Goal: Task Accomplishment & Management: Complete application form

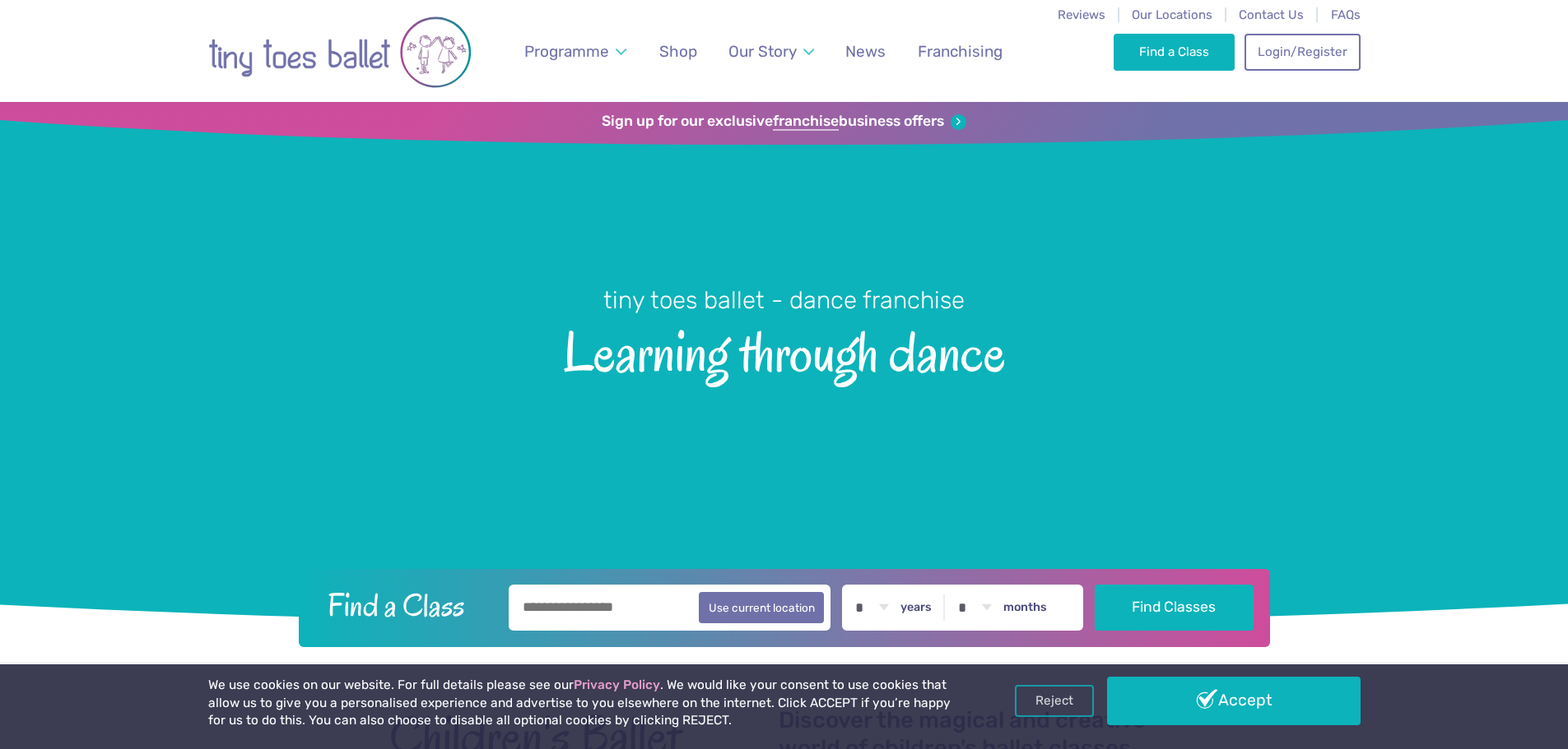
click at [614, 600] on input "text" at bounding box center [670, 607] width 323 height 46
type input "*******"
click at [992, 613] on select "* * * * * * * * * * ** **" at bounding box center [974, 607] width 51 height 46
click at [879, 604] on select "* * * * * * * * * * ** ** **" at bounding box center [871, 607] width 51 height 46
select select "*"
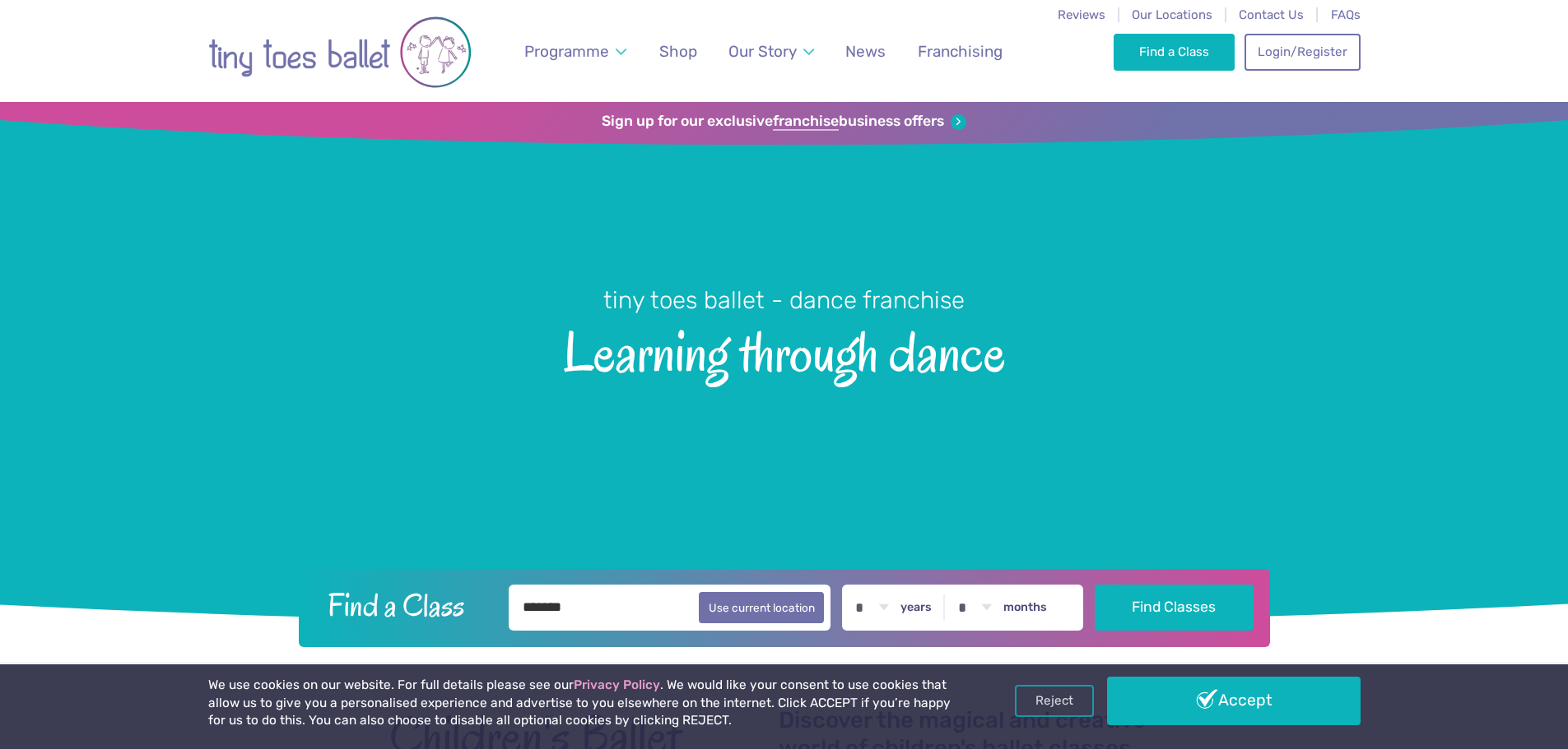
click at [858, 585] on select "* * * * * * * * * * ** ** **" at bounding box center [871, 607] width 51 height 46
drag, startPoint x: 985, startPoint y: 630, endPoint x: 986, endPoint y: 604, distance: 26.0
click at [985, 630] on select "* * * * * * * * * * ** **" at bounding box center [974, 607] width 51 height 46
click at [987, 600] on select "* * * * * * * * * * ** **" at bounding box center [974, 607] width 51 height 46
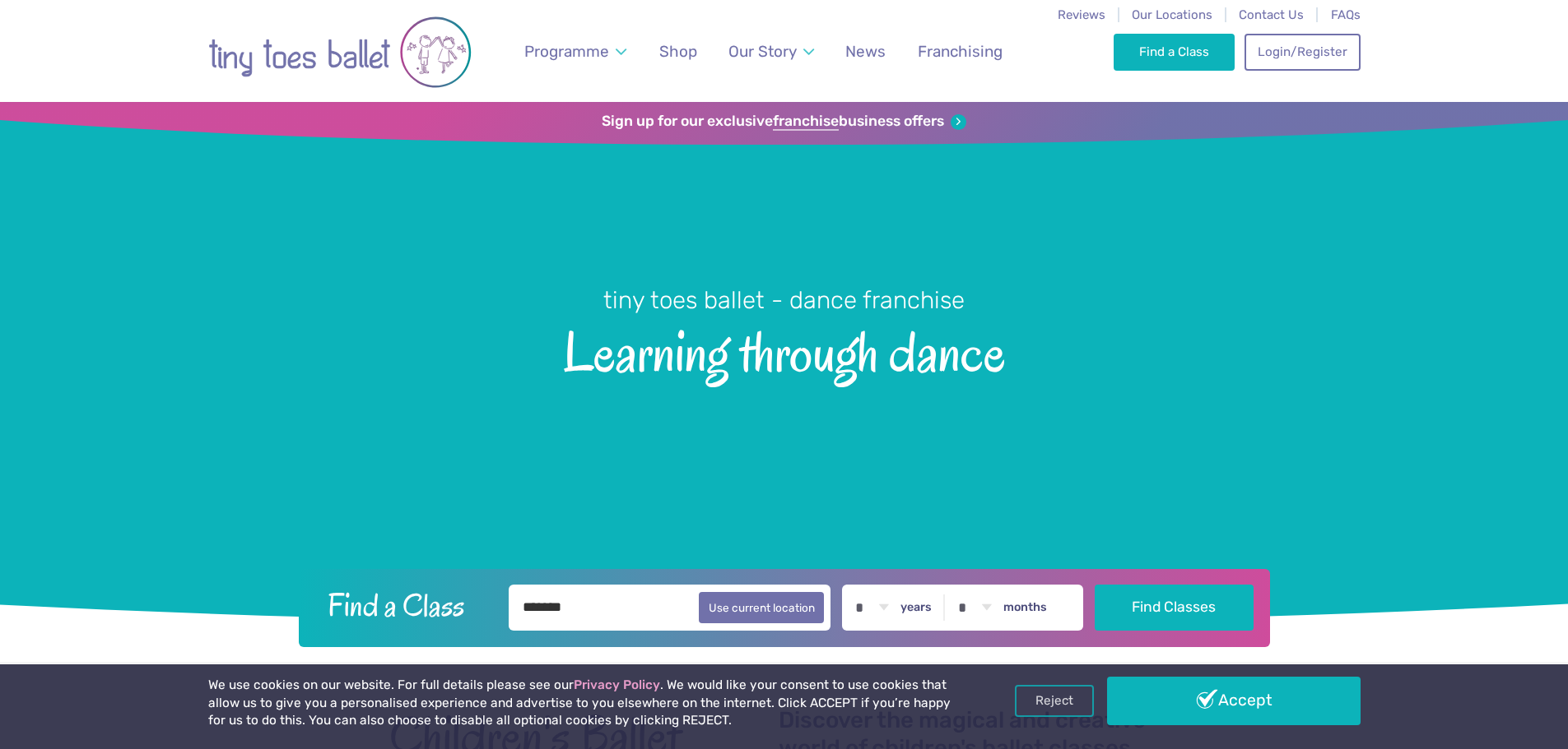
select select "*"
click at [961, 585] on select "* * * * * * * * * * ** **" at bounding box center [974, 607] width 51 height 46
click at [1159, 605] on button "Find Classes" at bounding box center [1173, 606] width 158 height 46
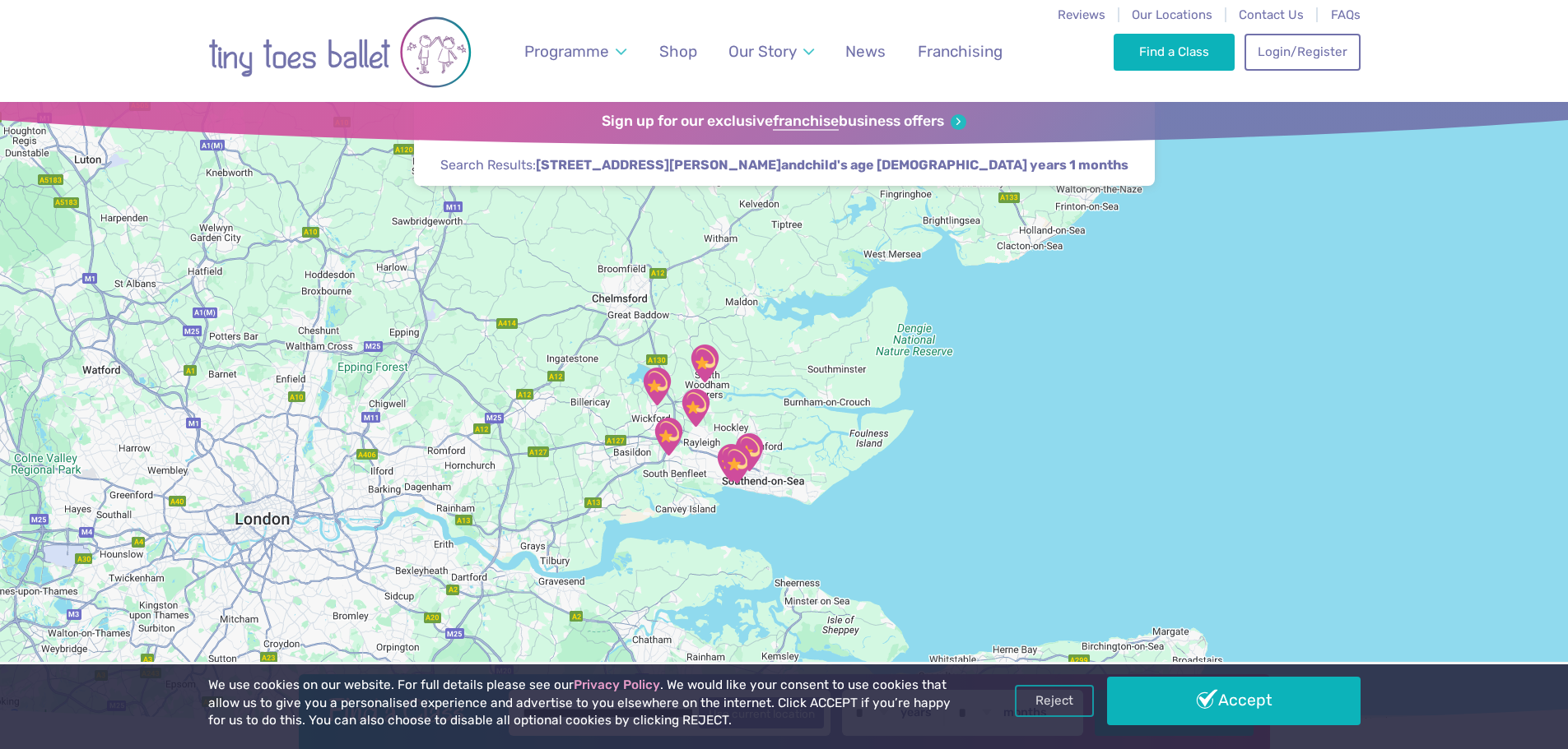
click at [740, 469] on img "@ The Studio Leigh" at bounding box center [737, 464] width 41 height 41
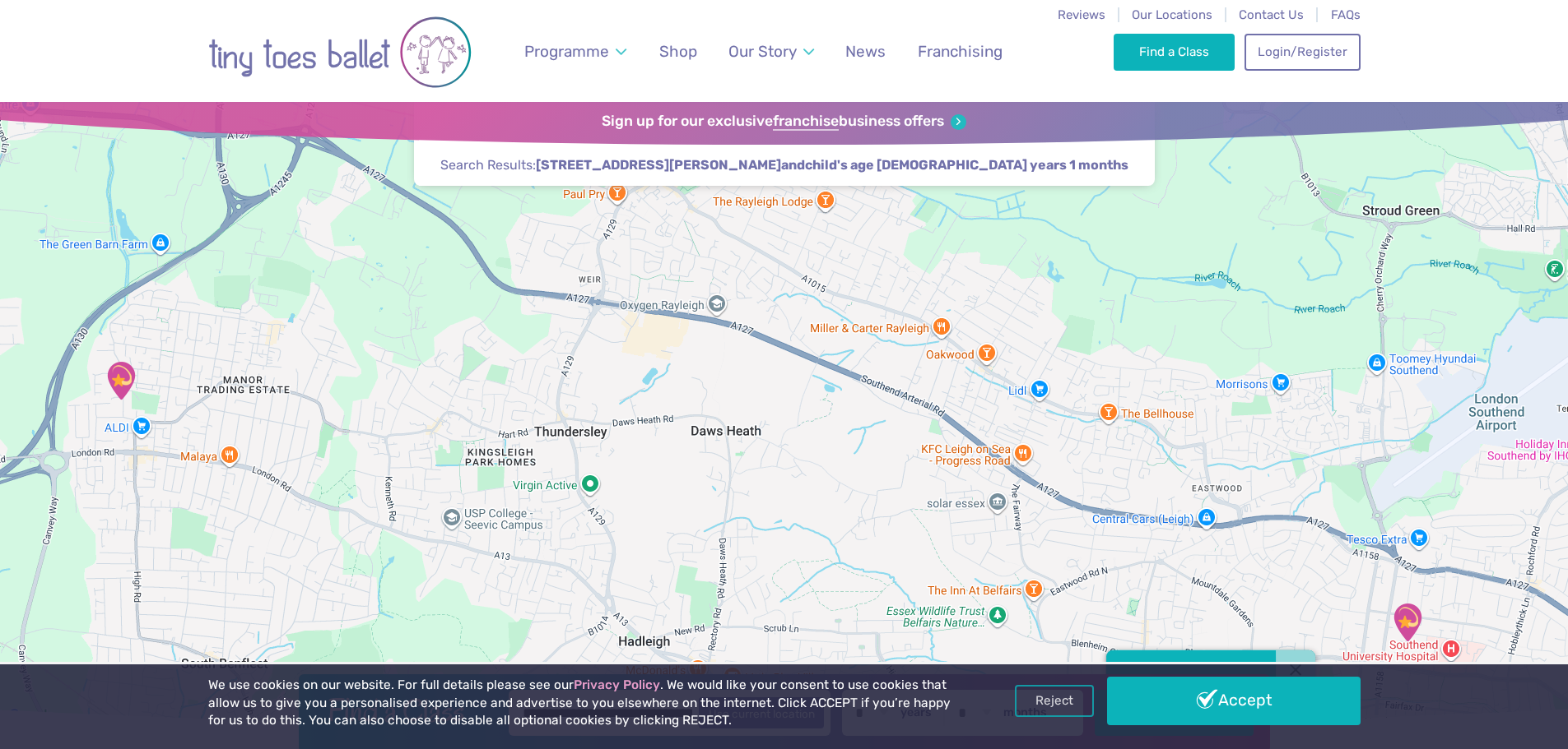
drag, startPoint x: 776, startPoint y: 345, endPoint x: 1461, endPoint y: 617, distance: 737.0
click at [1461, 617] on div "Leigh-on-Sea @ The Studio Leigh Classes take place Sep-Oct on Thursday" at bounding box center [784, 414] width 1568 height 625
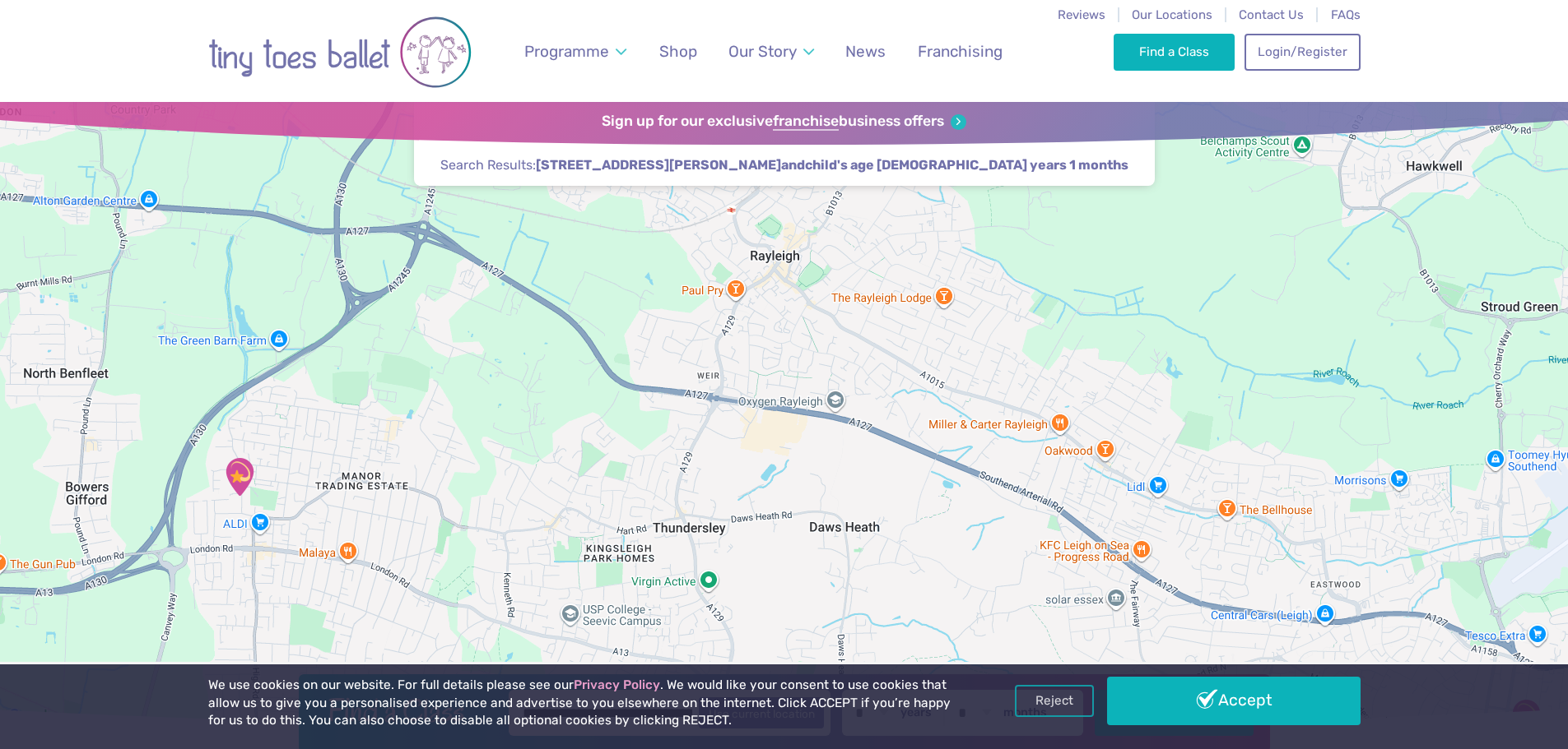
click at [244, 465] on img "St George's Church Hall" at bounding box center [239, 477] width 41 height 41
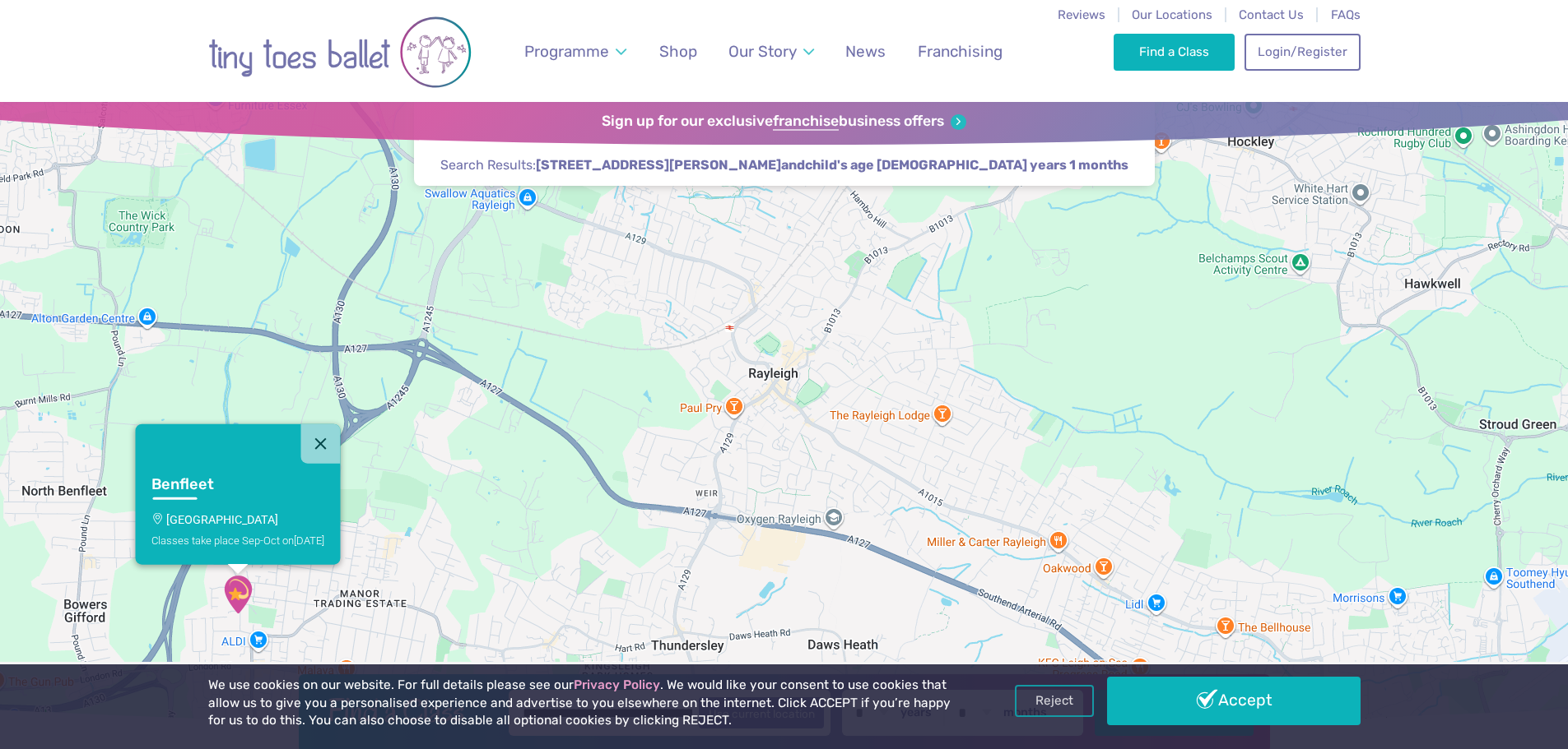
drag, startPoint x: 707, startPoint y: 421, endPoint x: 706, endPoint y: 555, distance: 134.0
click at [706, 555] on div "Benfleet St George's Church Hall Classes take place Sep-Oct on Monday" at bounding box center [784, 414] width 1568 height 625
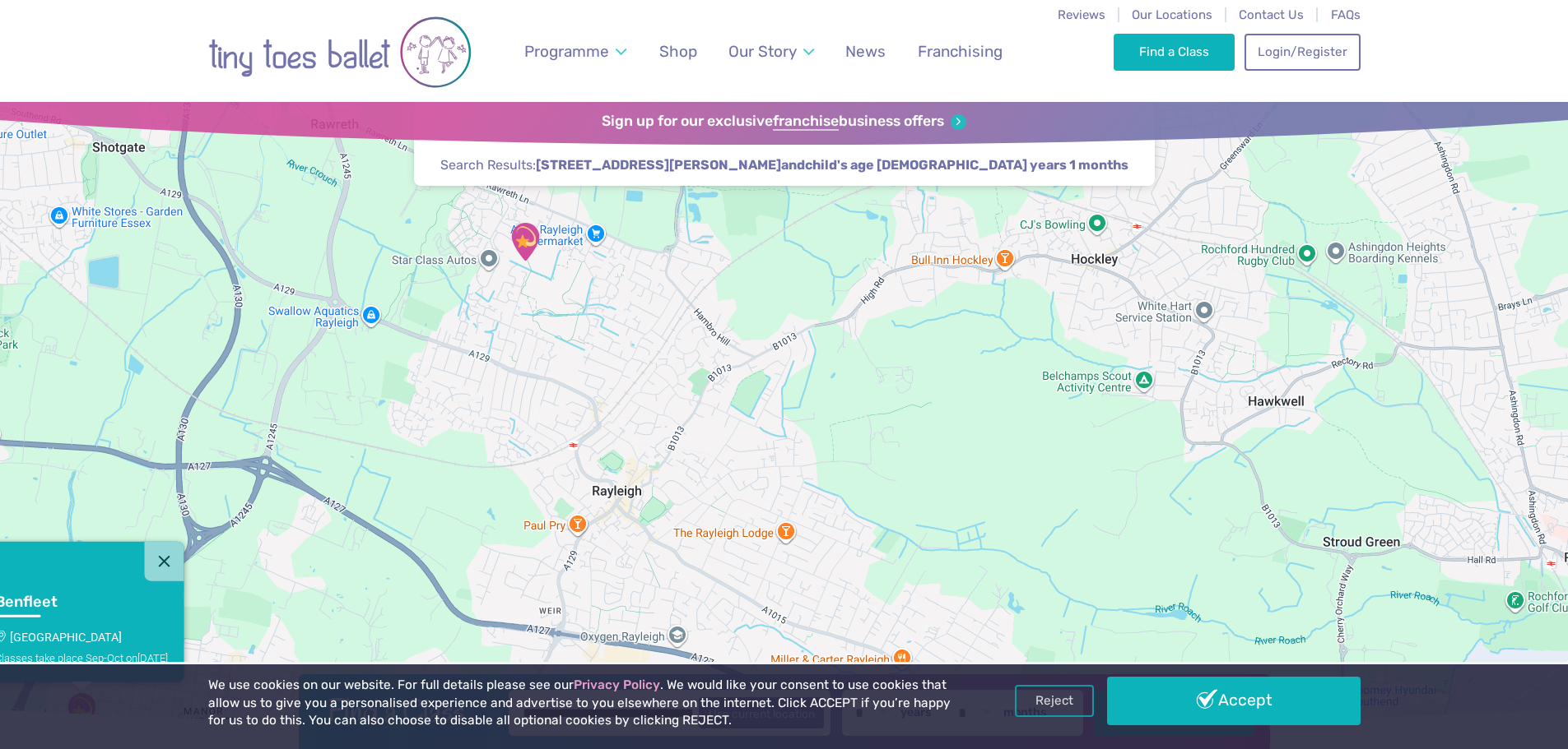
drag, startPoint x: 877, startPoint y: 455, endPoint x: 719, endPoint y: 558, distance: 188.6
click at [719, 558] on div "Benfleet St George's Church Hall Classes take place Sep-Oct on Monday" at bounding box center [784, 414] width 1568 height 625
click at [524, 233] on img "The Birches Scout Hut" at bounding box center [525, 242] width 41 height 41
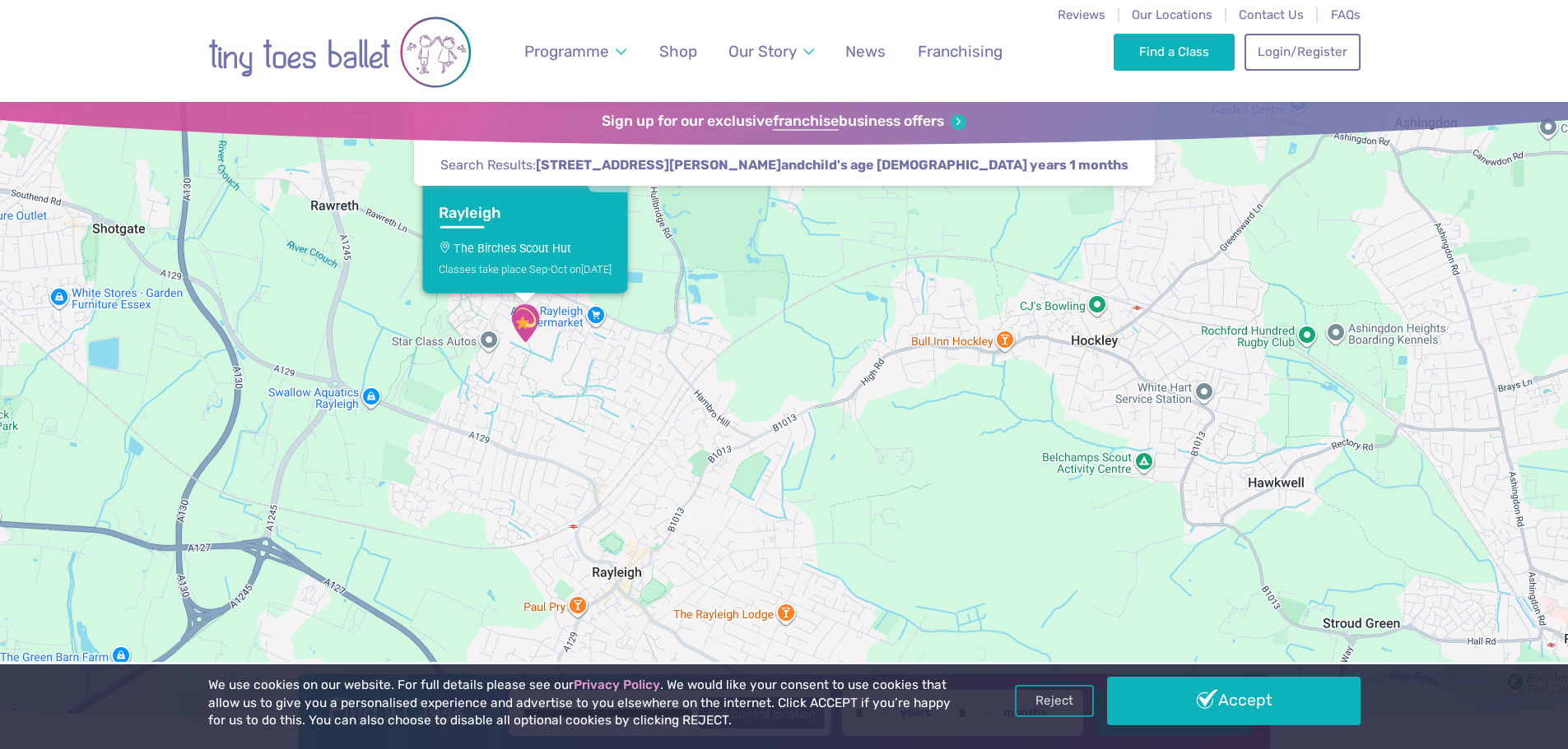
click at [541, 265] on div "Classes take place Sep-Oct on Friday" at bounding box center [525, 268] width 173 height 13
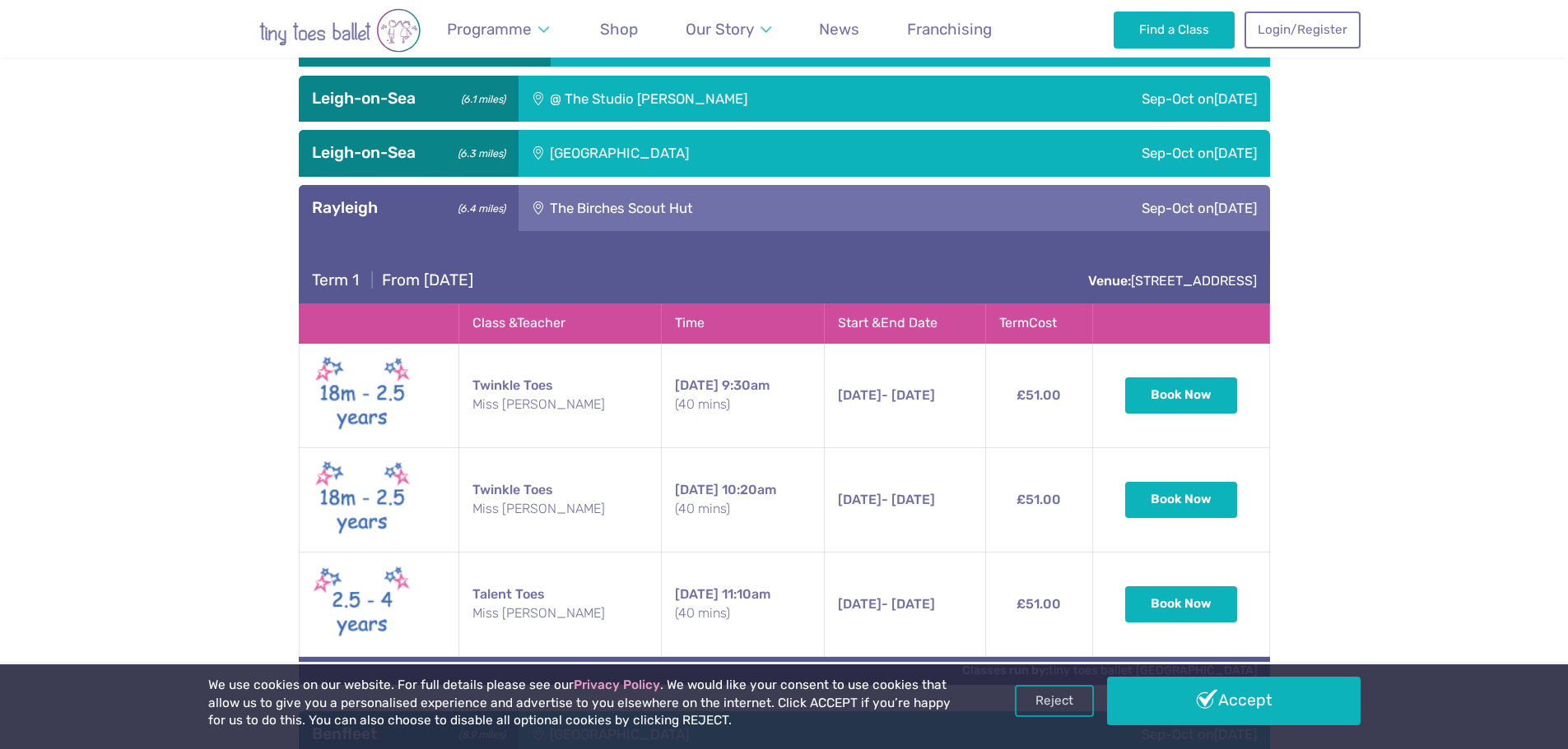
scroll to position [1107, 0]
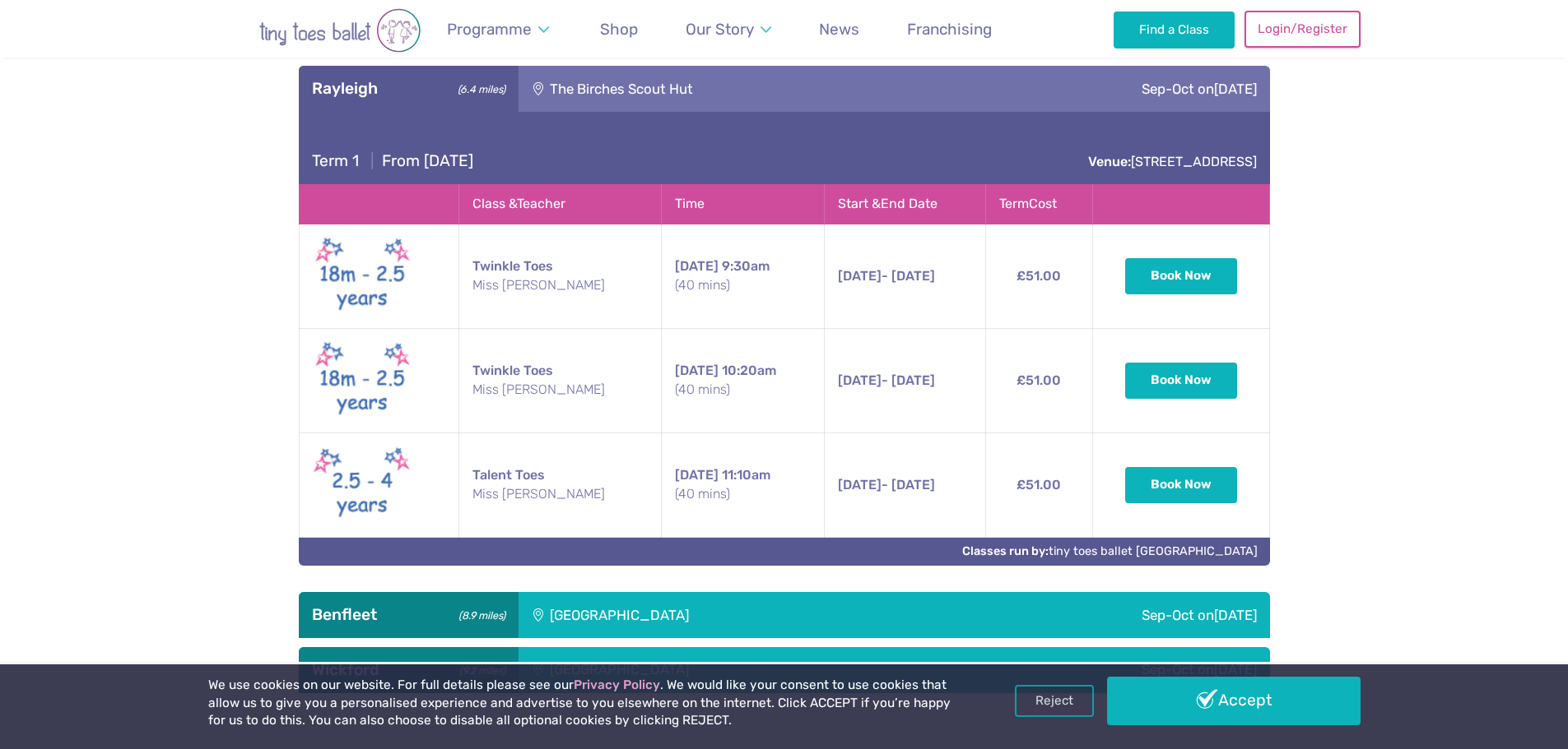
click at [1302, 18] on link "Login/Register" at bounding box center [1302, 28] width 116 height 36
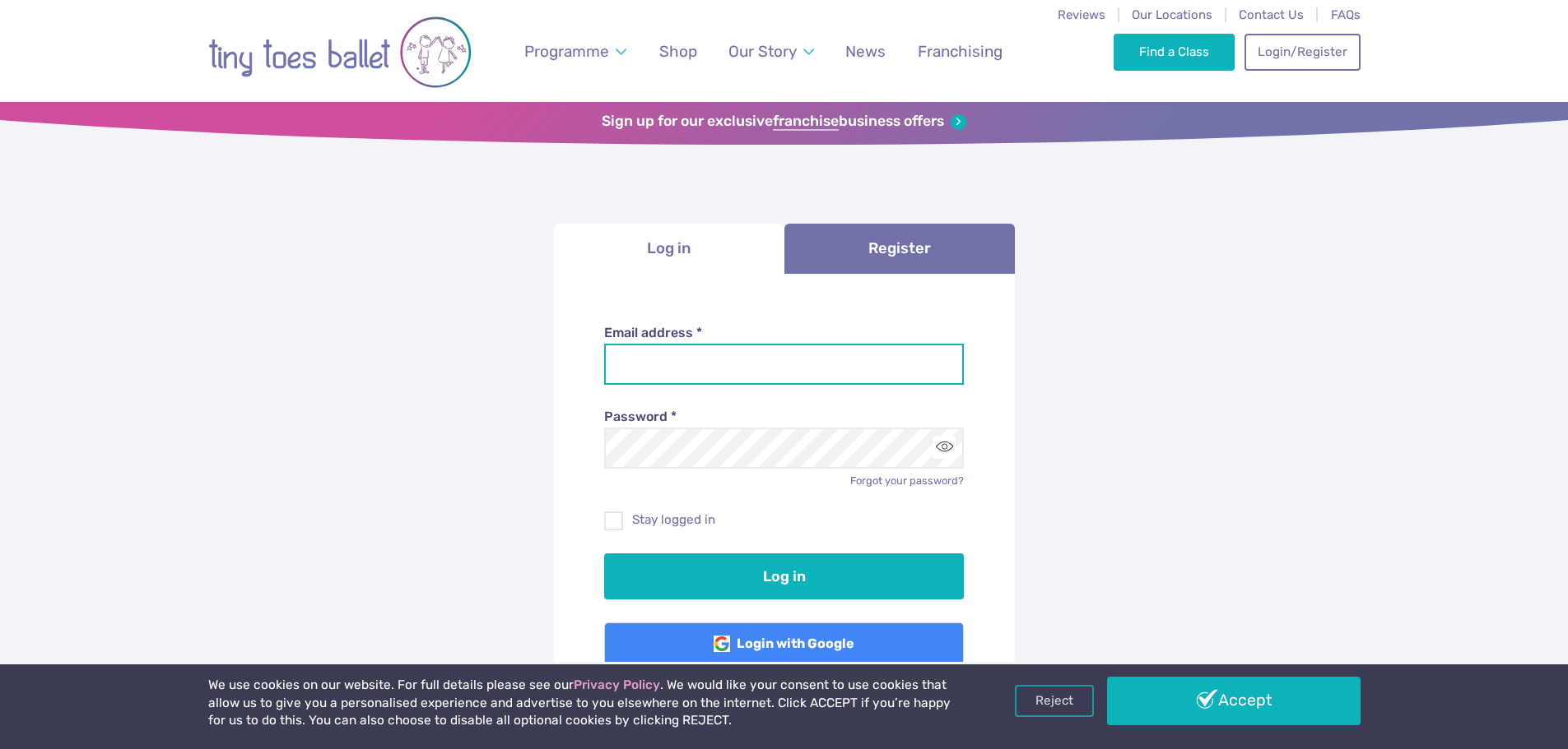
click at [817, 352] on input "Email address *" at bounding box center [784, 364] width 360 height 41
type input "**********"
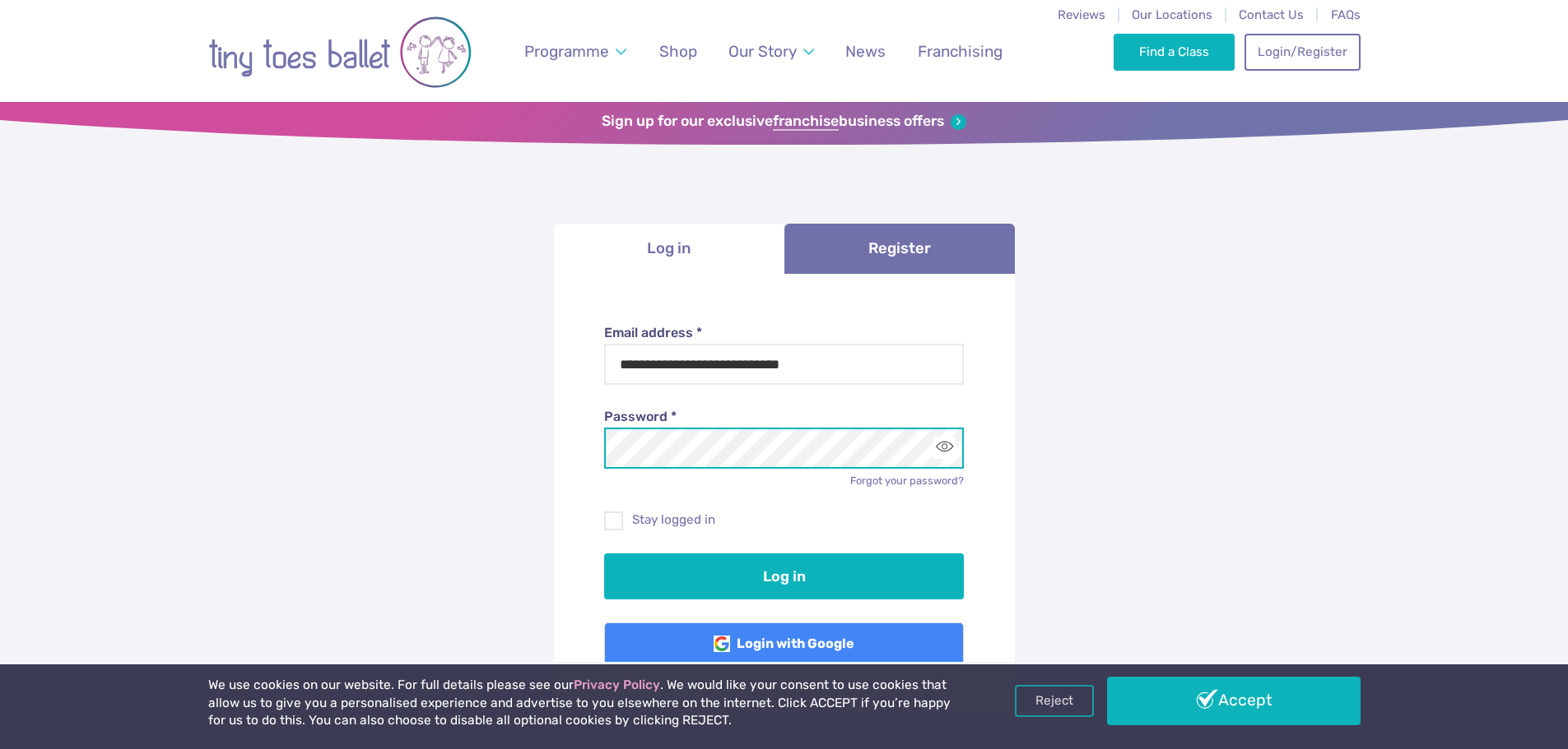
click at [604, 554] on button "Log in" at bounding box center [784, 576] width 360 height 46
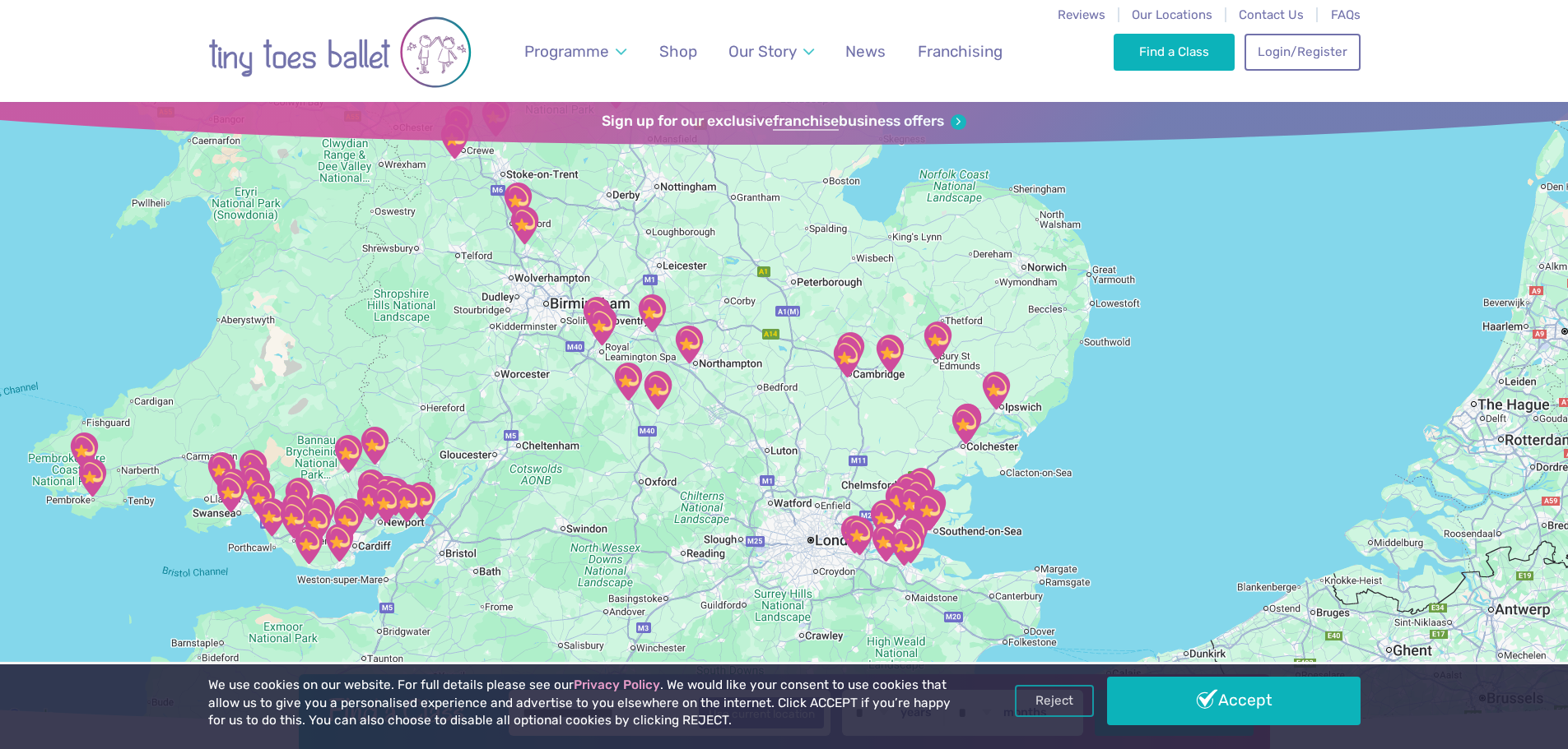
drag, startPoint x: 1097, startPoint y: 538, endPoint x: 972, endPoint y: 413, distance: 176.8
click at [972, 413] on img "Go Bananas" at bounding box center [965, 426] width 41 height 41
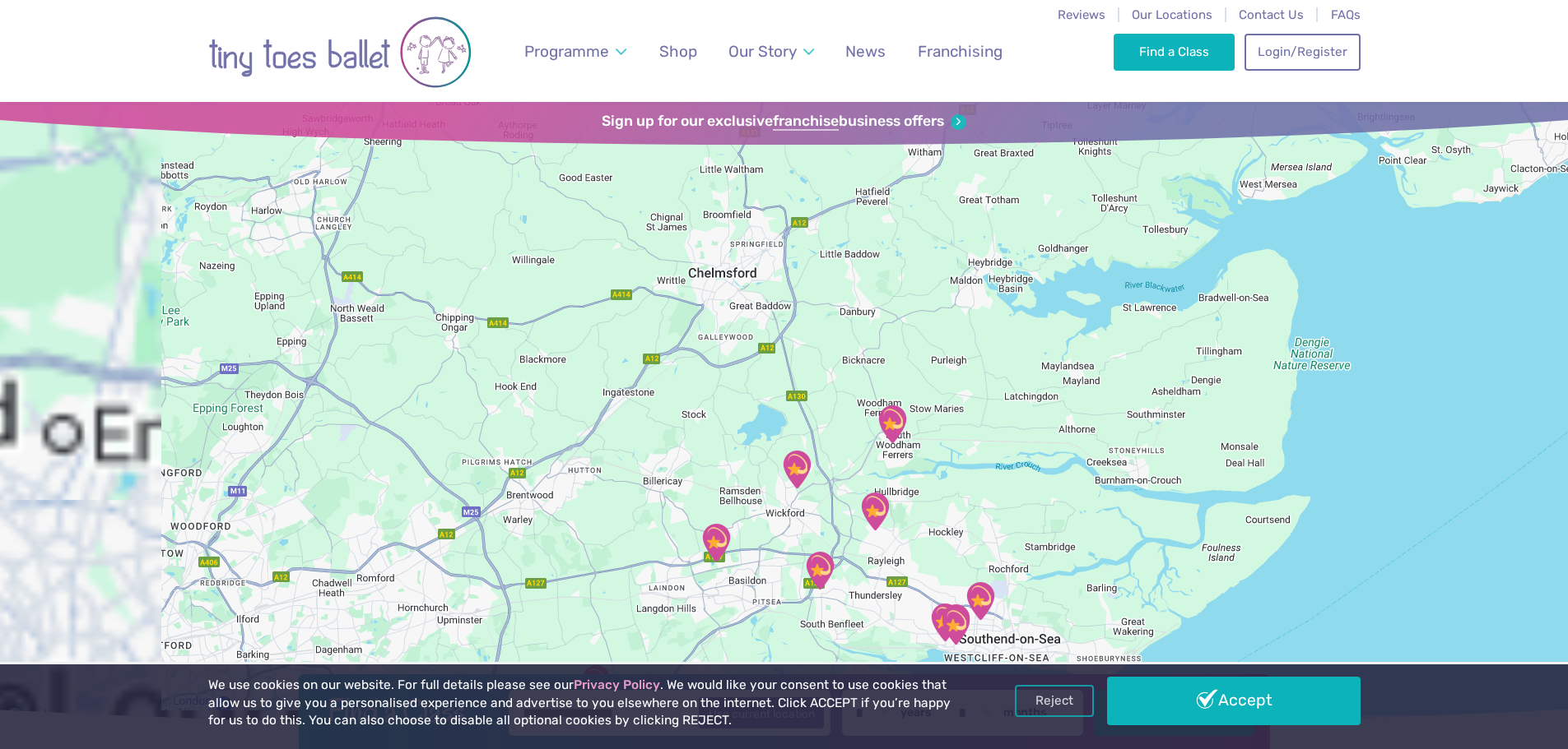
drag, startPoint x: 880, startPoint y: 414, endPoint x: 791, endPoint y: 264, distance: 174.4
click at [791, 270] on div "To navigate, press the arrow keys." at bounding box center [784, 414] width 1568 height 625
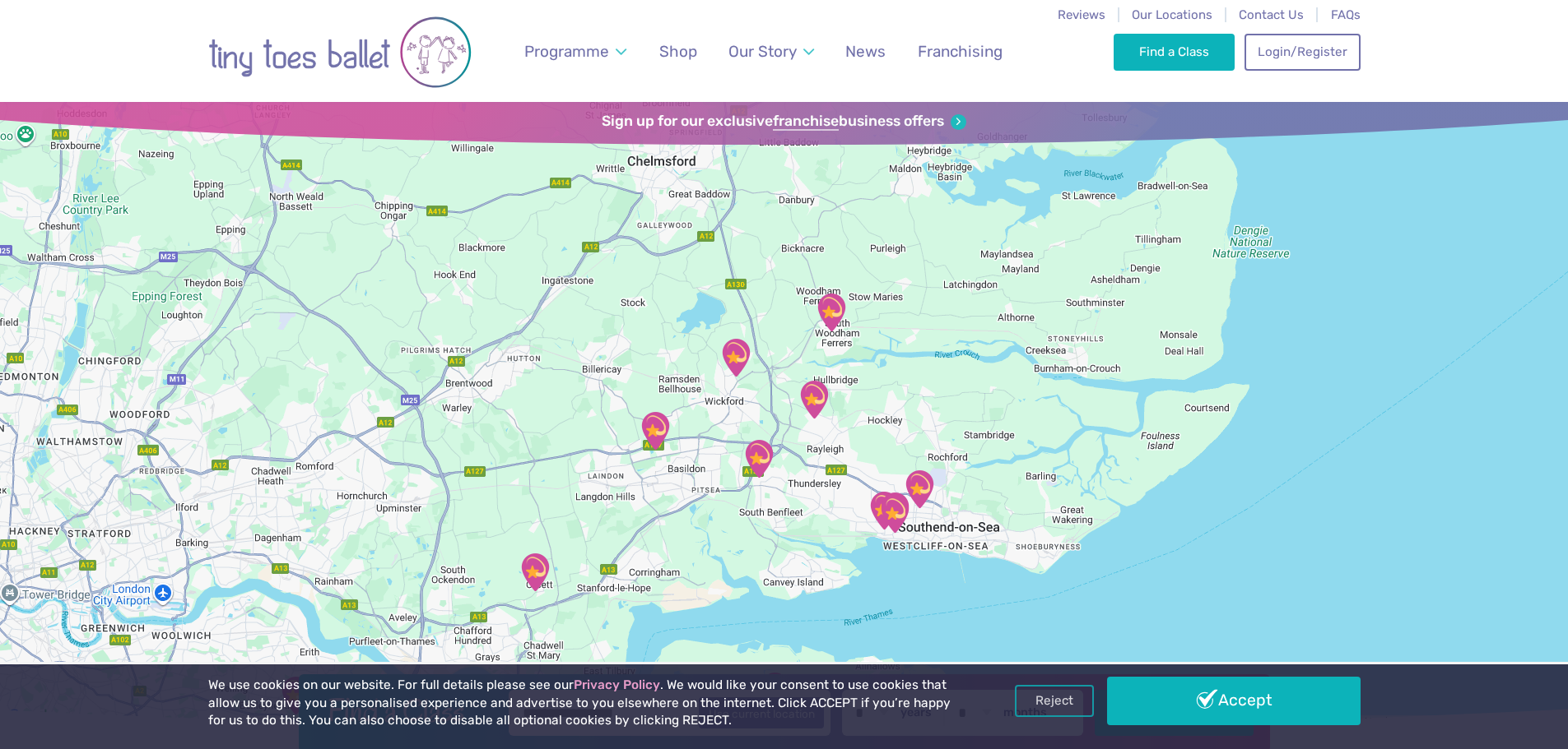
click at [818, 400] on img "The Birches Scout Hut" at bounding box center [814, 399] width 41 height 41
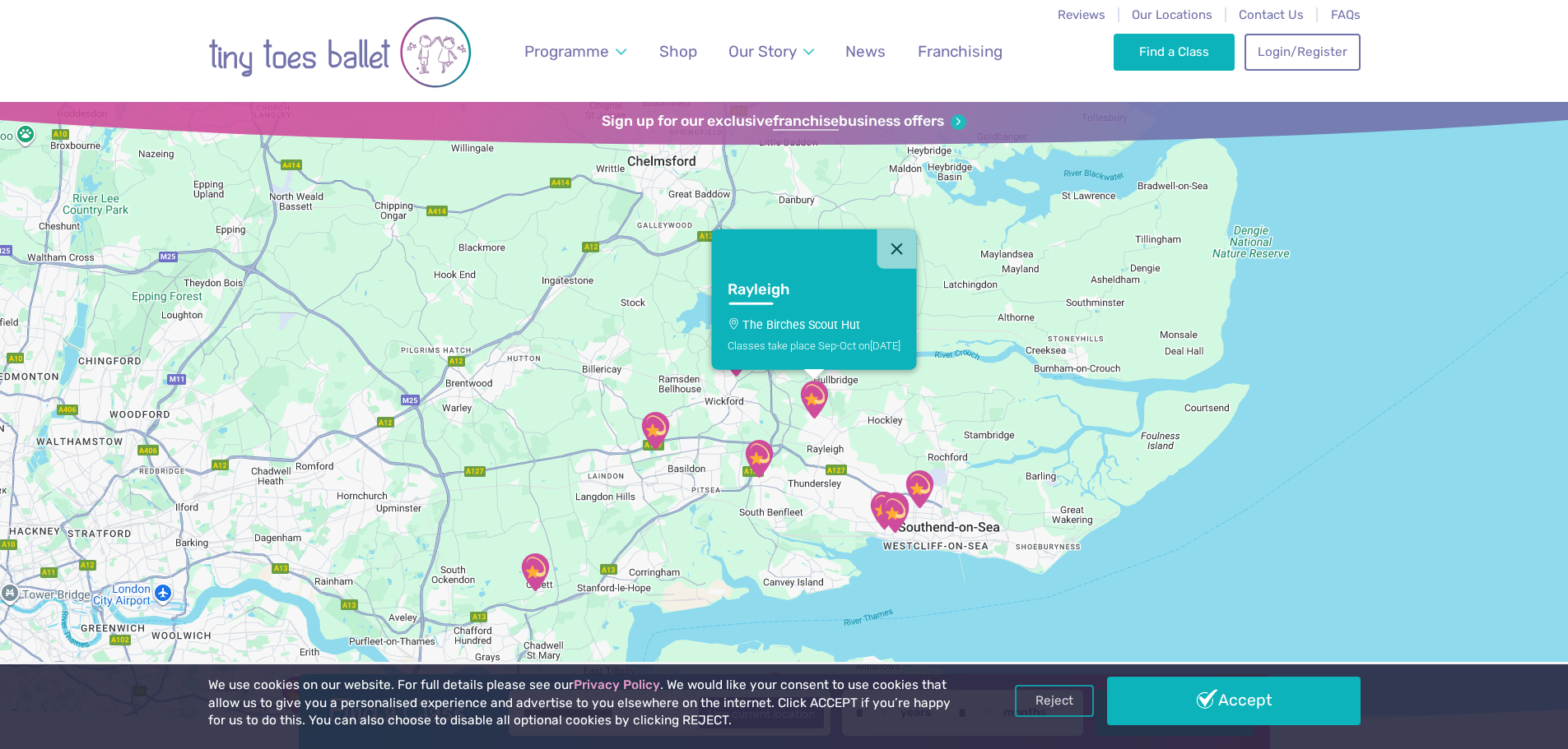
click at [820, 350] on div "Classes take place Sep-Oct on Friday" at bounding box center [814, 345] width 173 height 13
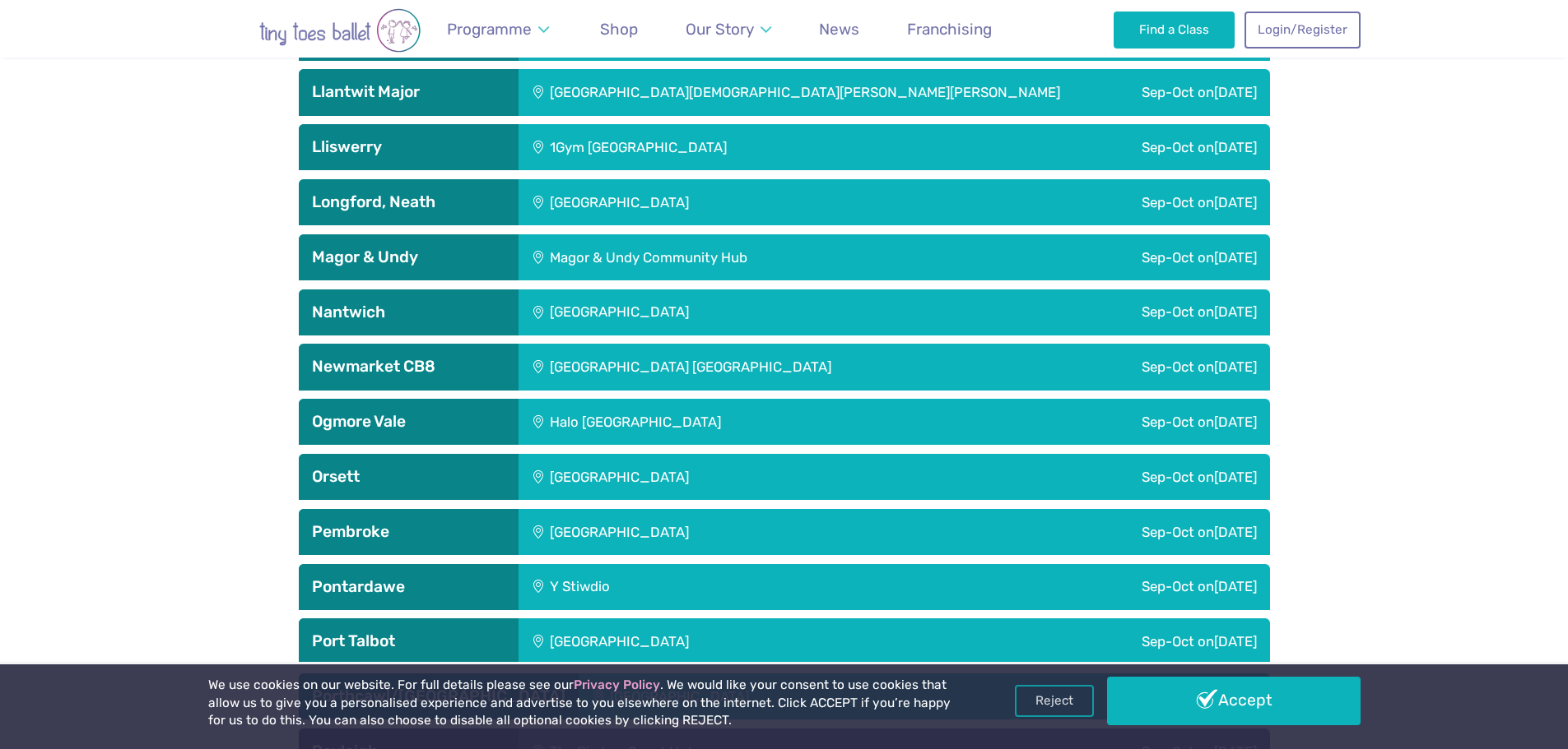
scroll to position [4103, 0]
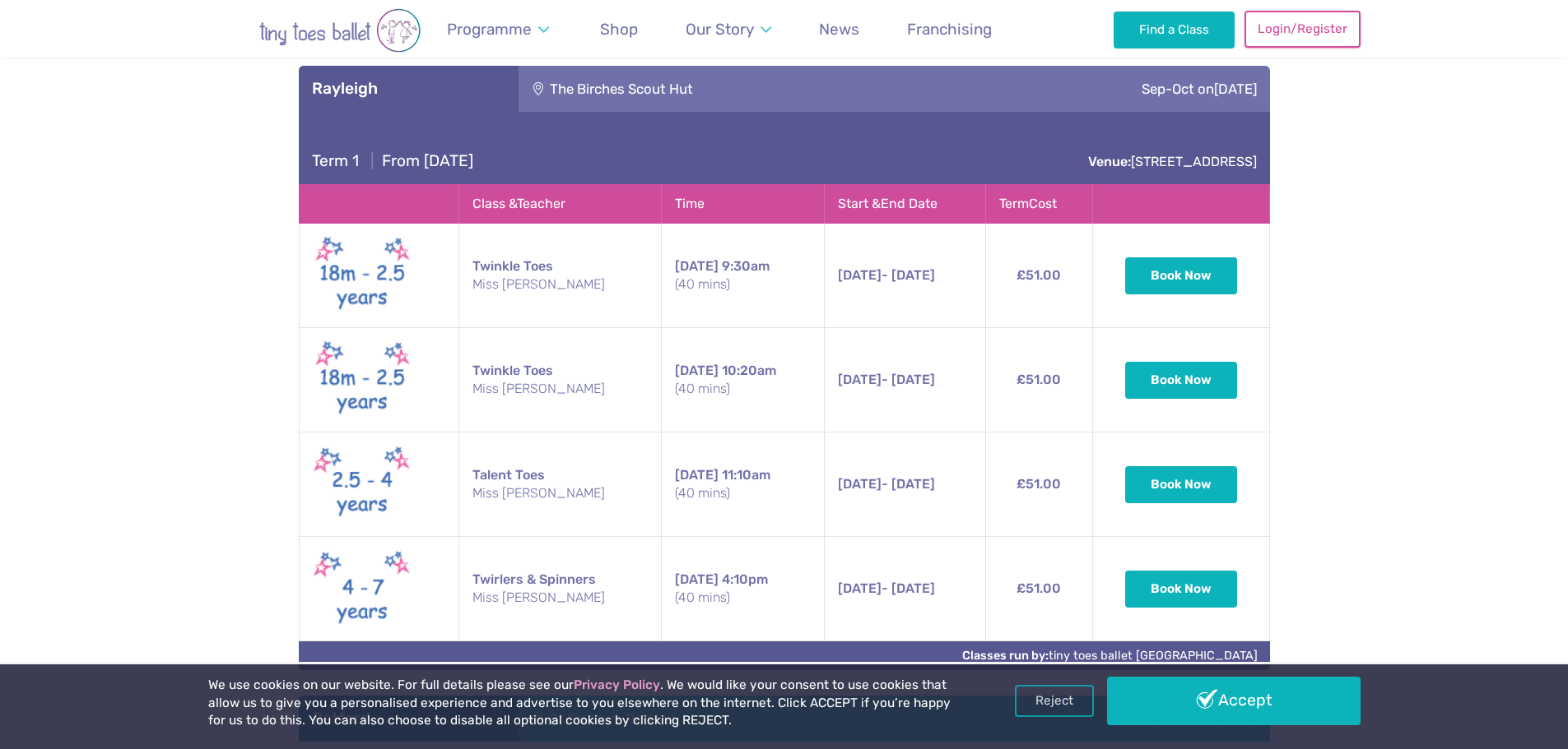
click at [1323, 35] on link "Login/Register" at bounding box center [1302, 28] width 116 height 36
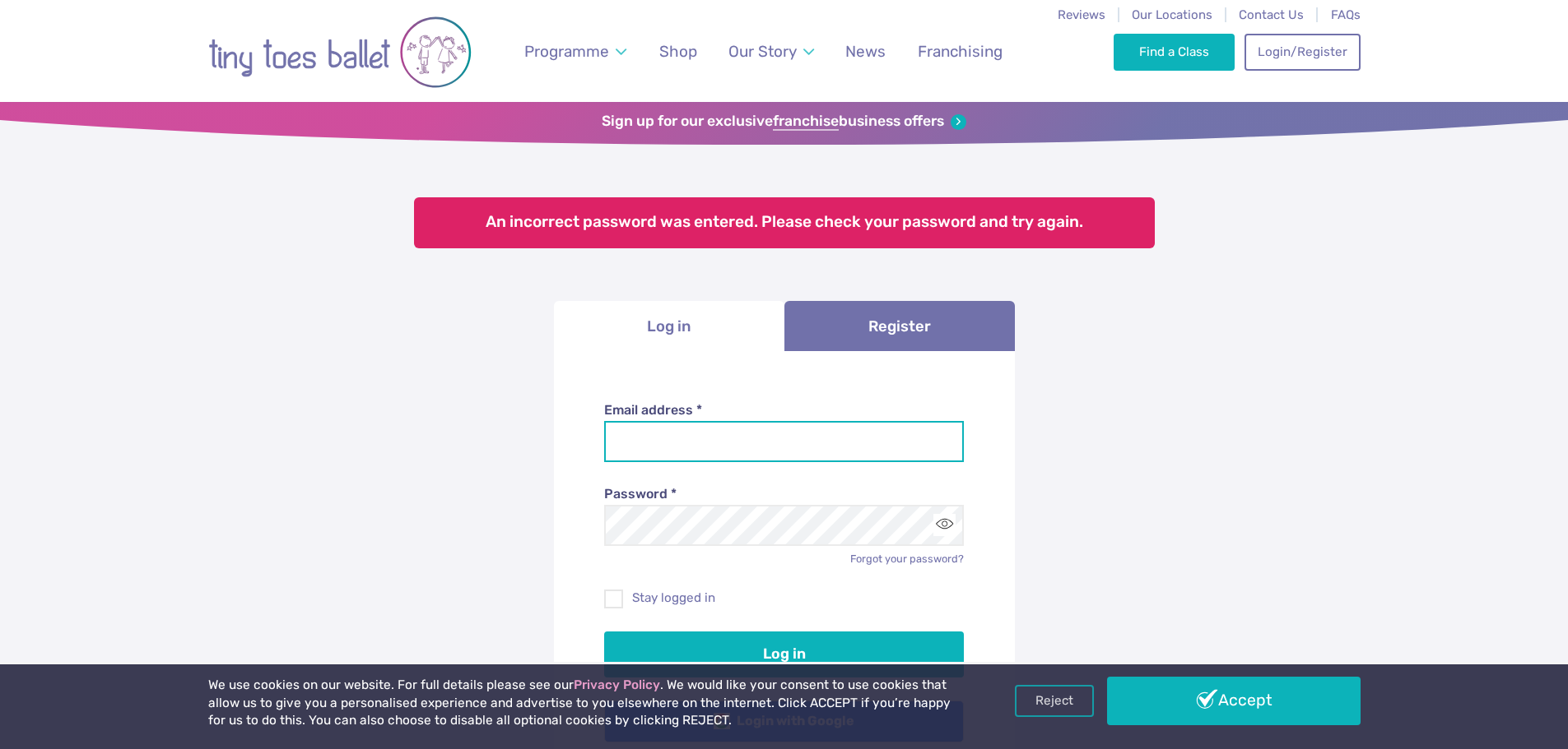
click at [746, 432] on input "Email address *" at bounding box center [784, 441] width 360 height 41
type input "**********"
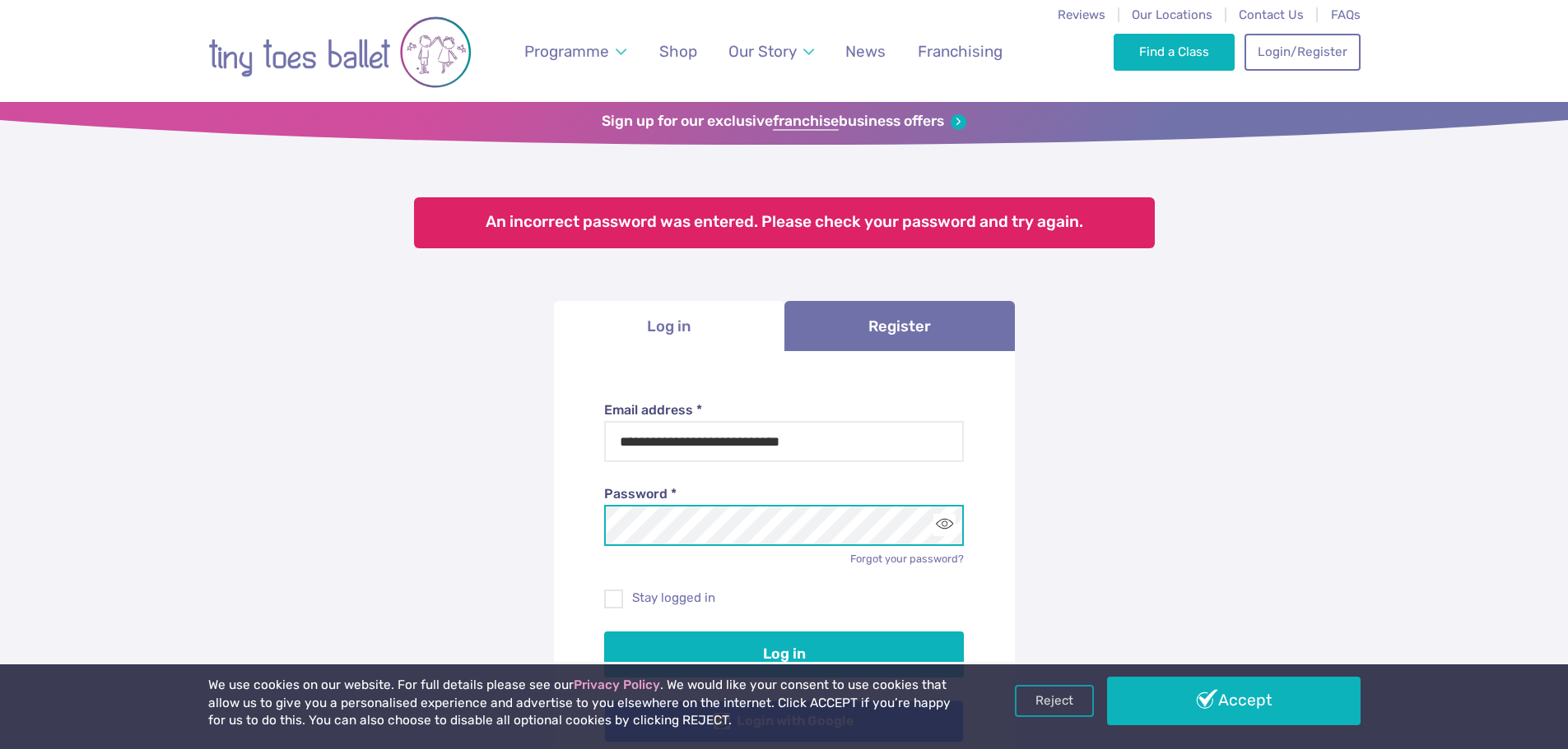
click at [604, 631] on button "Log in" at bounding box center [784, 654] width 360 height 46
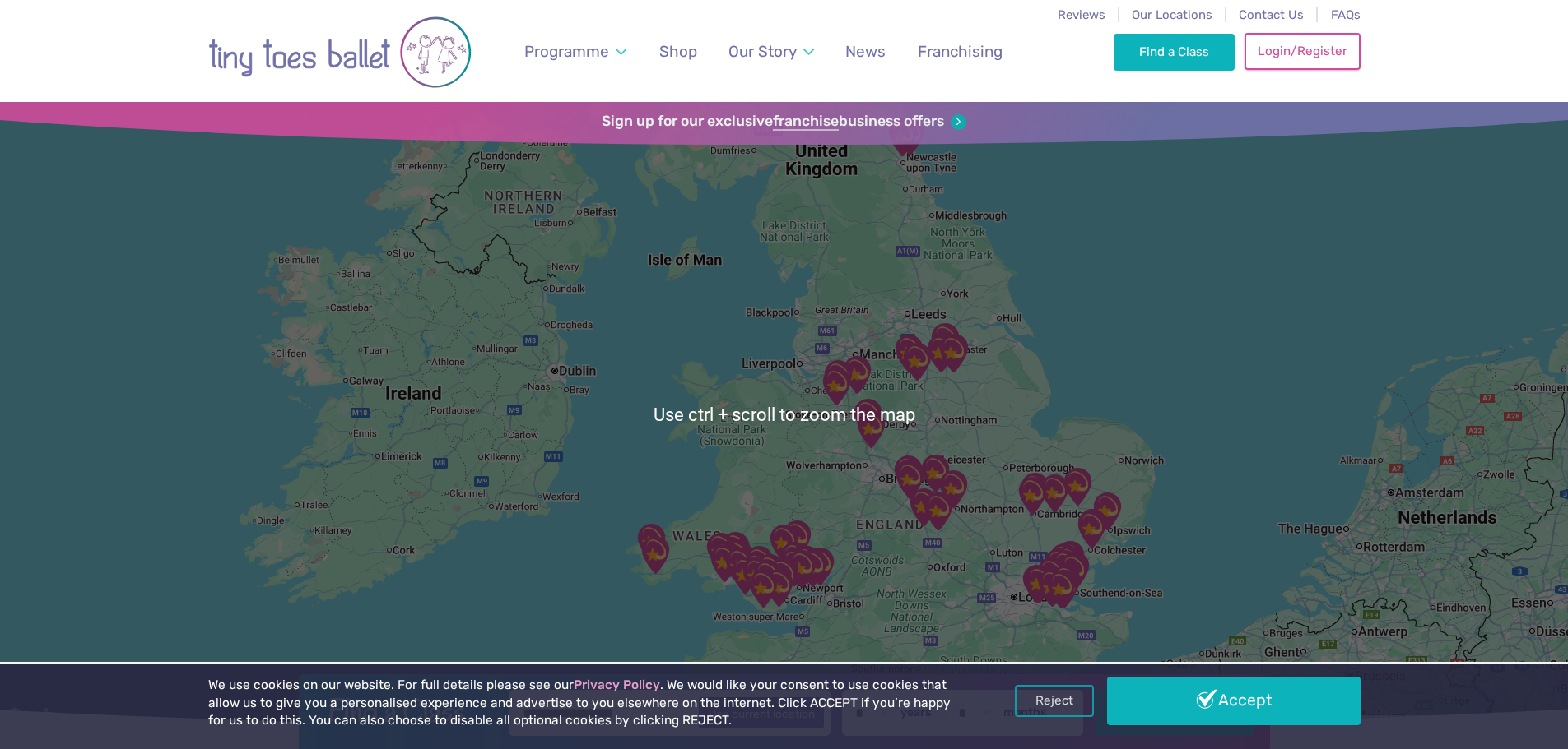
click at [1318, 54] on link "Login/Register" at bounding box center [1302, 51] width 116 height 36
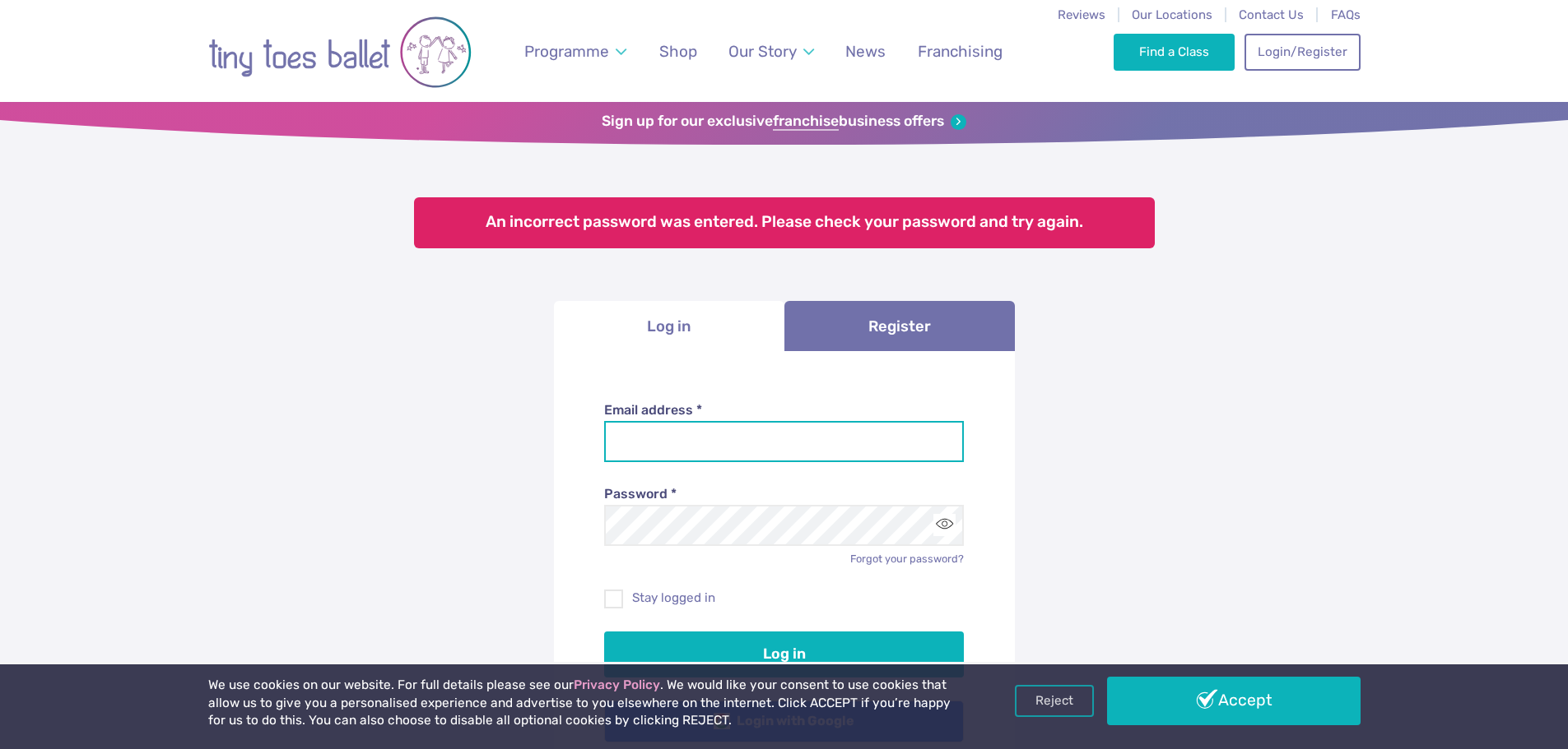
click at [781, 444] on input "Email address *" at bounding box center [784, 441] width 360 height 41
type input "**********"
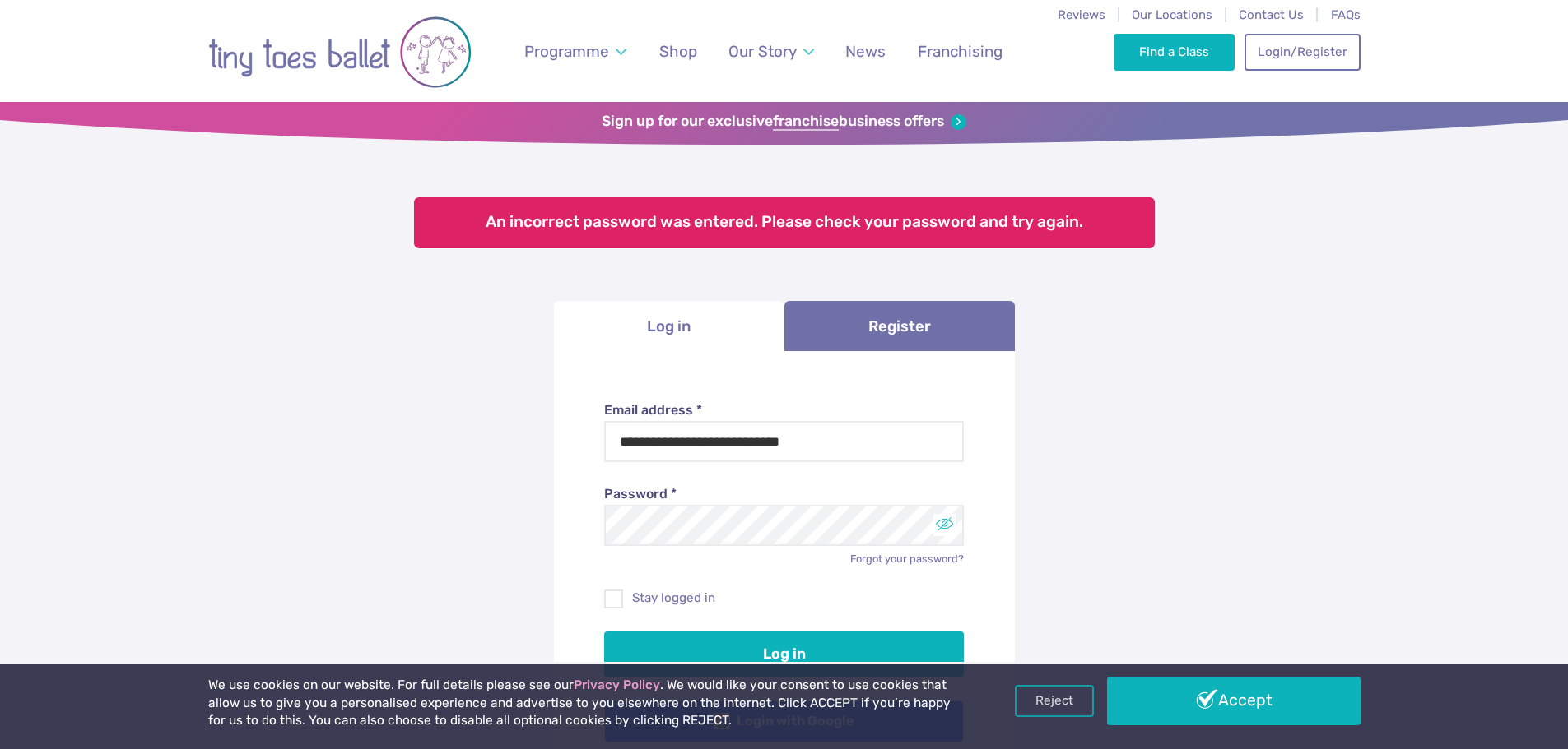
click at [940, 527] on button "Toggle password visibility" at bounding box center [944, 525] width 22 height 22
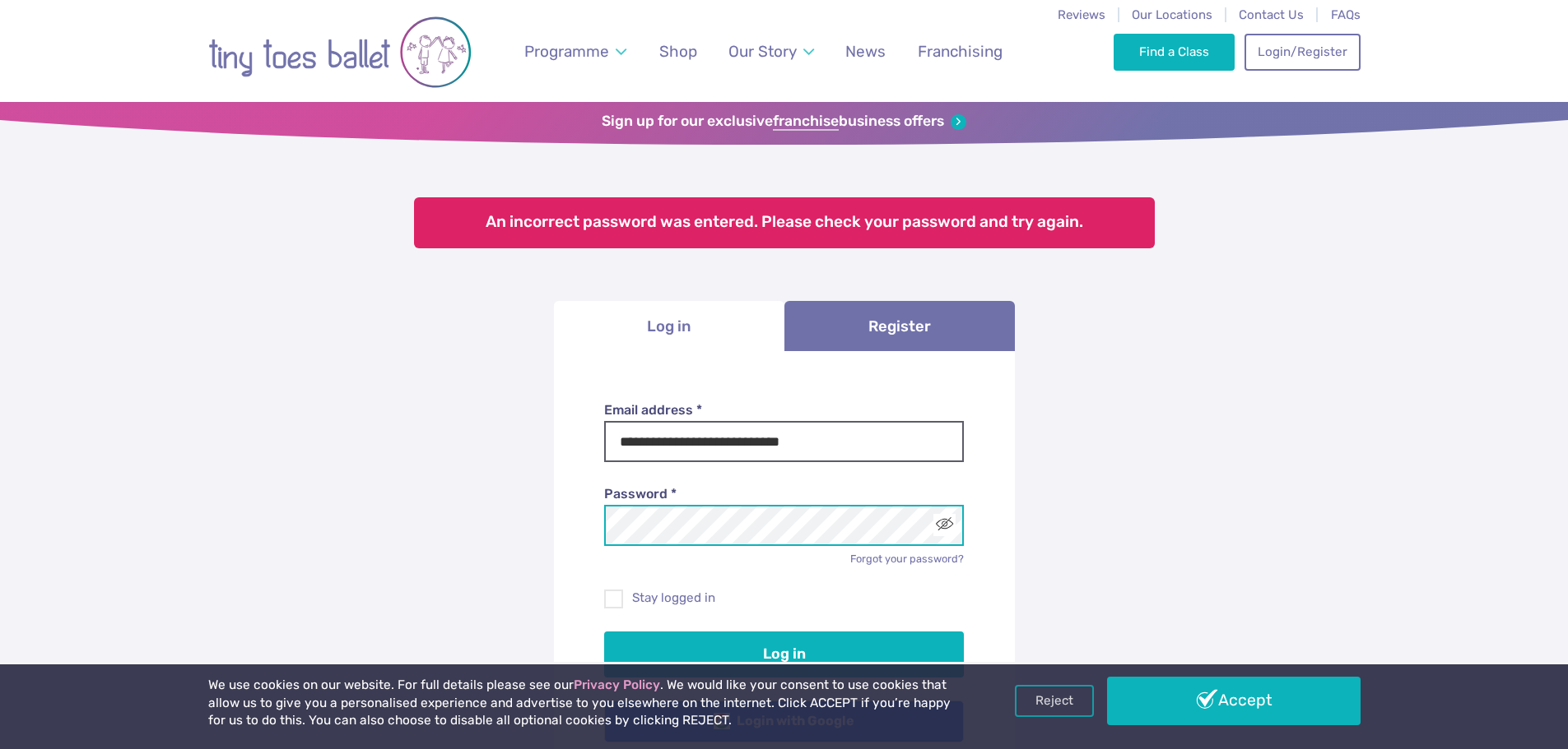
click at [604, 631] on button "Log in" at bounding box center [784, 654] width 360 height 46
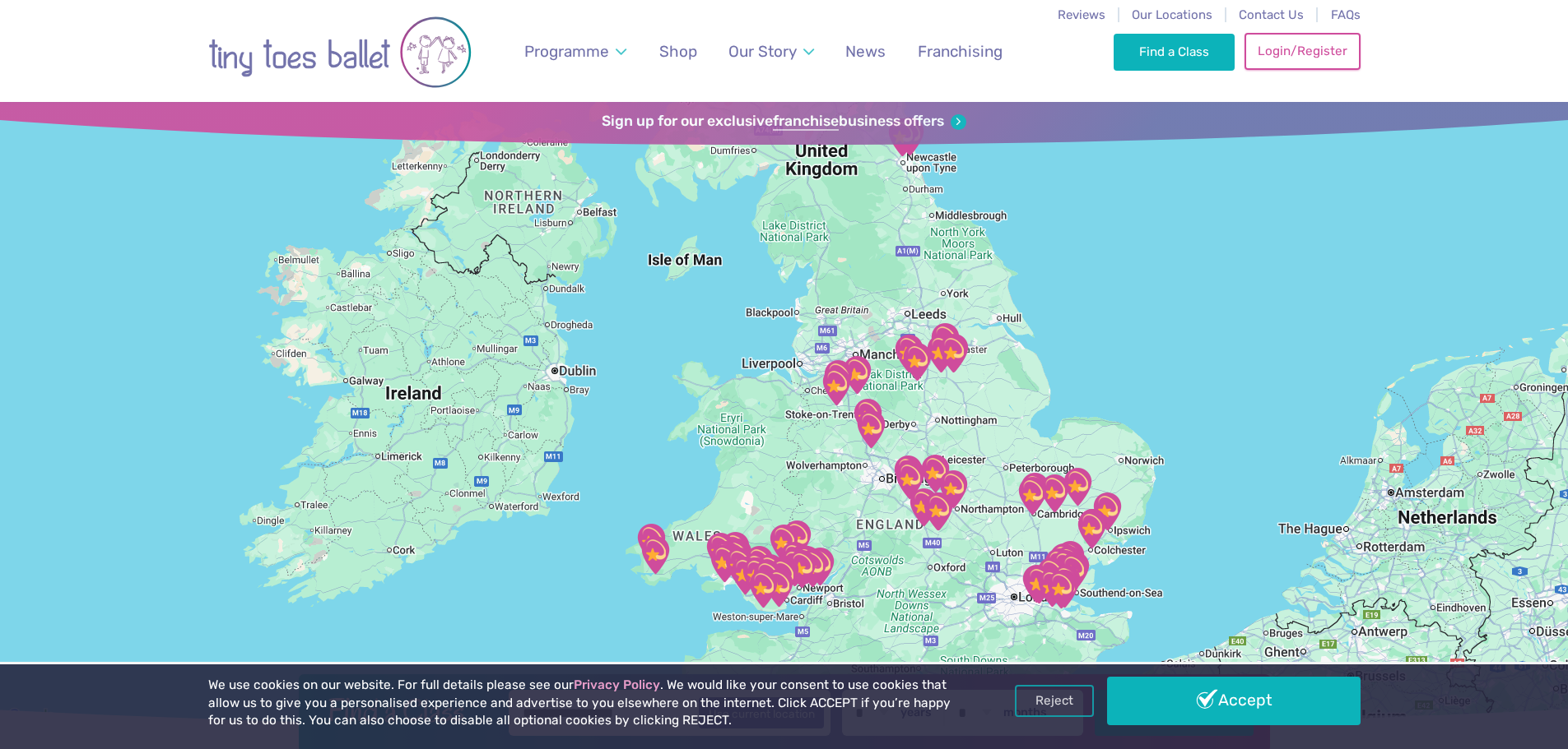
click at [1307, 62] on link "Login/Register" at bounding box center [1302, 51] width 116 height 36
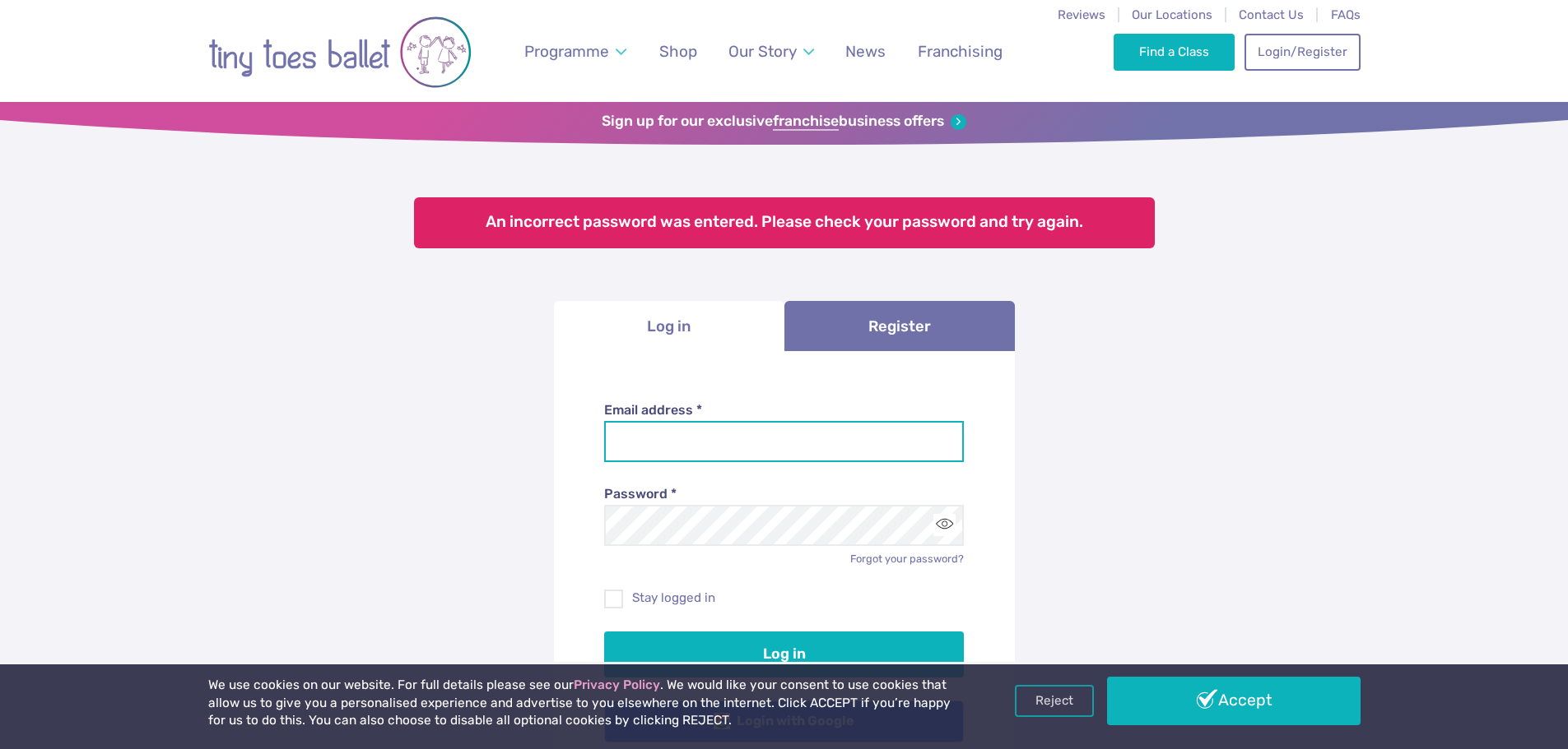
click at [711, 448] on input "Email address *" at bounding box center [784, 441] width 360 height 41
click at [730, 459] on input "**********" at bounding box center [784, 441] width 360 height 41
drag, startPoint x: 910, startPoint y: 437, endPoint x: 309, endPoint y: 417, distance: 601.3
click at [309, 417] on div "**********" at bounding box center [784, 560] width 1568 height 910
type input "**********"
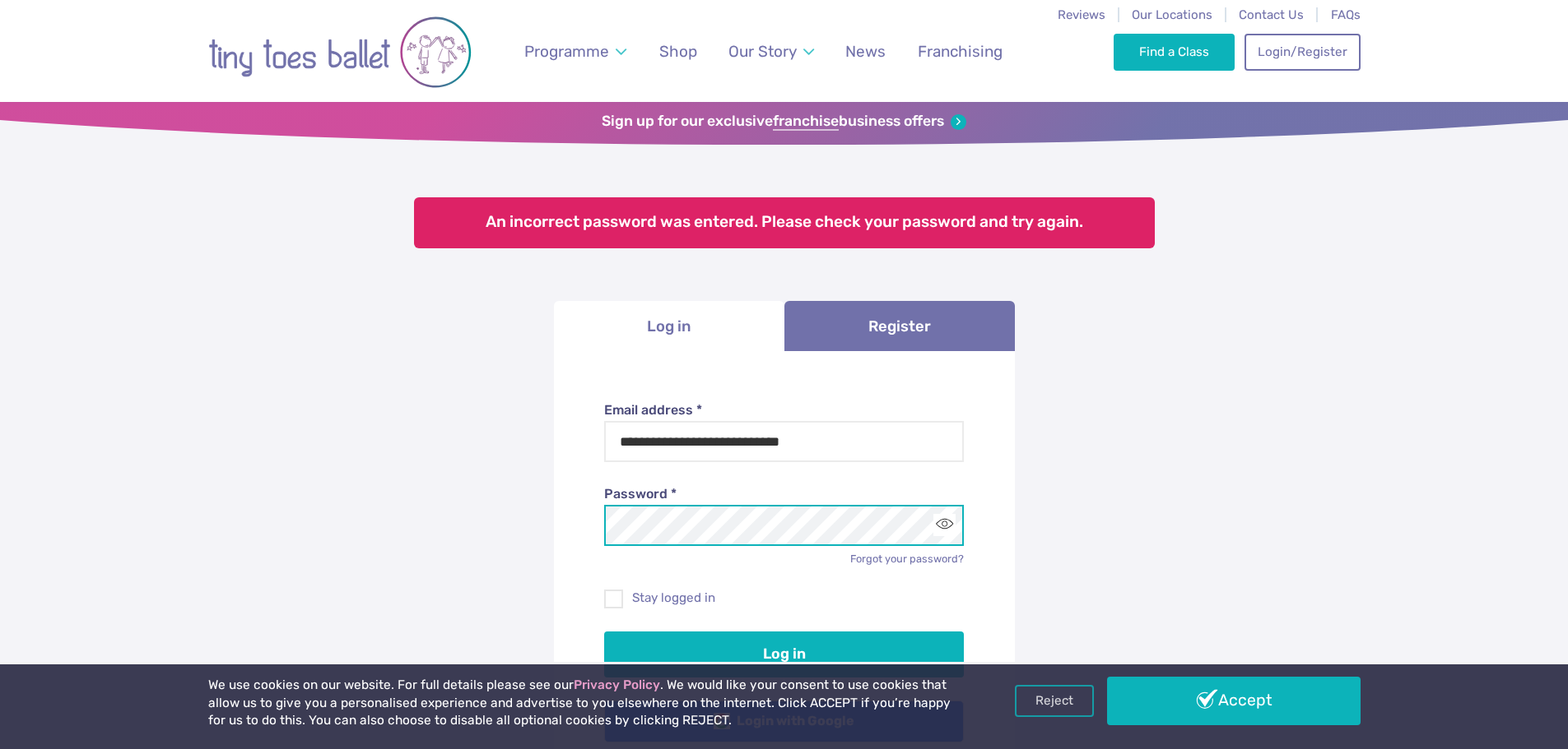
click at [604, 631] on button "Log in" at bounding box center [784, 654] width 360 height 46
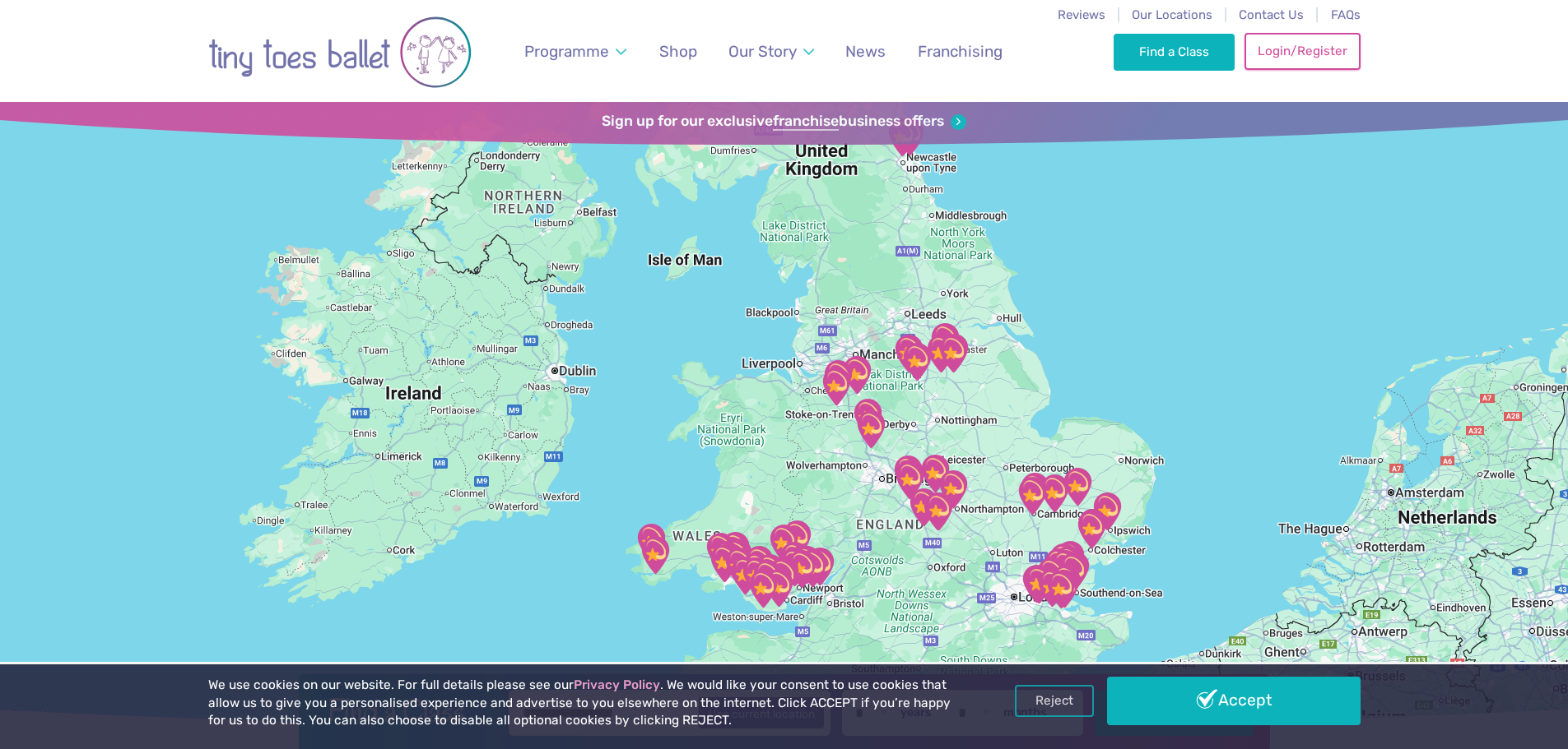
click at [1339, 51] on link "Login/Register" at bounding box center [1302, 51] width 116 height 36
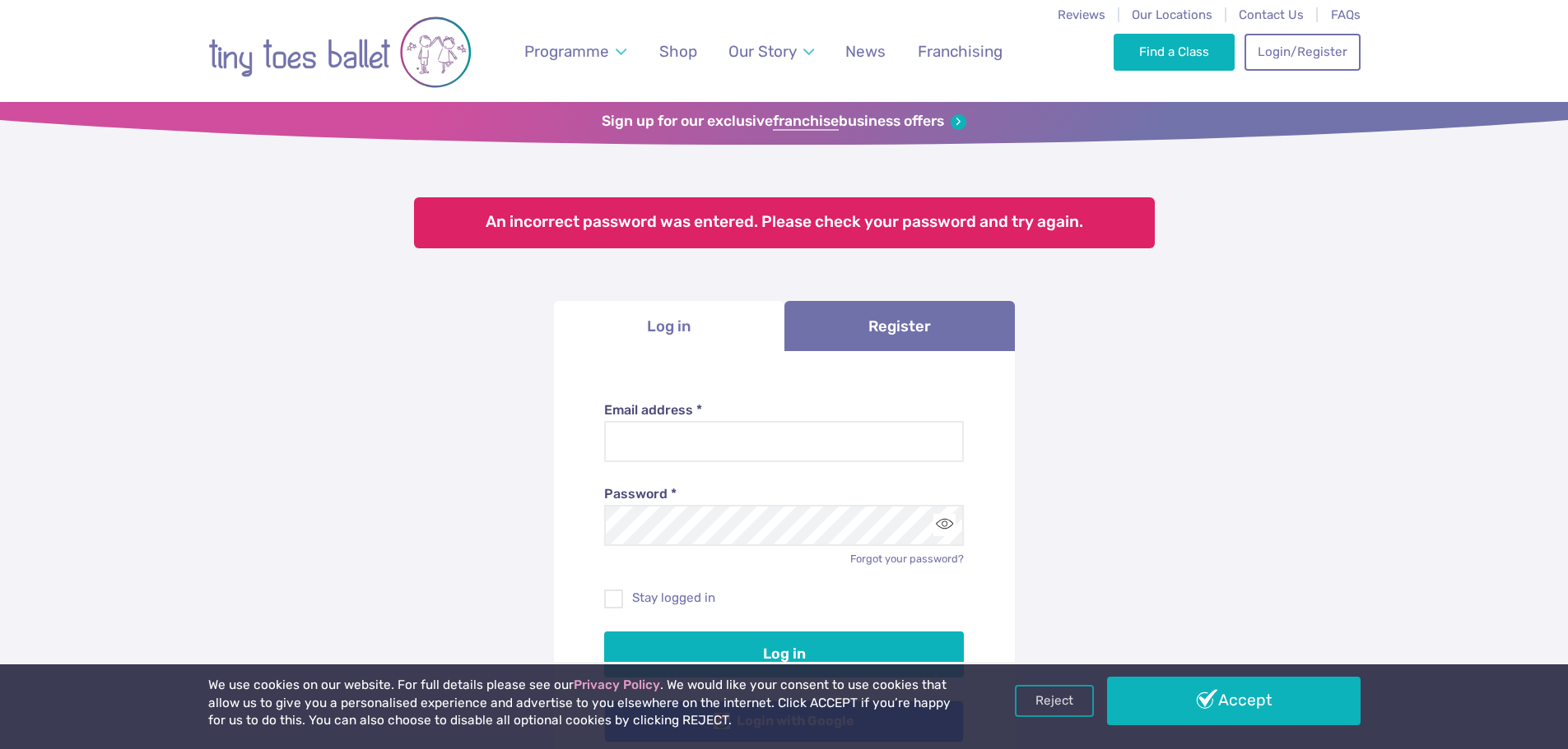
click at [838, 418] on label "Email address *" at bounding box center [784, 410] width 360 height 18
click at [838, 421] on input "Email address *" at bounding box center [784, 441] width 360 height 41
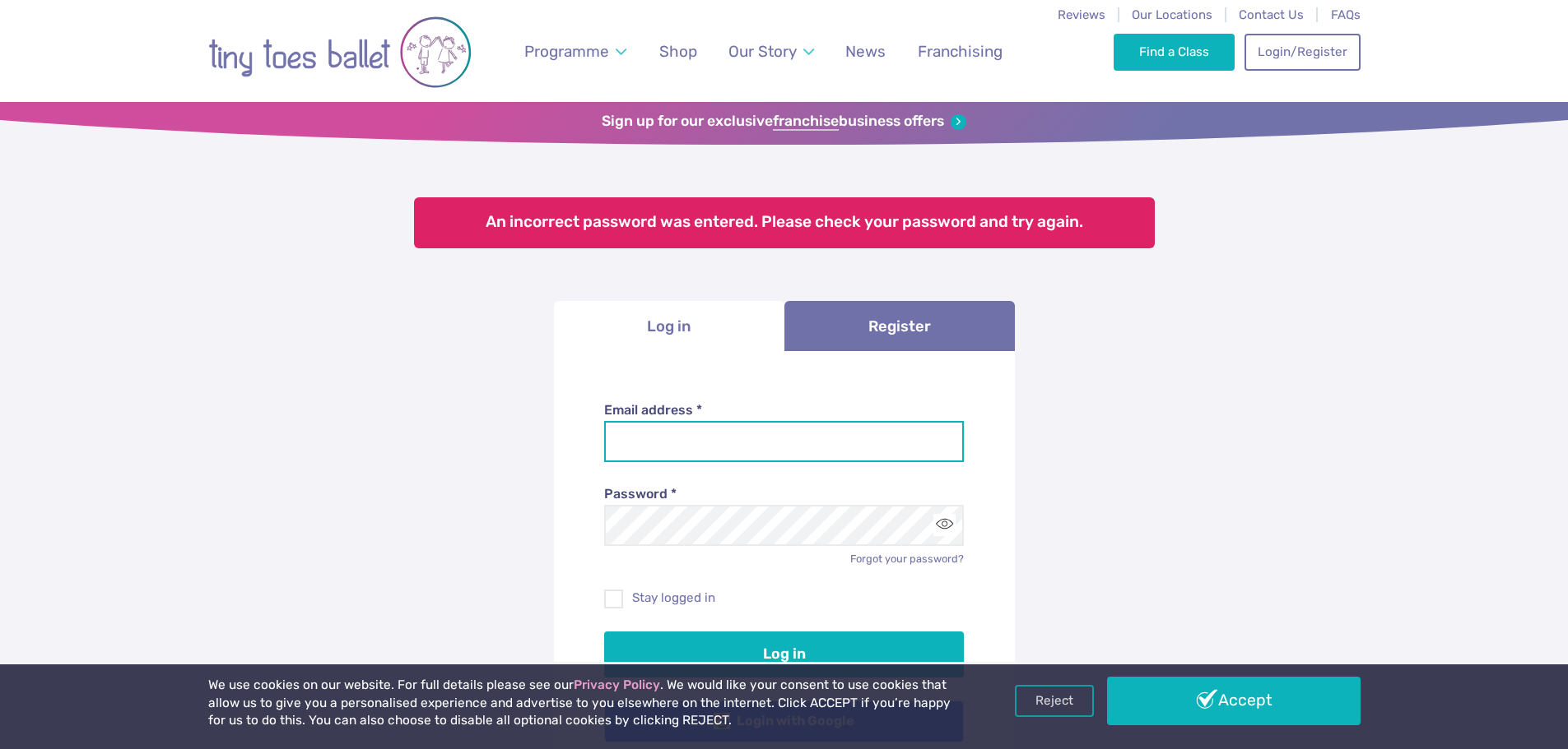
click at [827, 423] on input "Email address *" at bounding box center [784, 441] width 360 height 41
type input "**********"
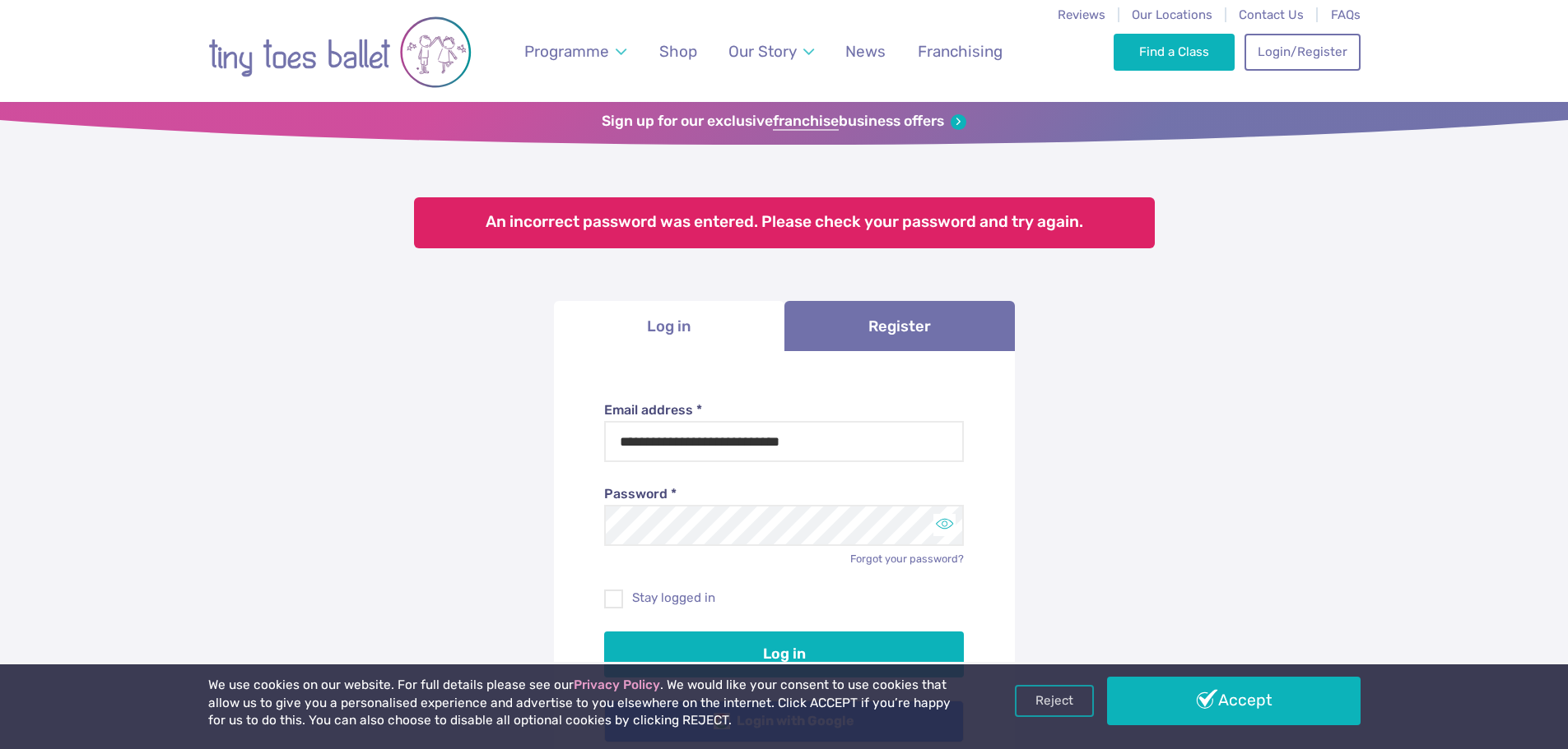
click at [950, 523] on button "Toggle password visibility" at bounding box center [944, 525] width 22 height 22
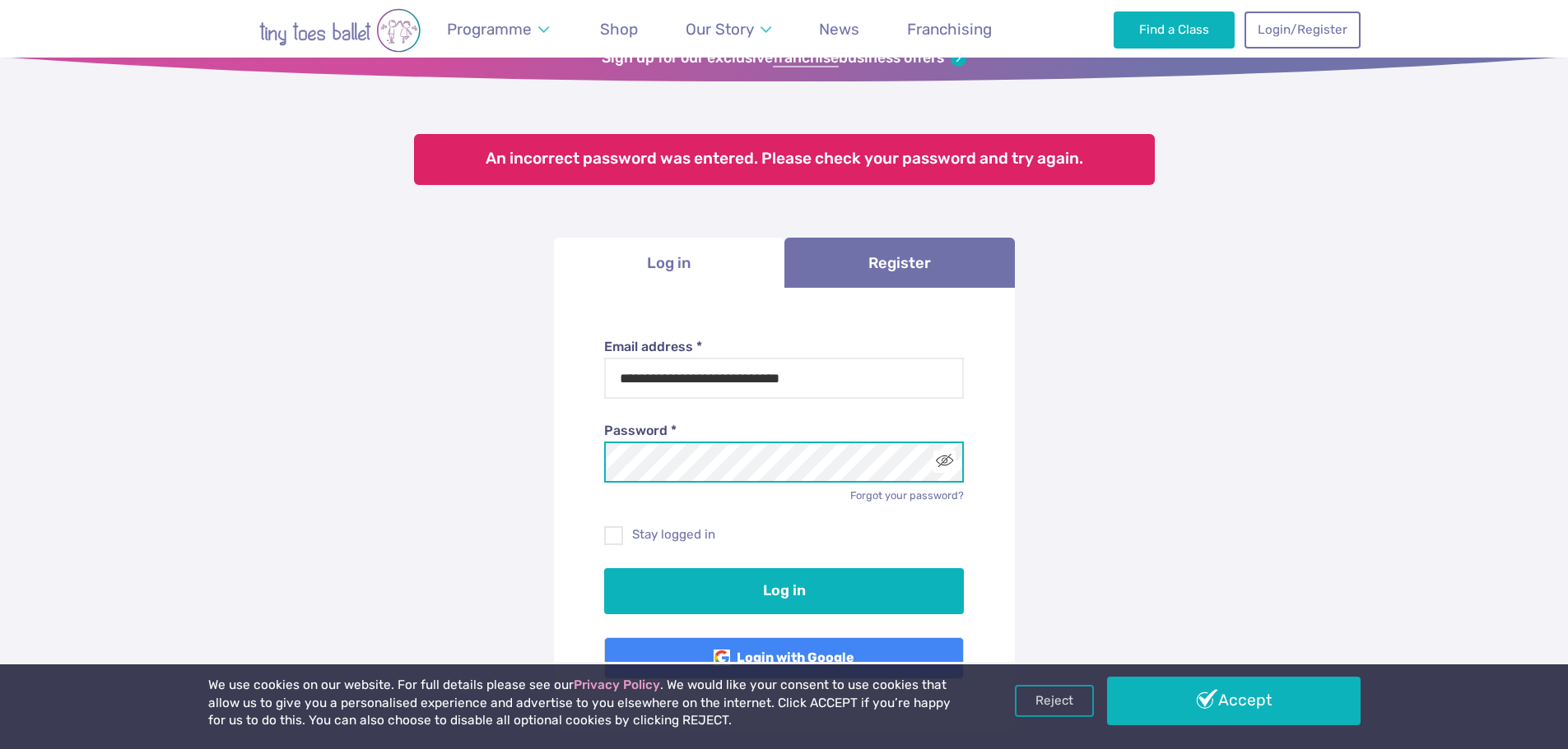
scroll to position [164, 0]
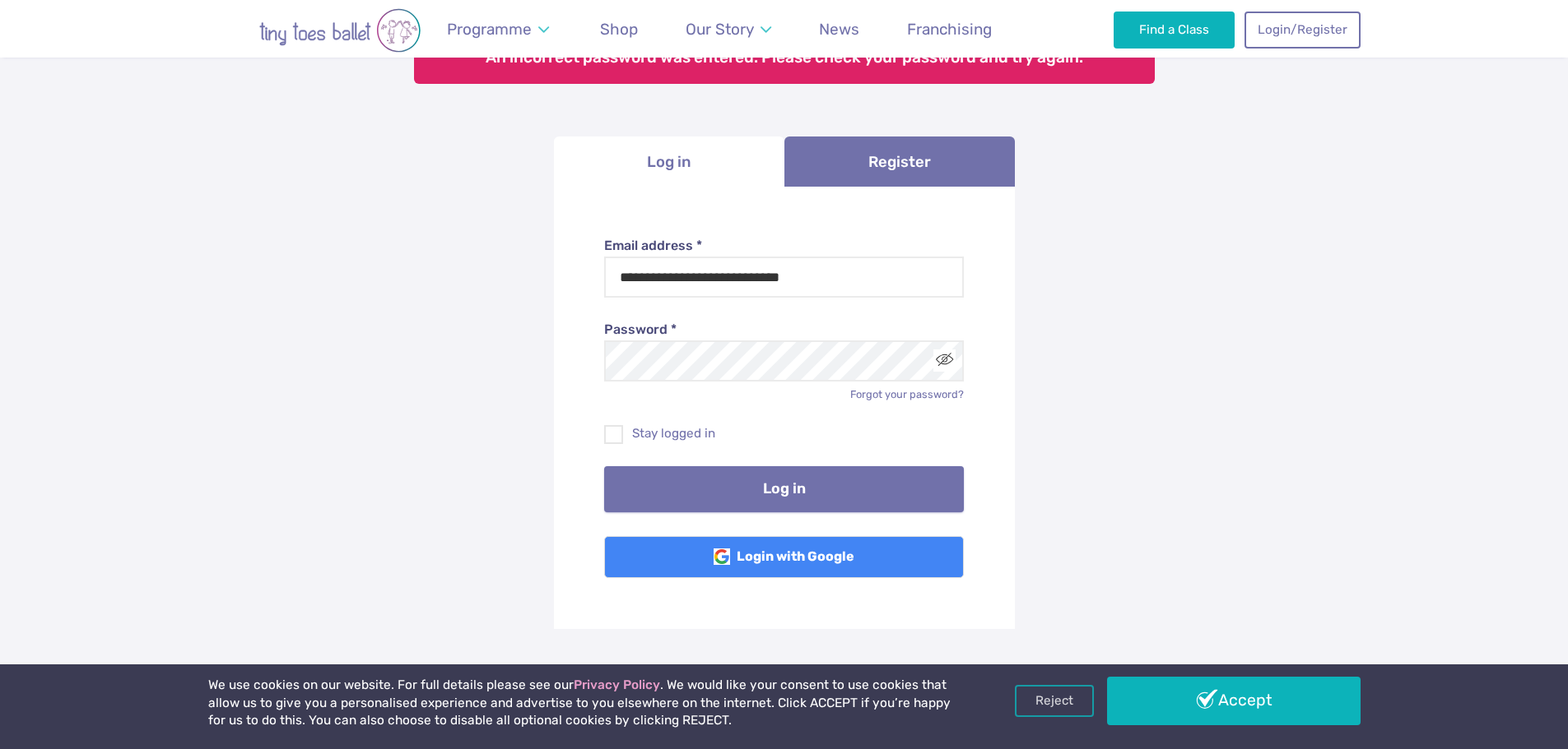
click at [839, 501] on button "Log in" at bounding box center [784, 489] width 360 height 46
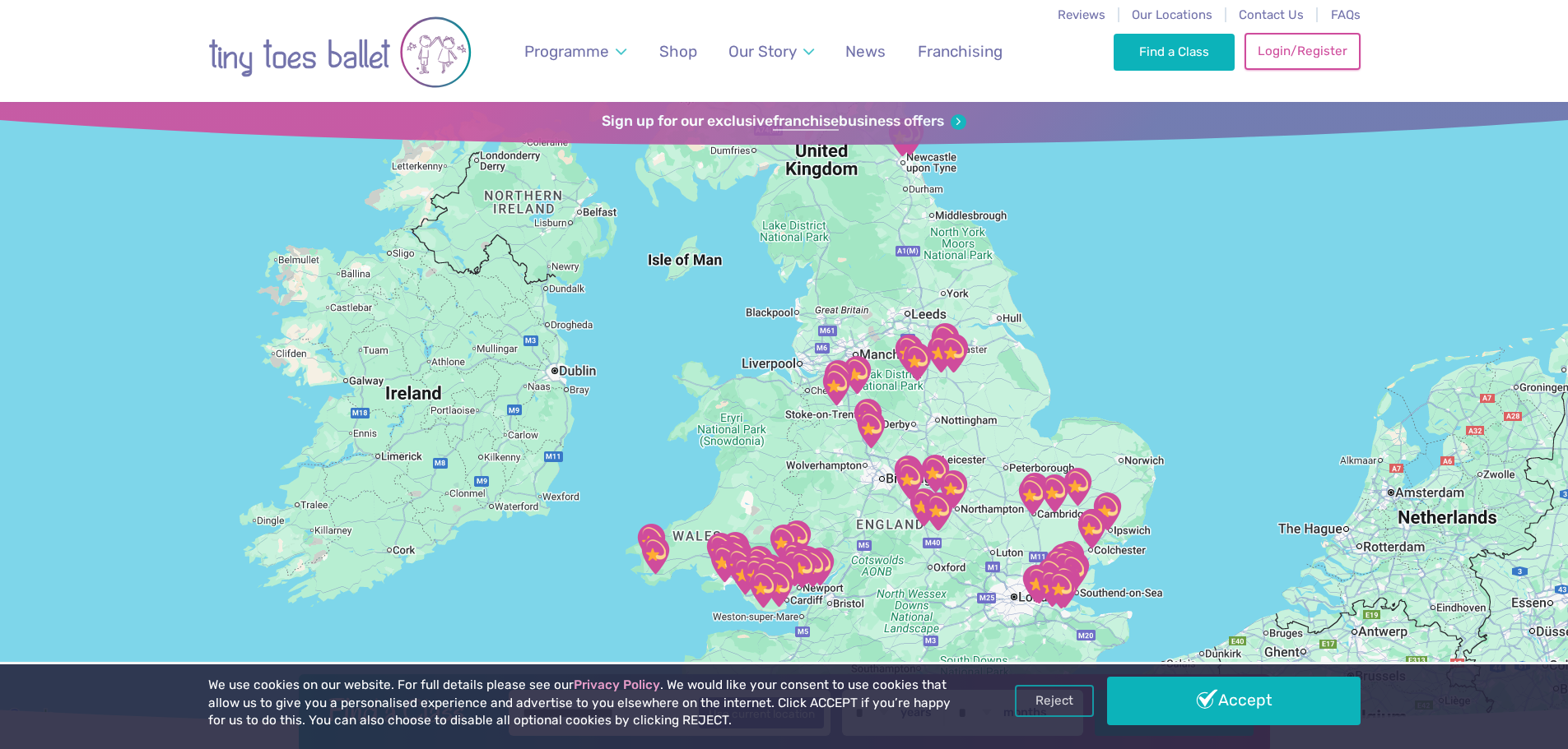
click at [1329, 64] on link "Login/Register" at bounding box center [1302, 51] width 116 height 36
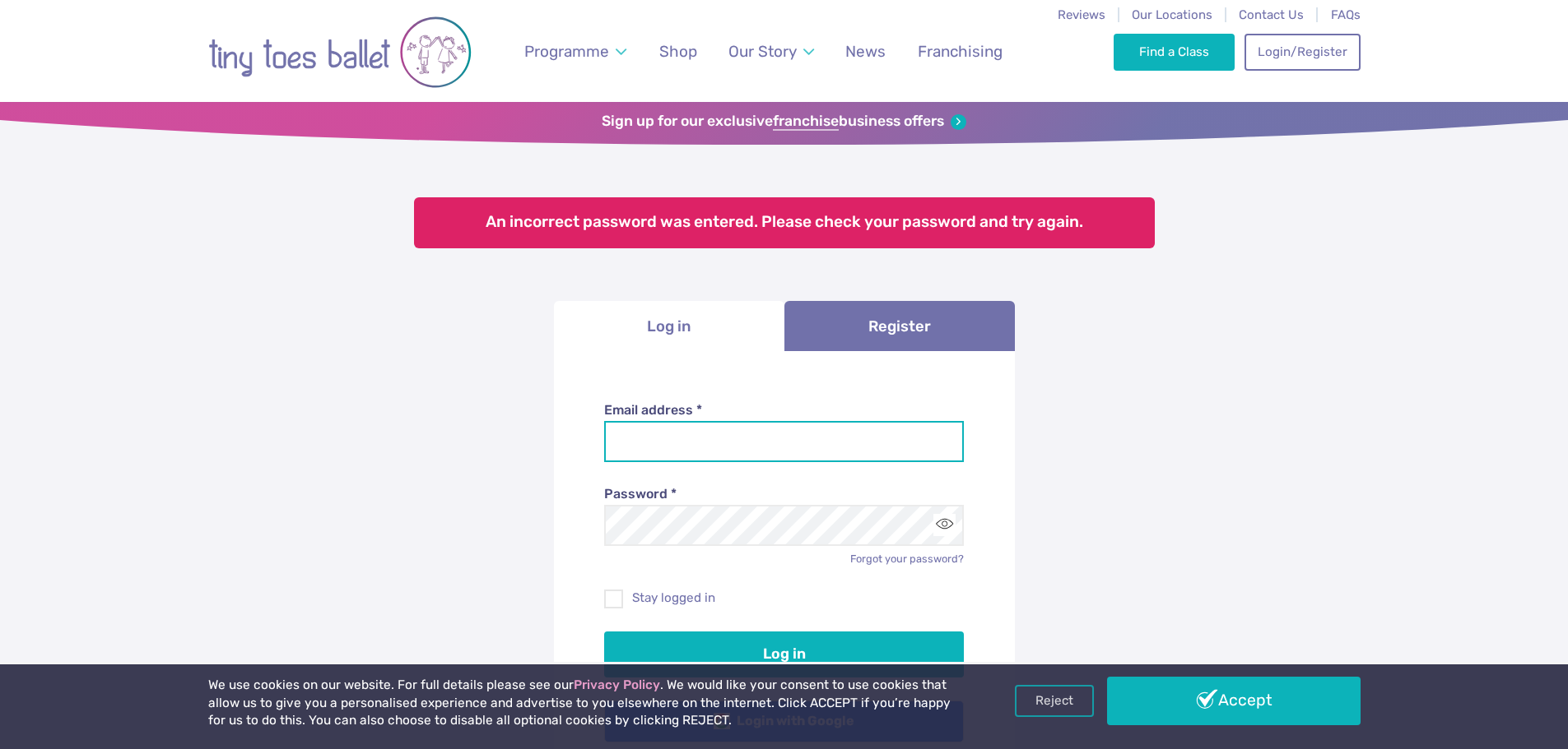
click at [770, 449] on input "Email address *" at bounding box center [784, 441] width 360 height 41
type input "**********"
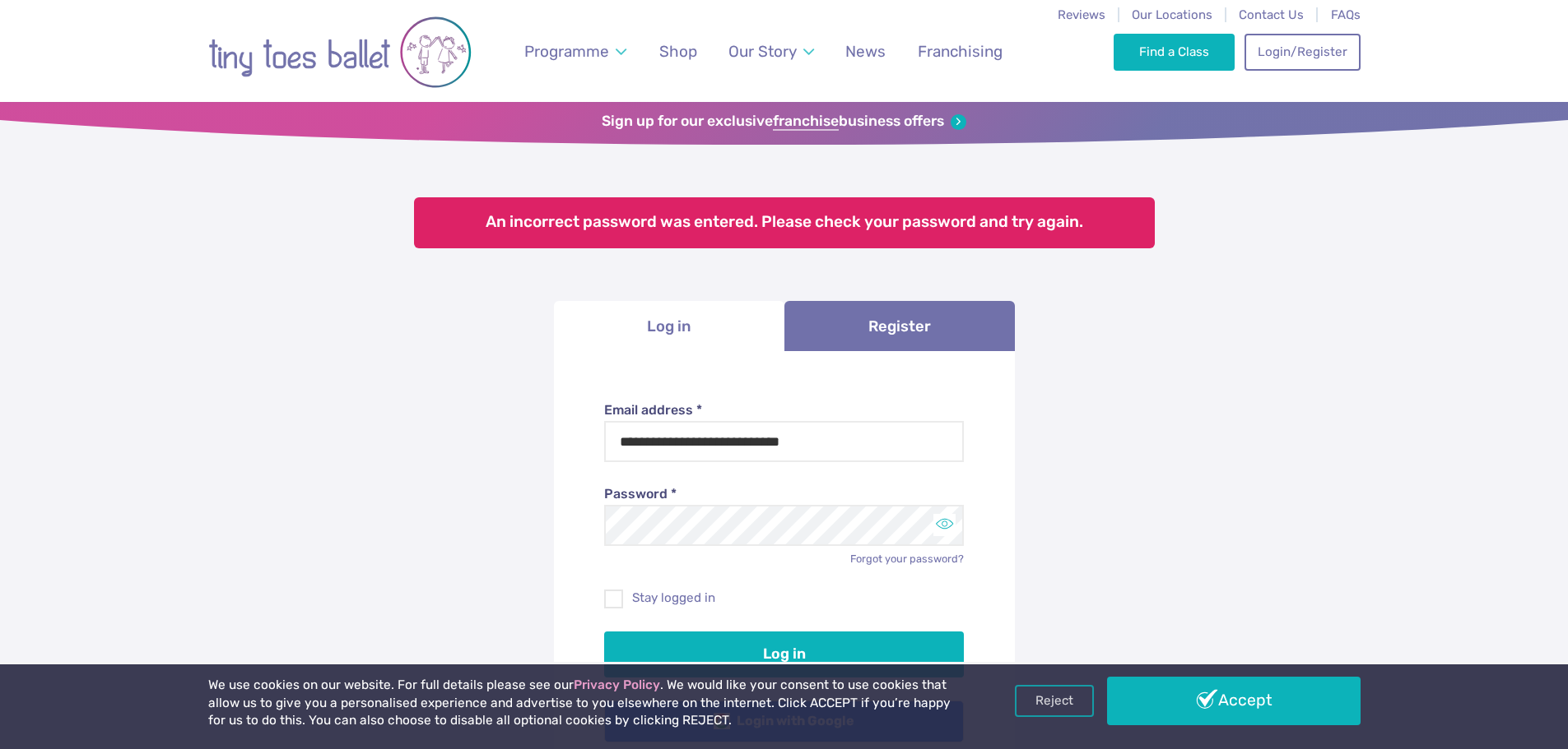
click at [944, 528] on button "Toggle password visibility" at bounding box center [944, 525] width 22 height 22
click at [604, 631] on button "Log in" at bounding box center [784, 654] width 360 height 46
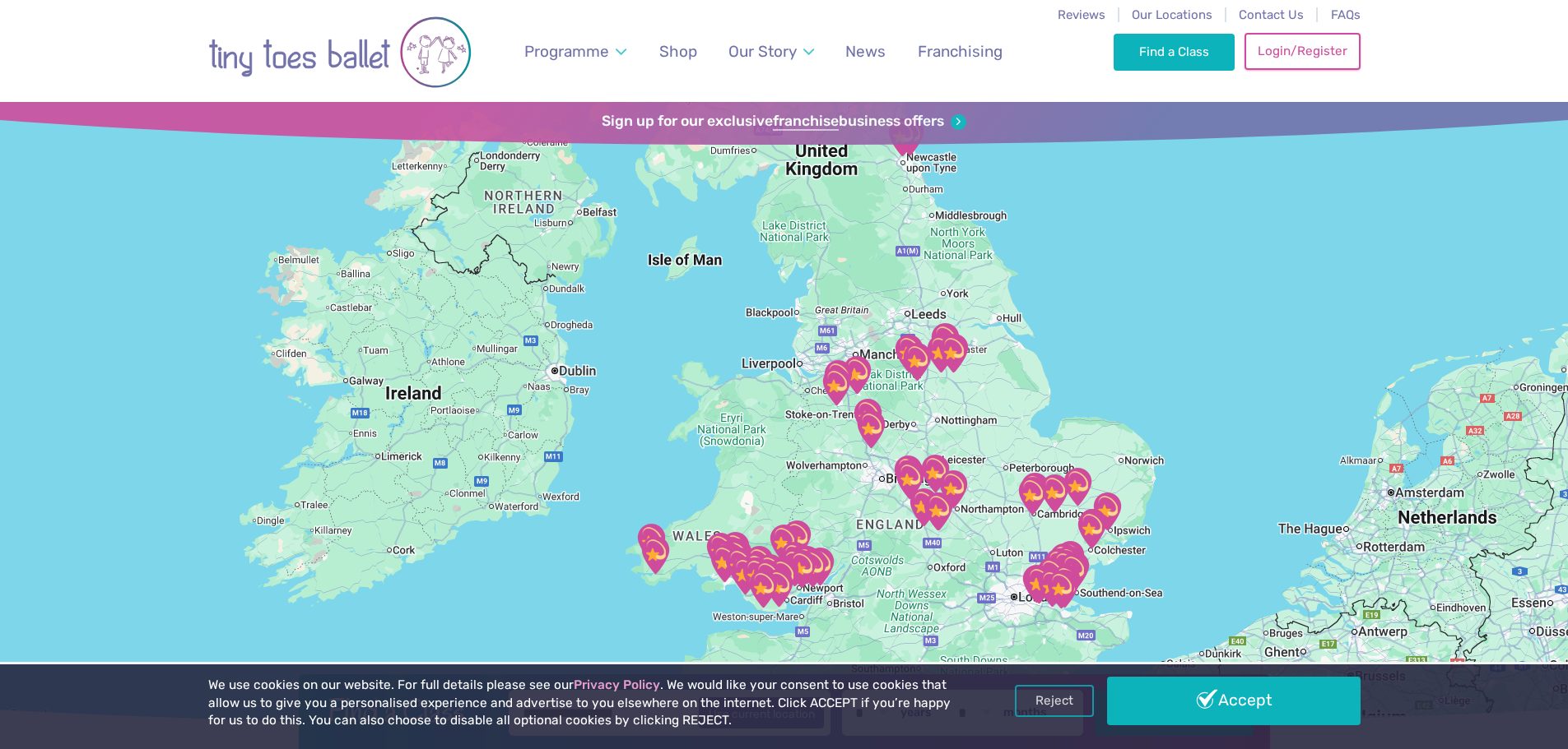
click at [1356, 64] on link "Login/Register" at bounding box center [1302, 51] width 116 height 36
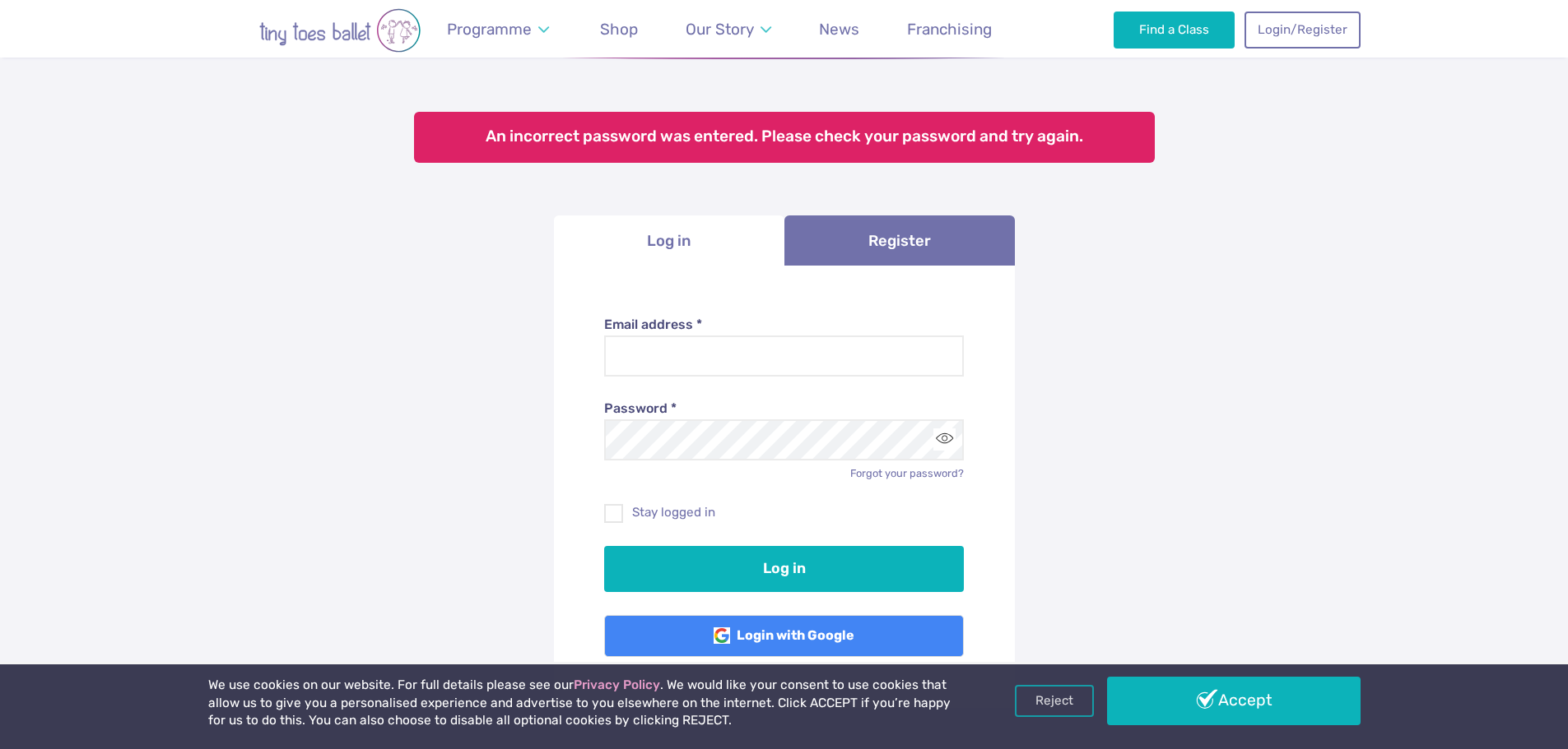
scroll to position [164, 0]
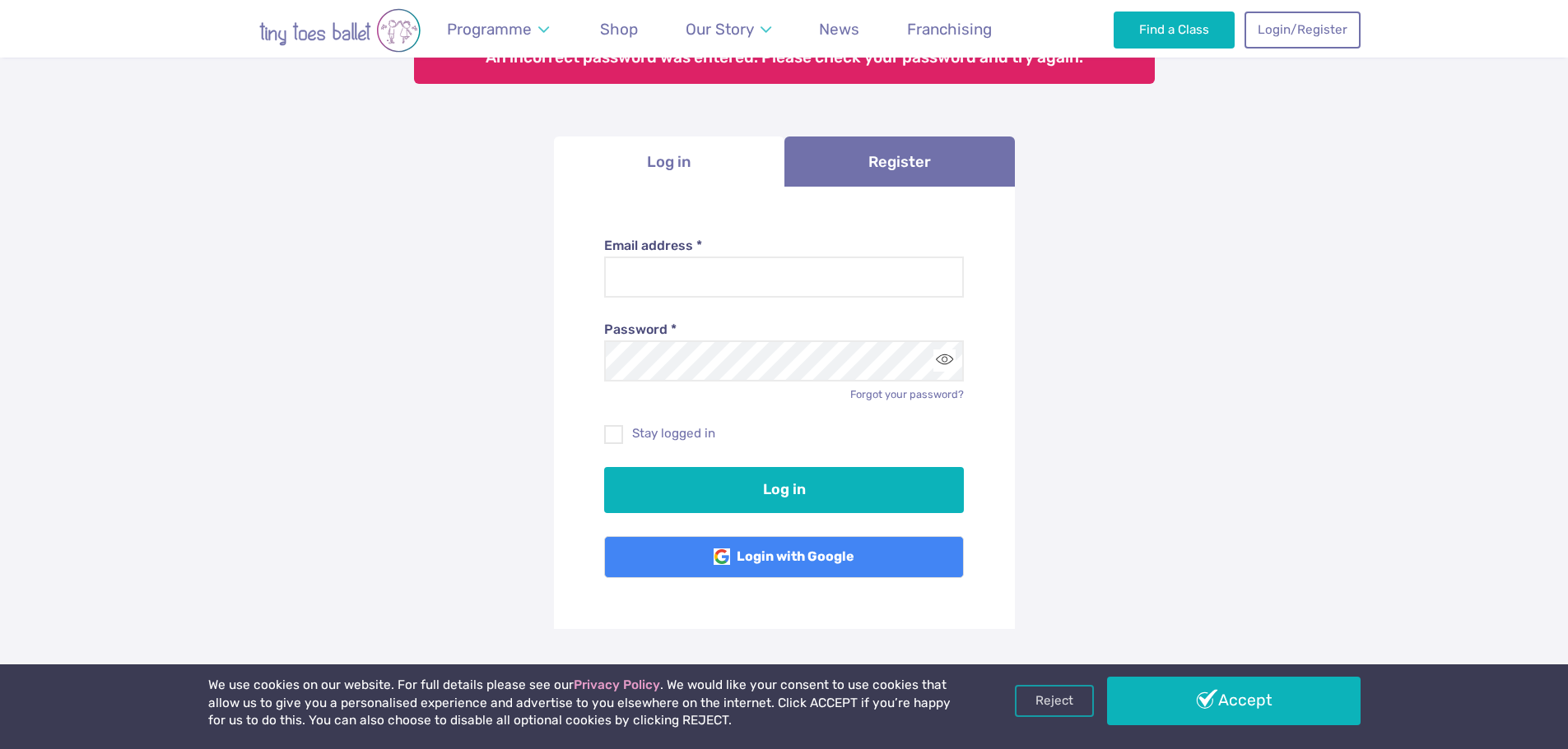
click at [723, 301] on div "Password * Forgot your password?" at bounding box center [784, 349] width 360 height 104
drag, startPoint x: 726, startPoint y: 277, endPoint x: 722, endPoint y: 287, distance: 10.8
click at [726, 277] on input "Email address *" at bounding box center [784, 277] width 360 height 41
type input "**********"
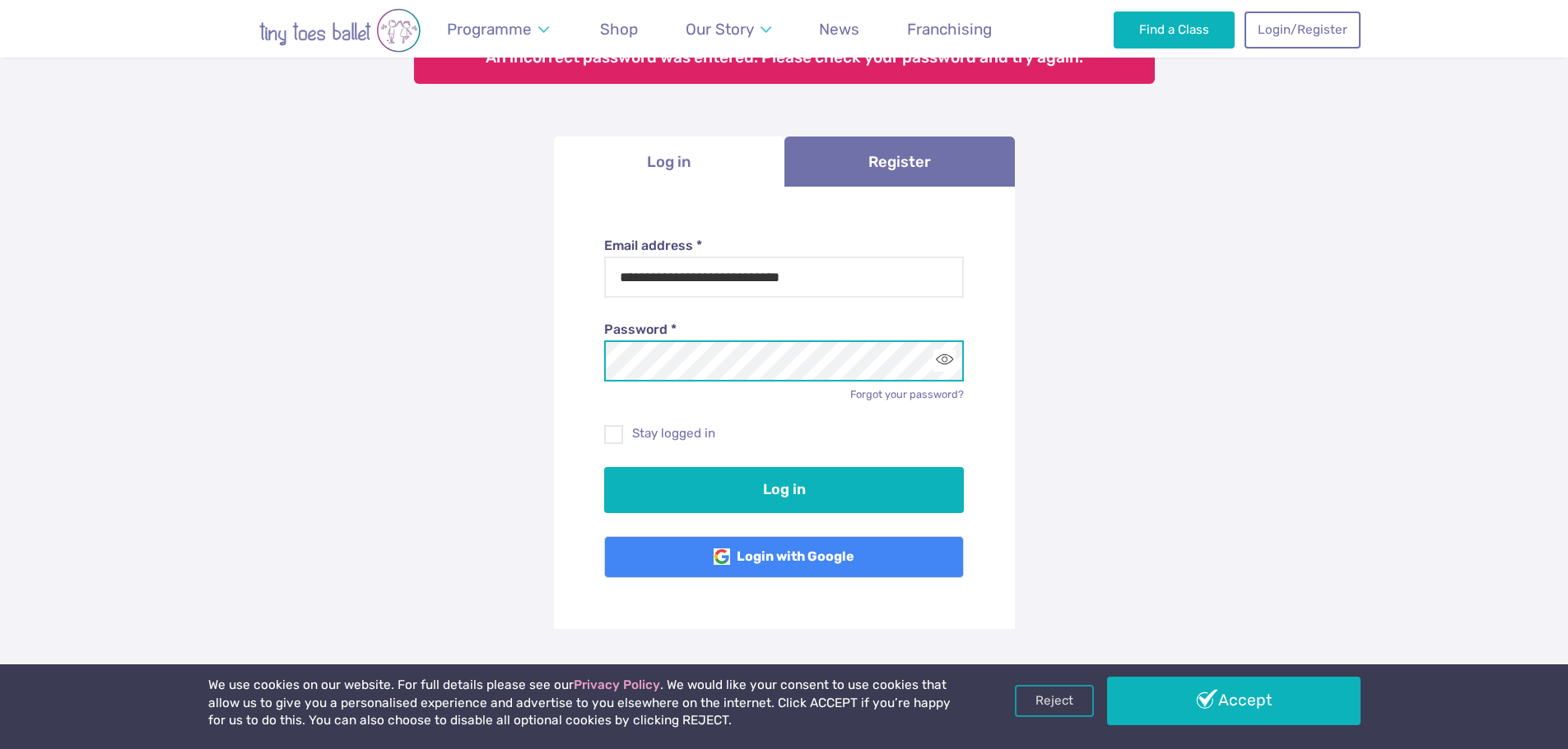
click at [604, 467] on button "Log in" at bounding box center [784, 490] width 360 height 46
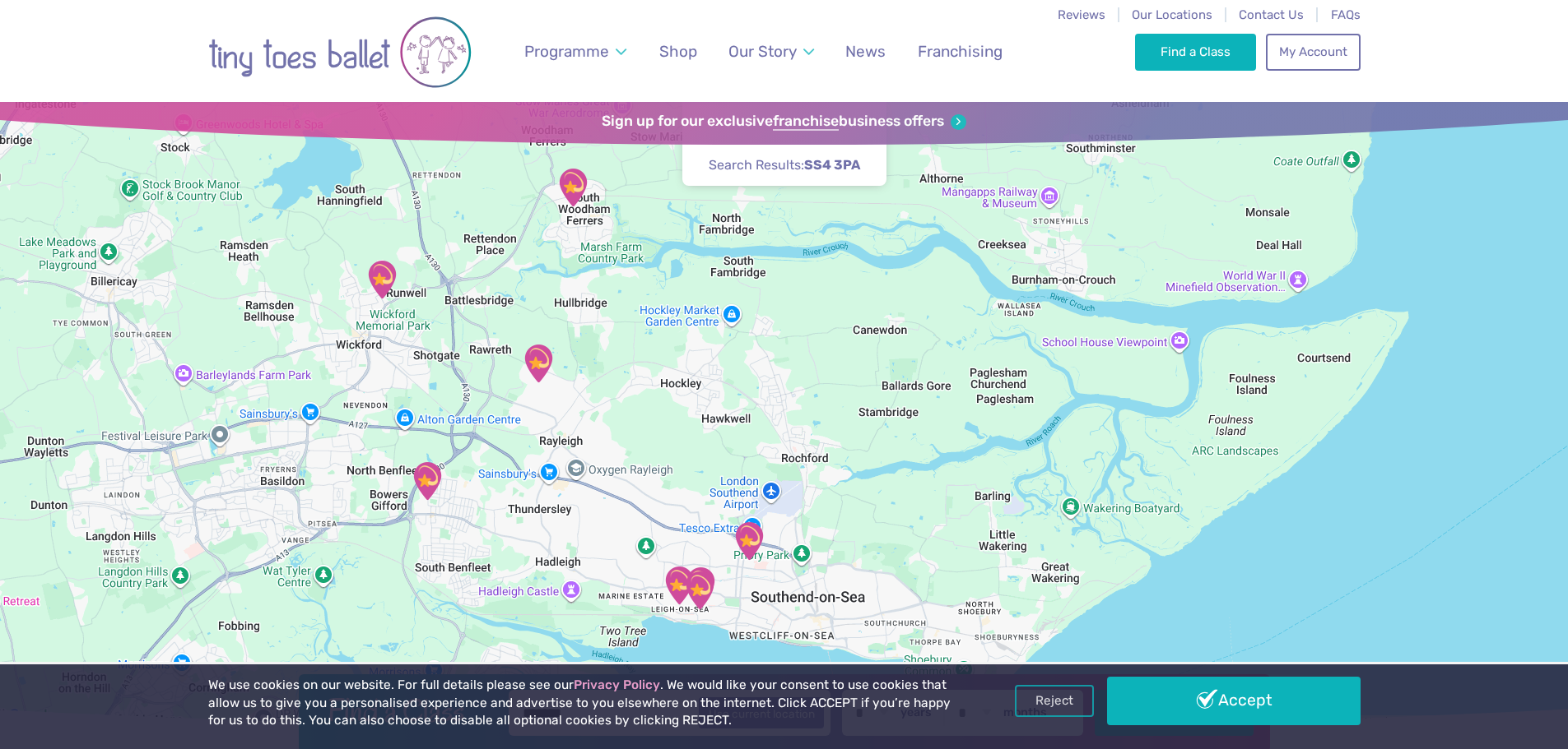
click at [549, 374] on img "The Birches Scout Hut" at bounding box center [539, 363] width 41 height 41
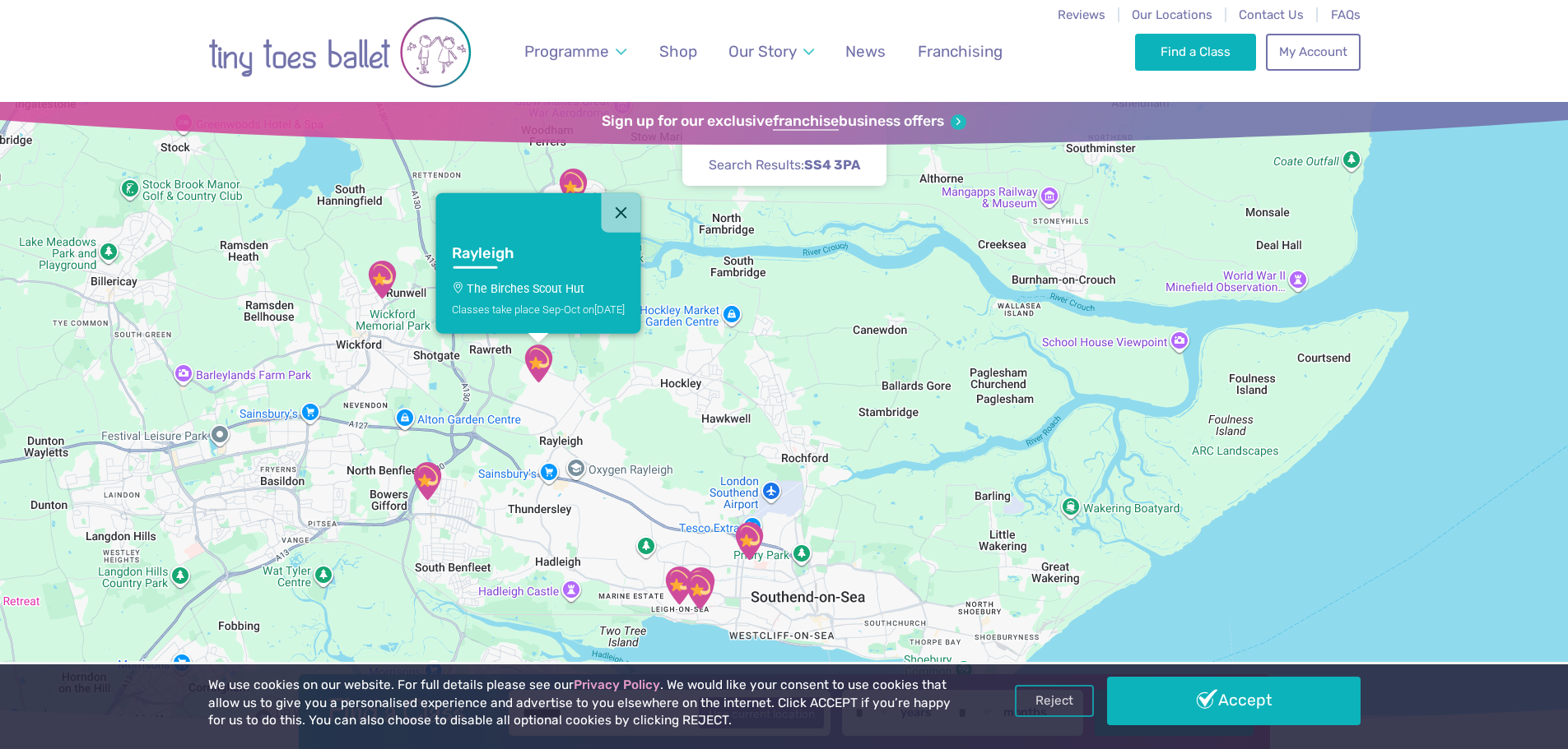
click at [540, 306] on div "Classes take place Sep-Oct [DATE]" at bounding box center [539, 309] width 173 height 13
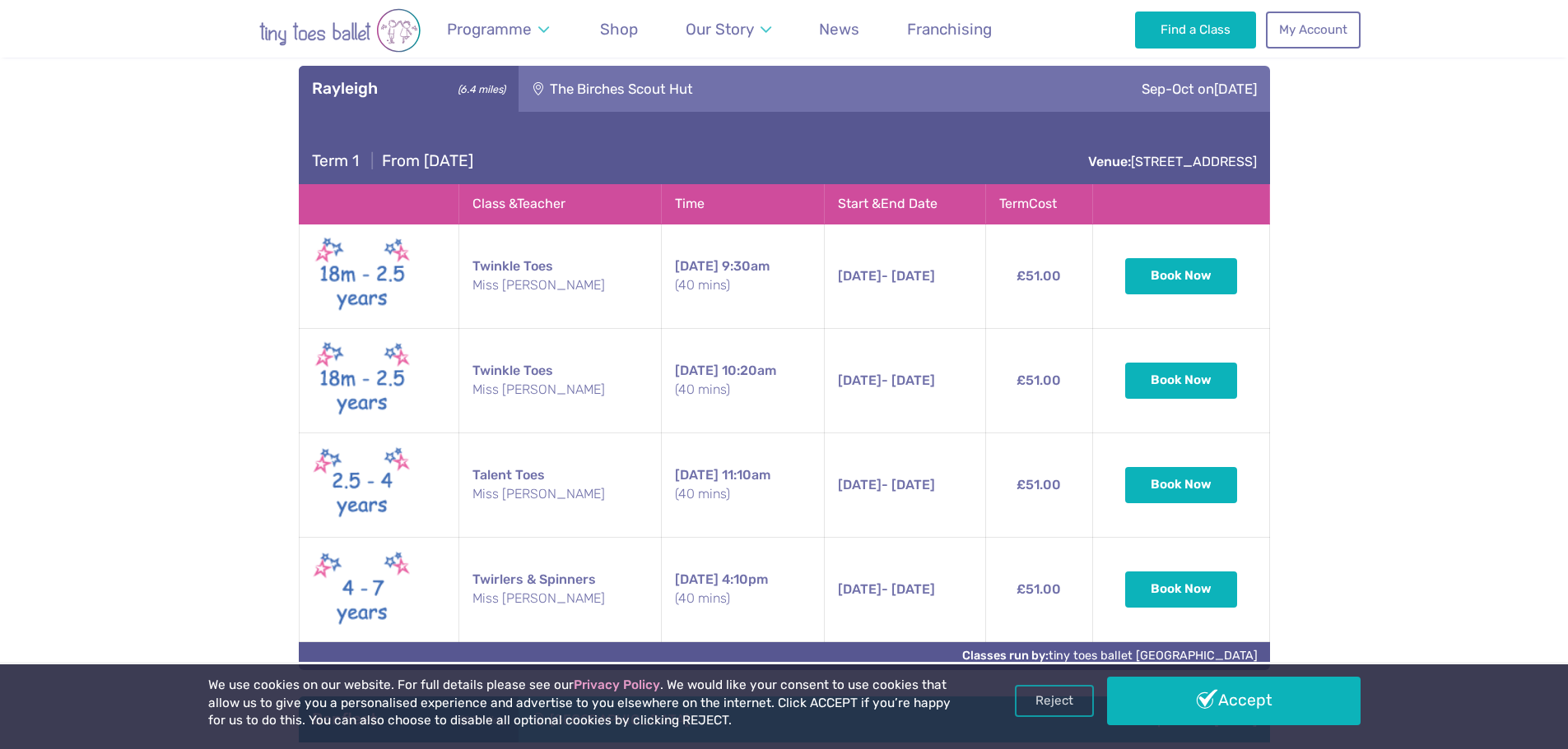
scroll to position [1433, 0]
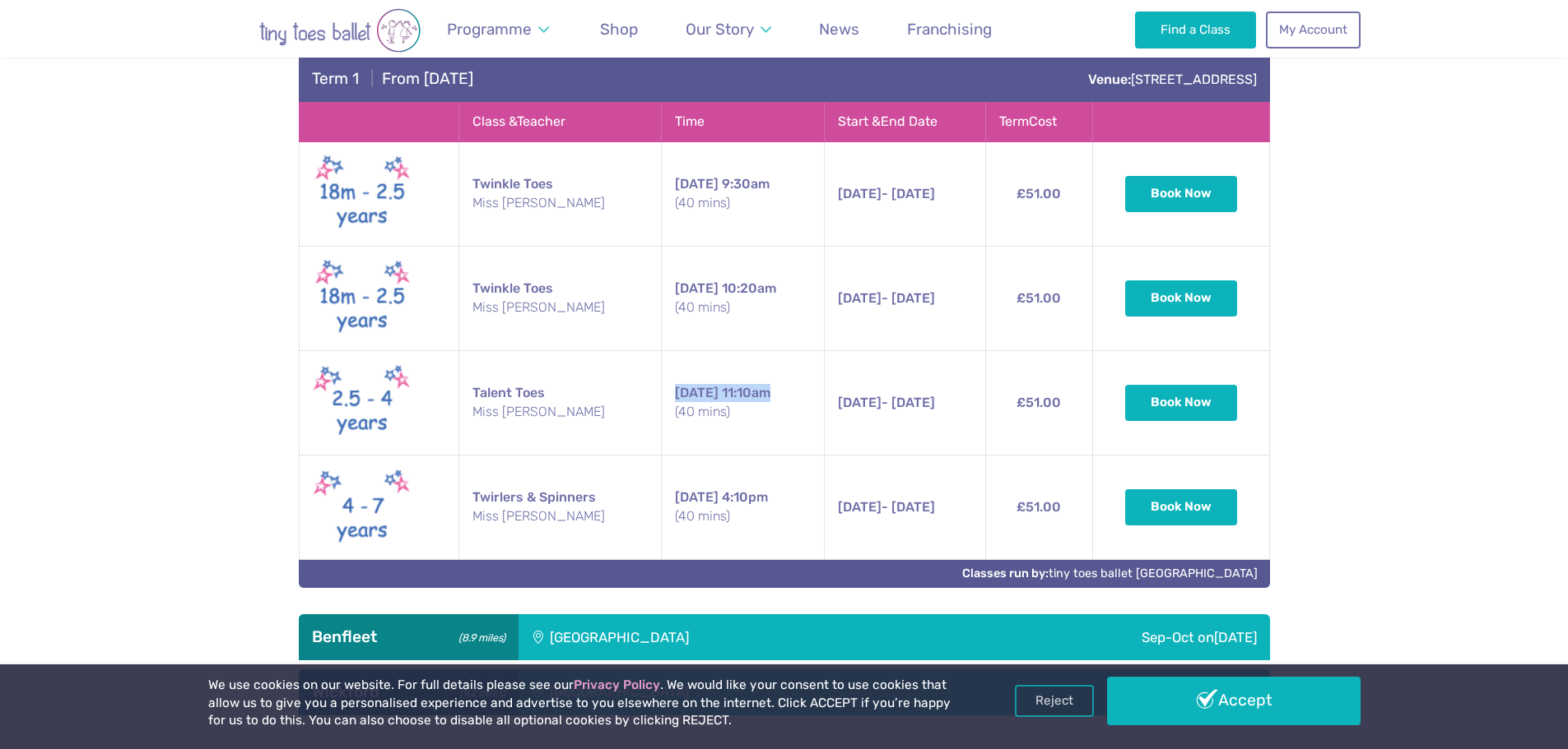
drag, startPoint x: 745, startPoint y: 394, endPoint x: 655, endPoint y: 399, distance: 90.1
click at [661, 399] on td "[DATE] 11:10am (40 mins)" at bounding box center [743, 403] width 163 height 105
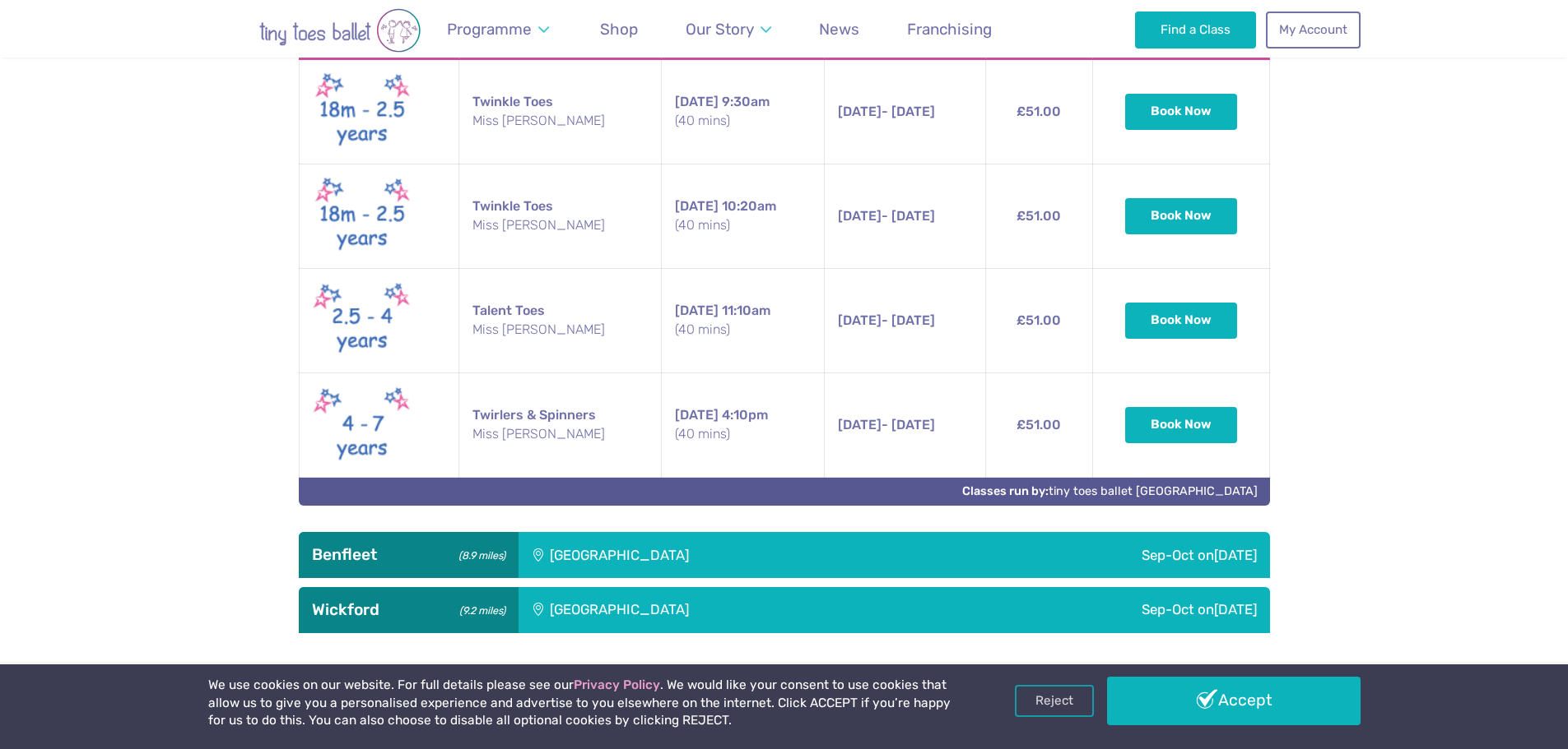
click at [620, 565] on div "[GEOGRAPHIC_DATA]" at bounding box center [730, 555] width 425 height 46
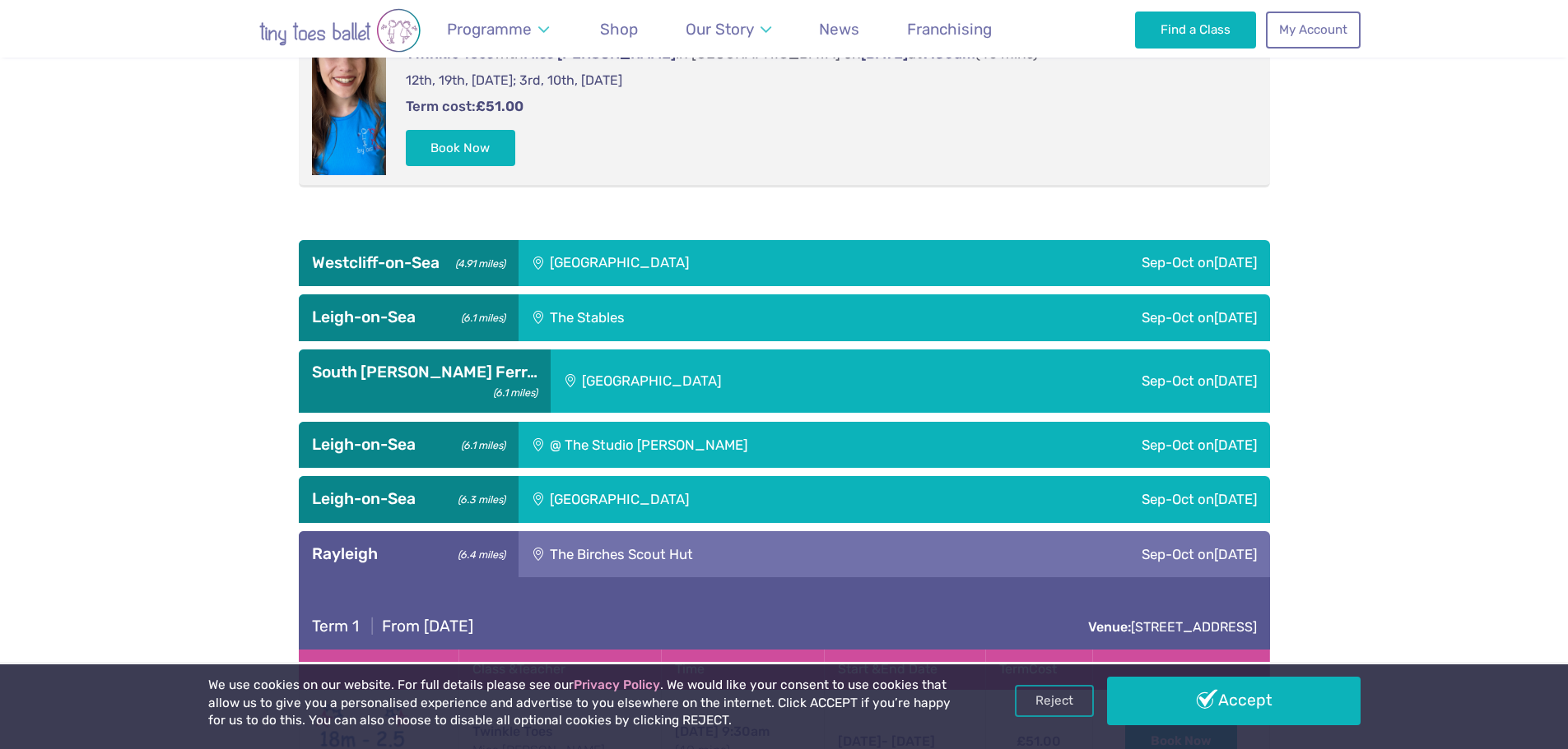
scroll to position [857, 0]
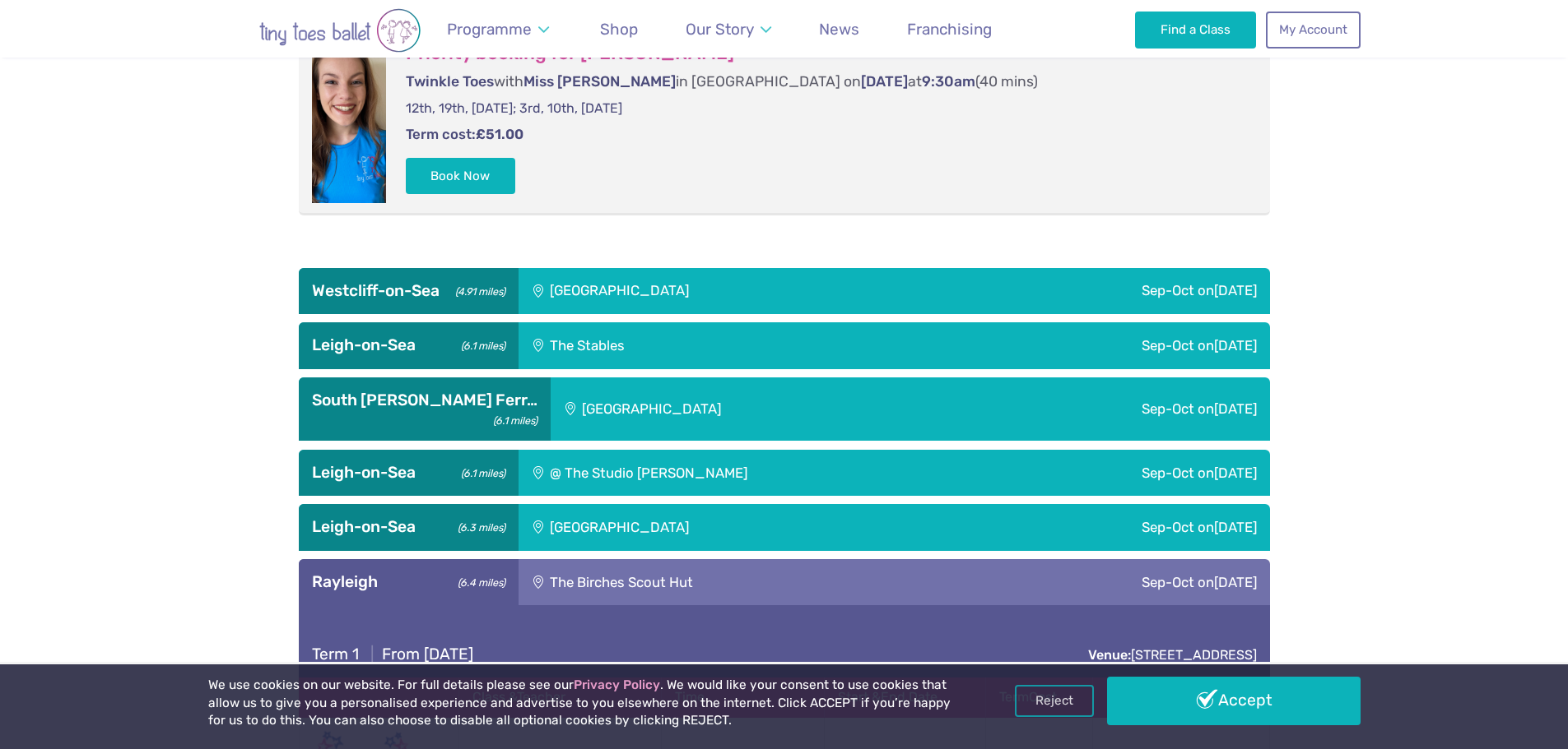
click at [575, 297] on div "[GEOGRAPHIC_DATA]" at bounding box center [730, 290] width 425 height 46
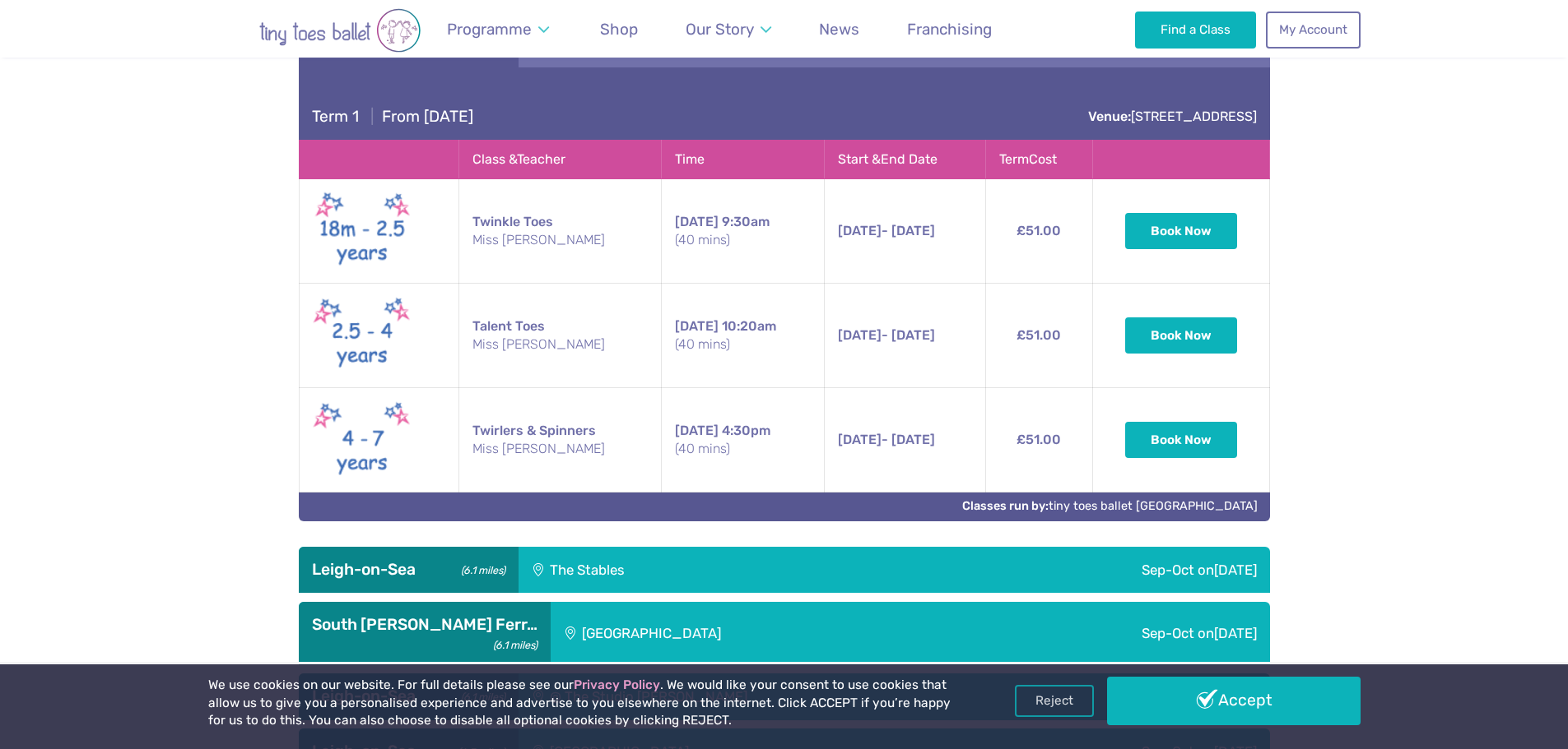
scroll to position [1022, 0]
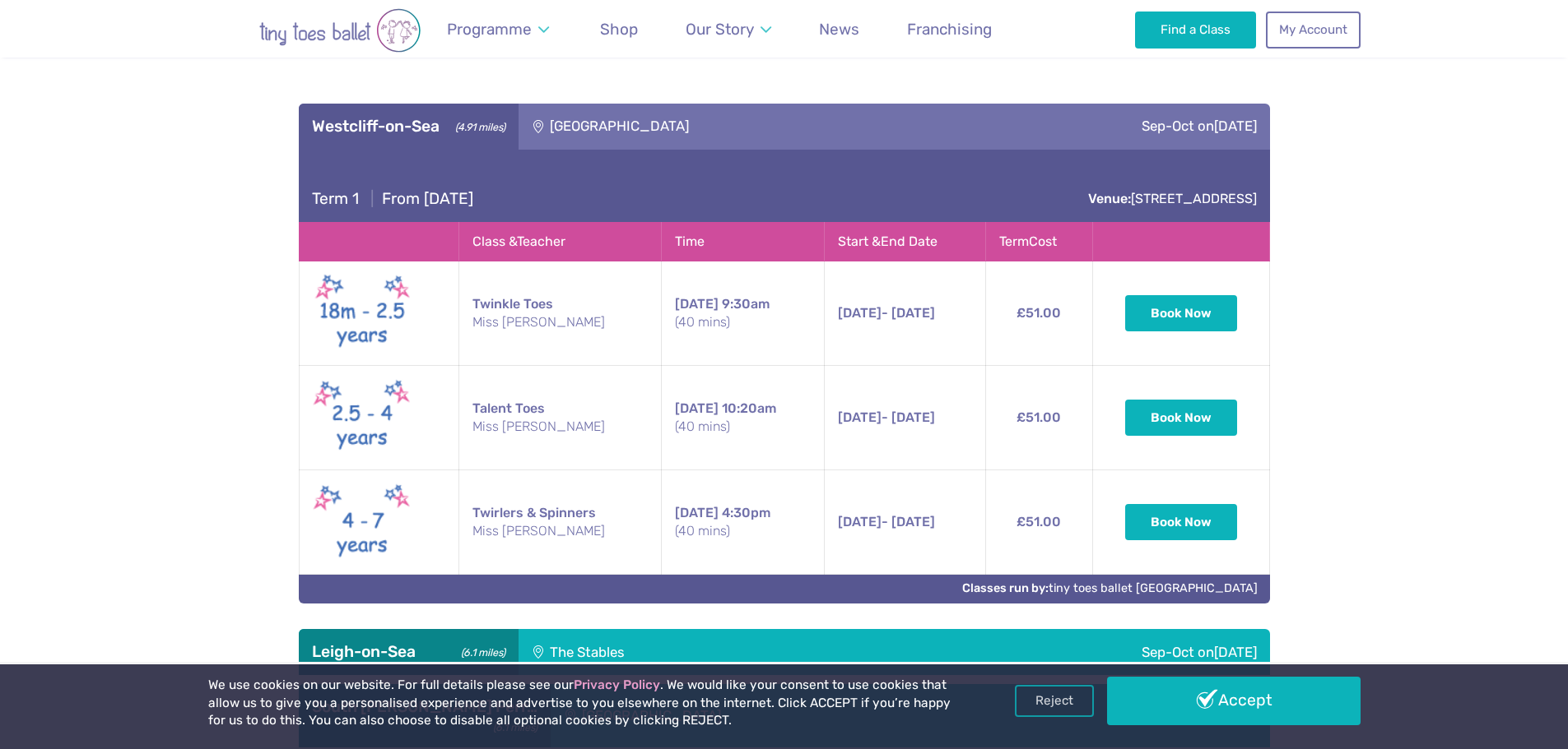
click at [473, 190] on h4 "Term 1 | From [DATE]" at bounding box center [393, 199] width 161 height 19
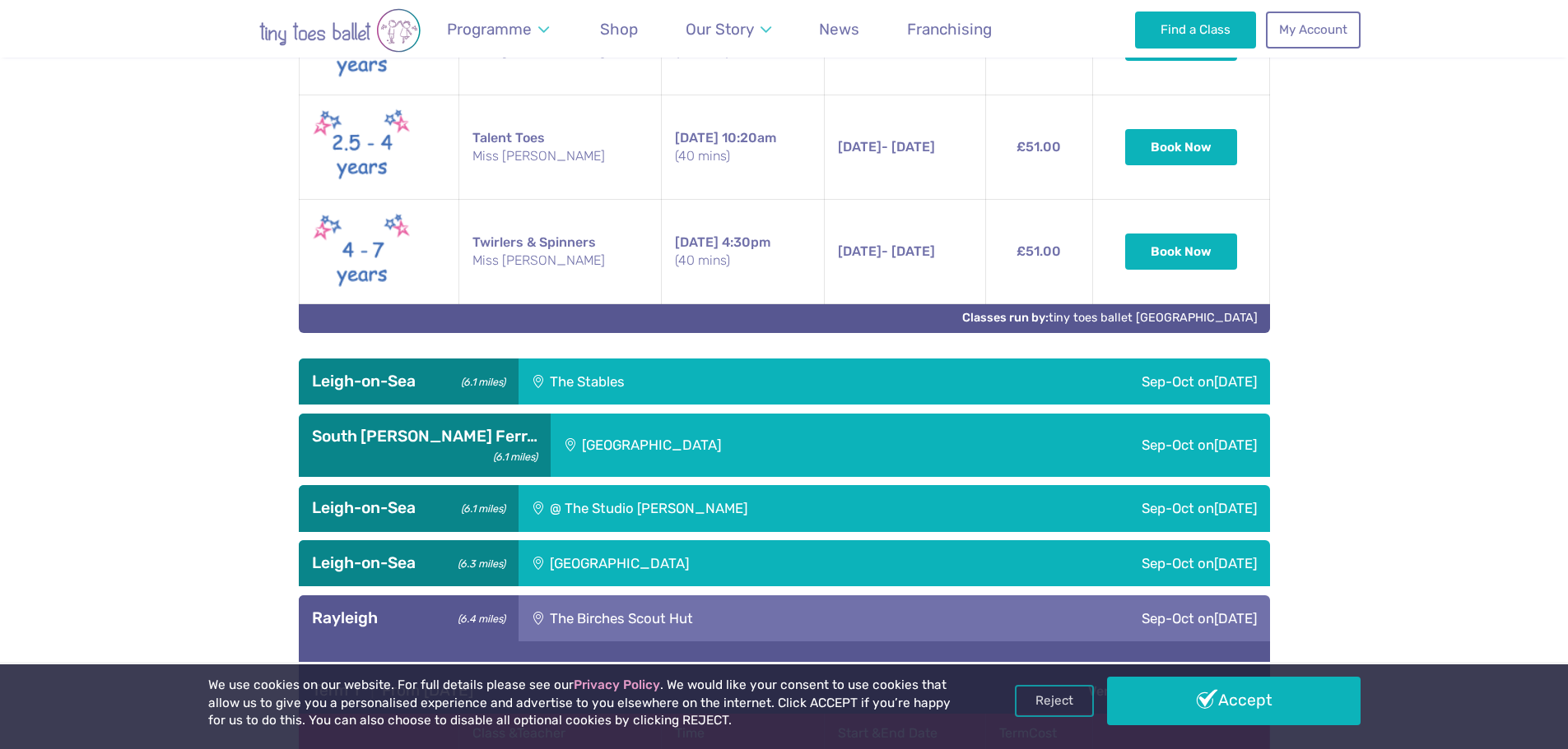
scroll to position [1350, 0]
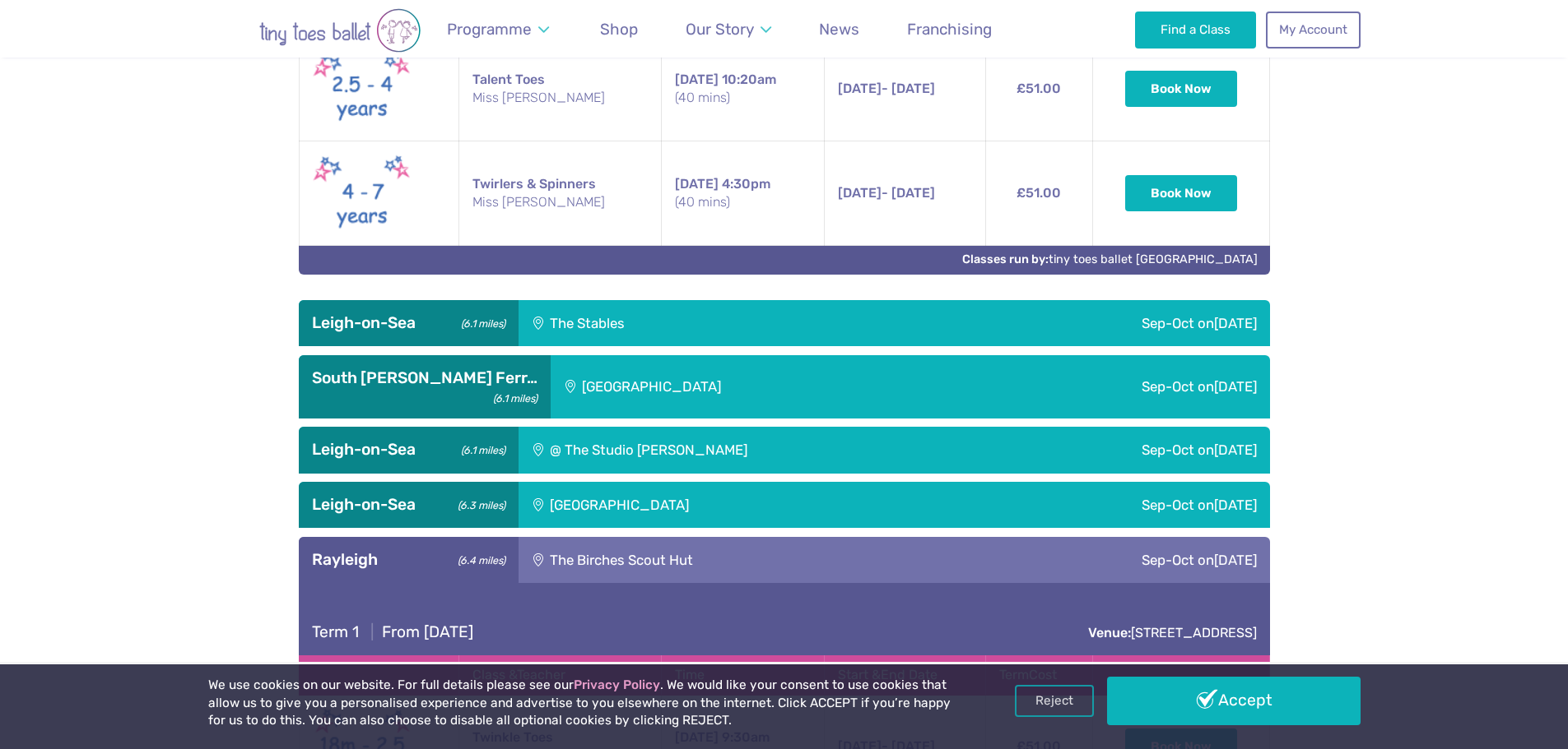
click at [649, 315] on div "The Stables" at bounding box center [690, 323] width 345 height 46
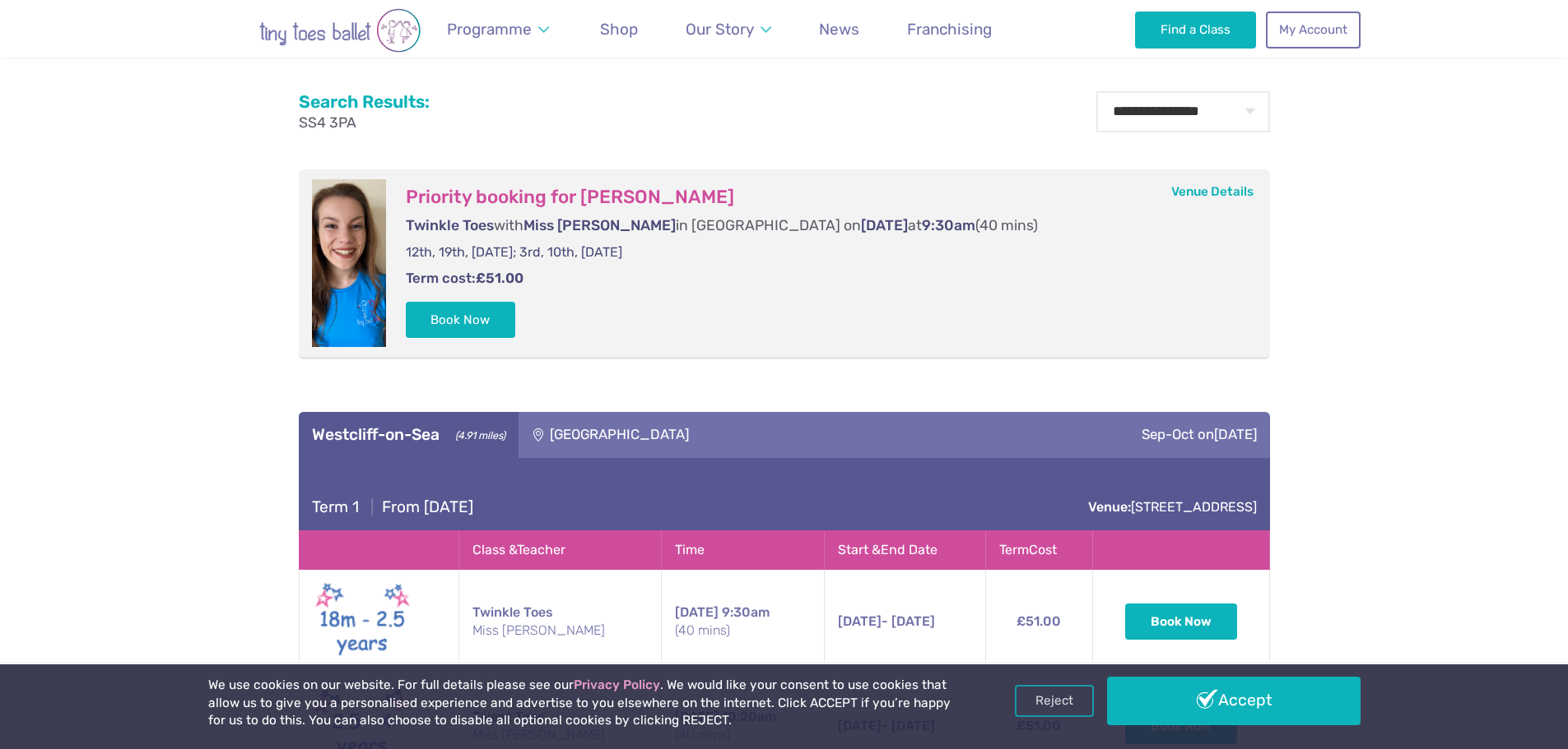
scroll to position [528, 0]
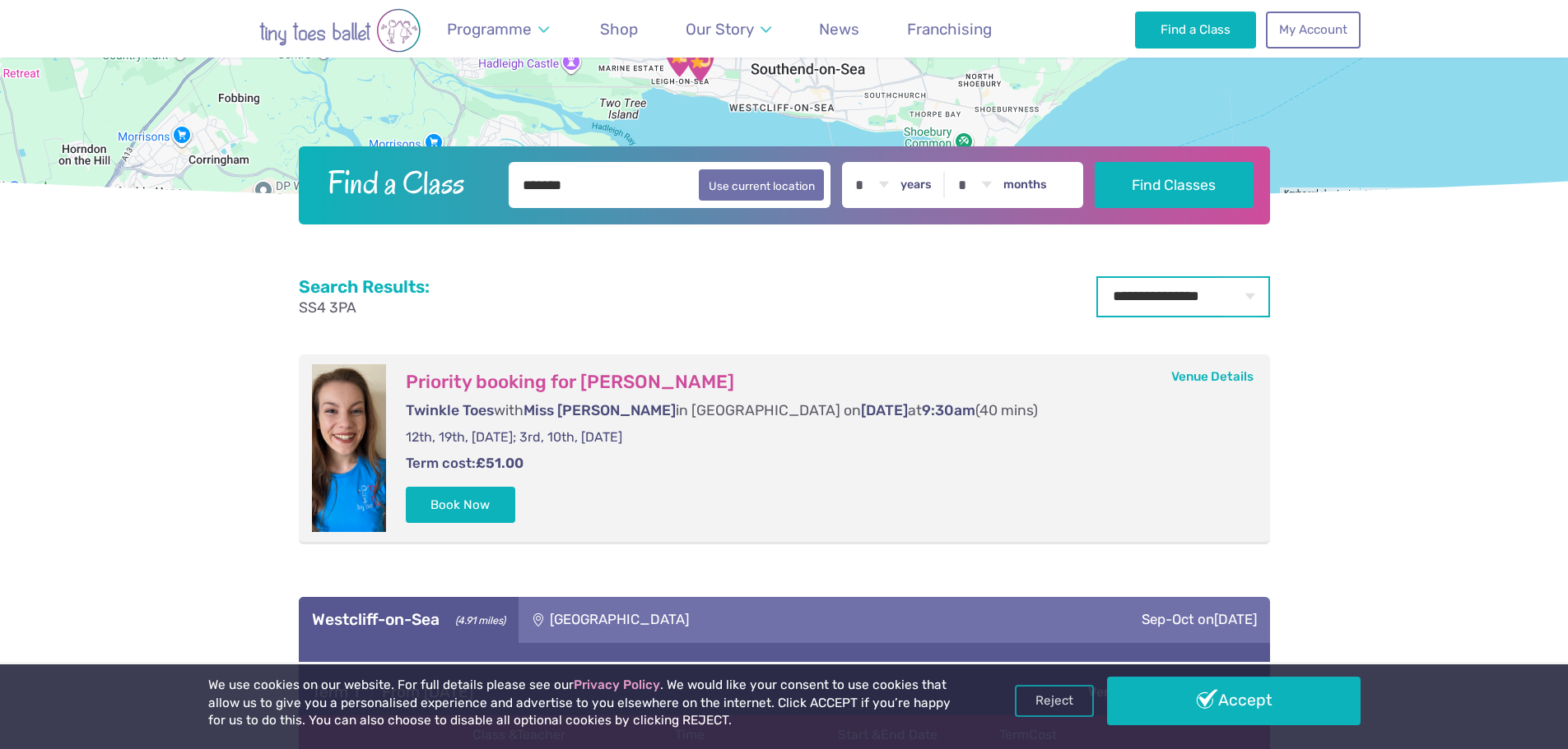
click at [1189, 299] on select "**********" at bounding box center [1183, 296] width 174 height 41
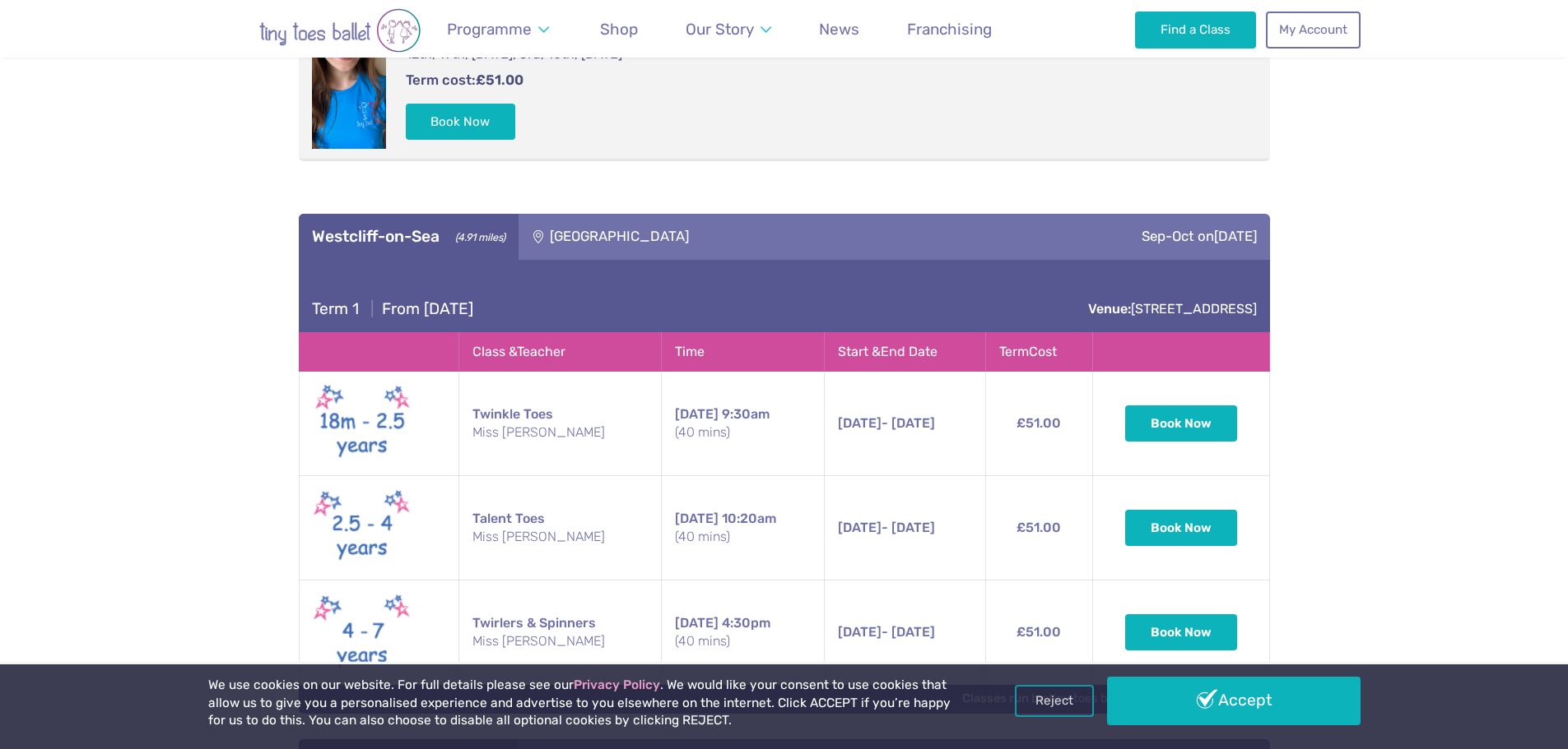
scroll to position [1022, 0]
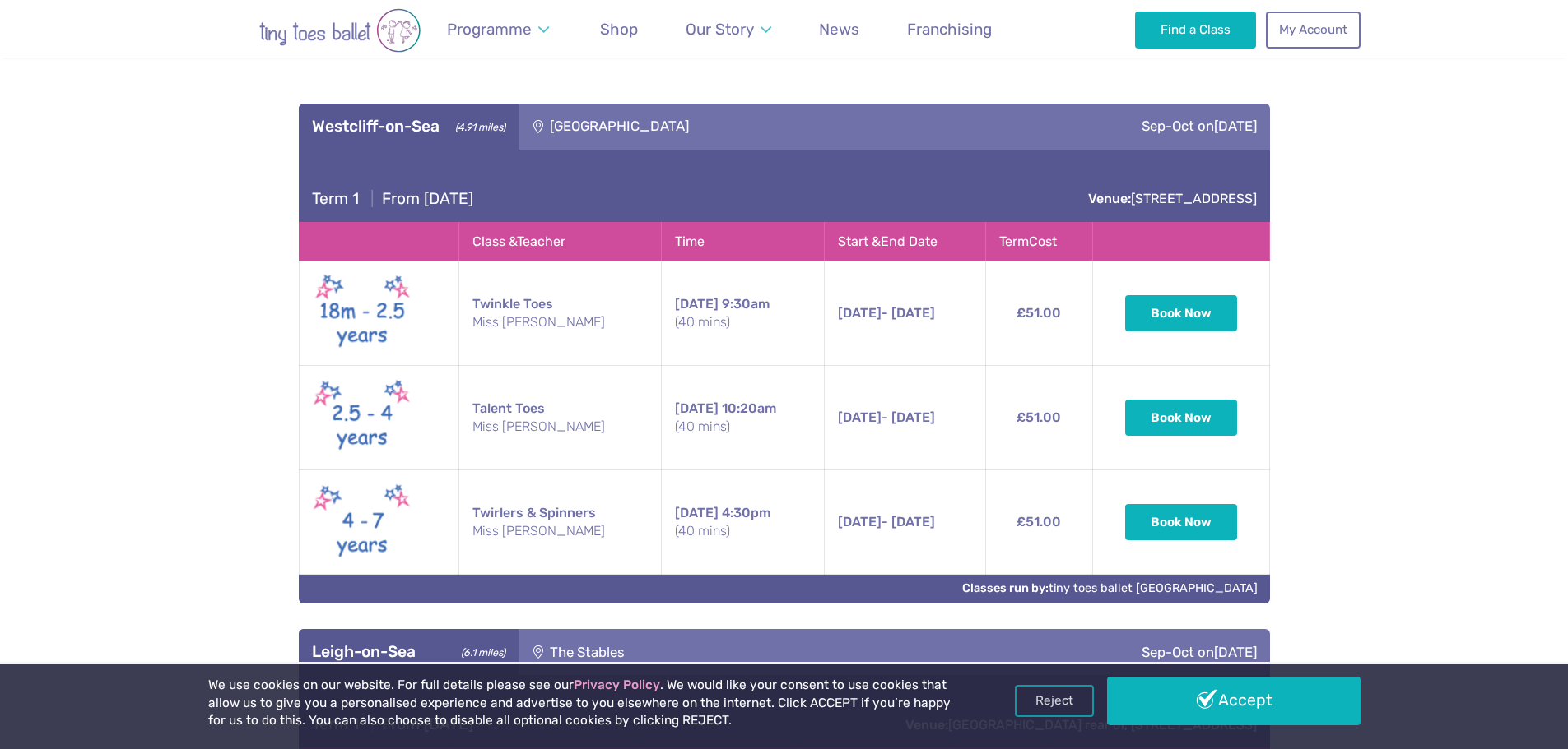
click at [1035, 139] on div "Sep-Oct [DATE]" at bounding box center [1106, 126] width 327 height 46
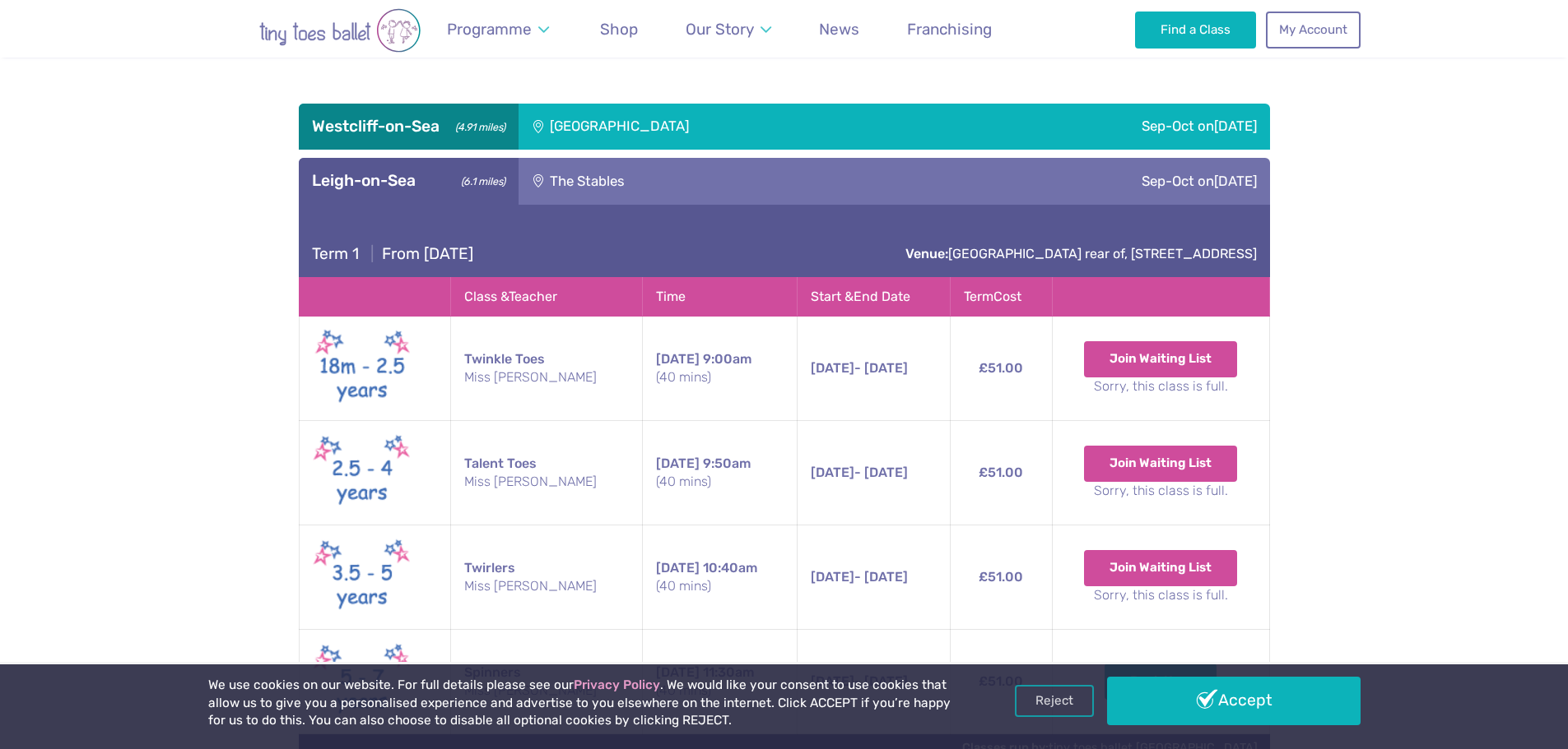
click at [711, 187] on div "The Stables" at bounding box center [690, 181] width 345 height 46
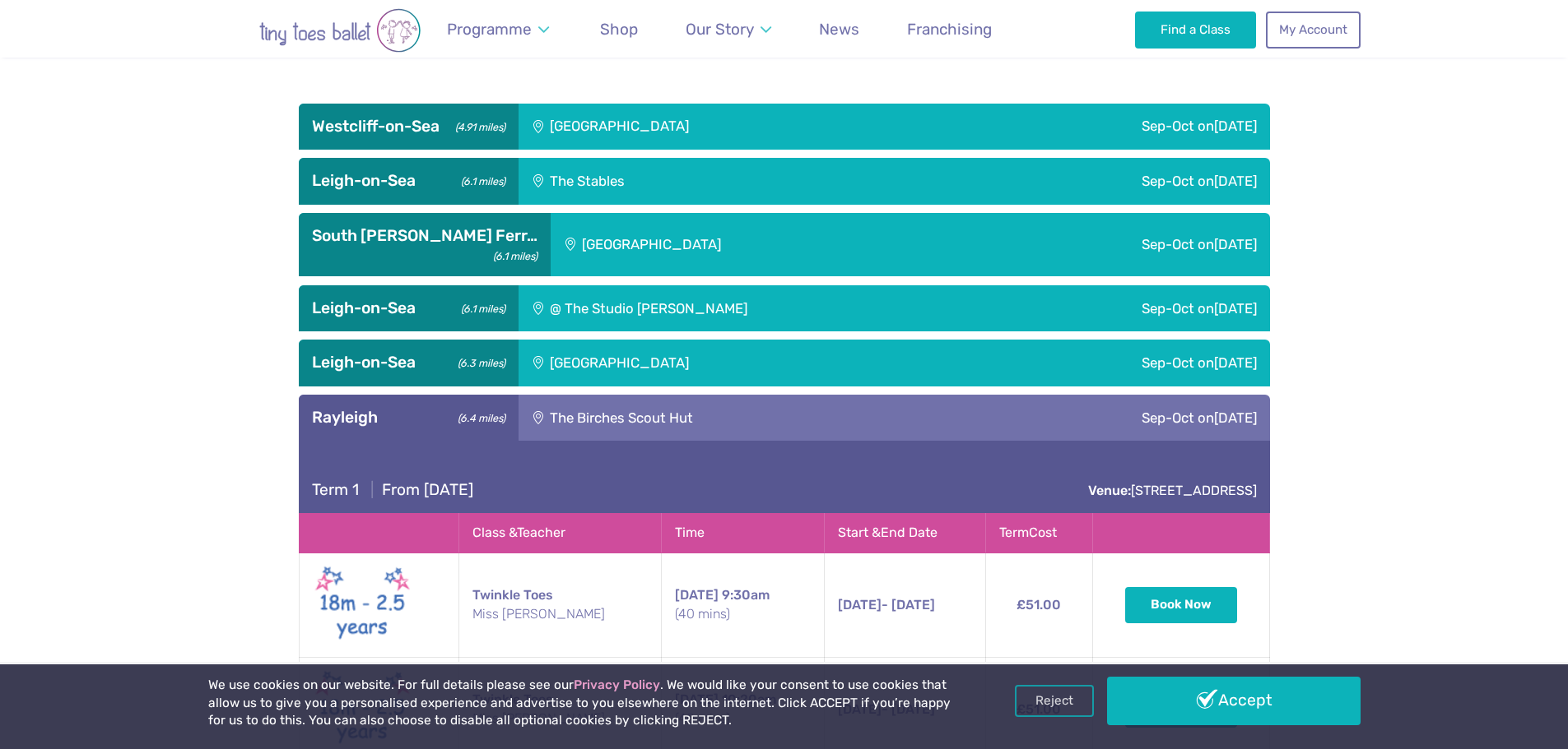
click at [663, 190] on div "The Stables" at bounding box center [690, 181] width 345 height 46
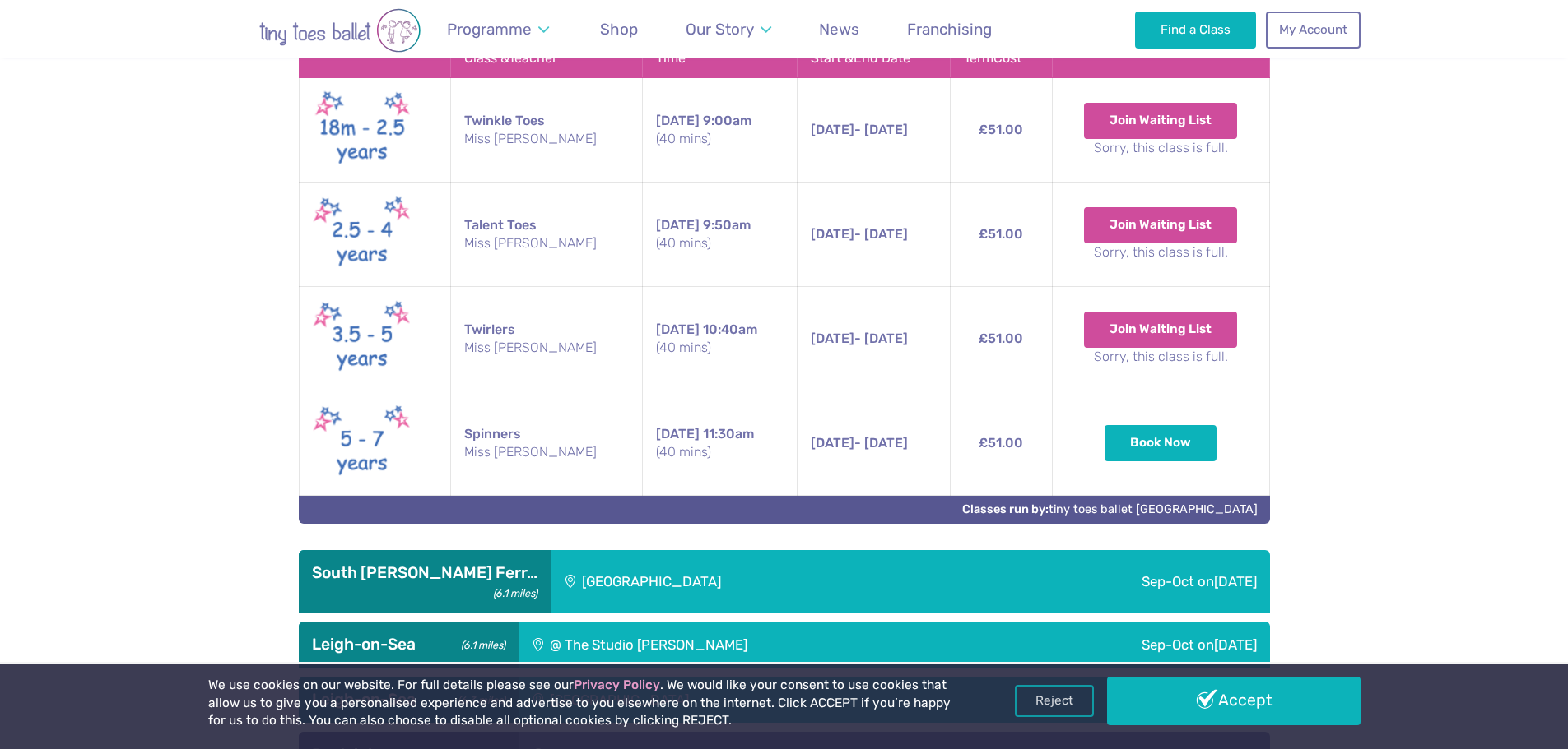
scroll to position [1269, 0]
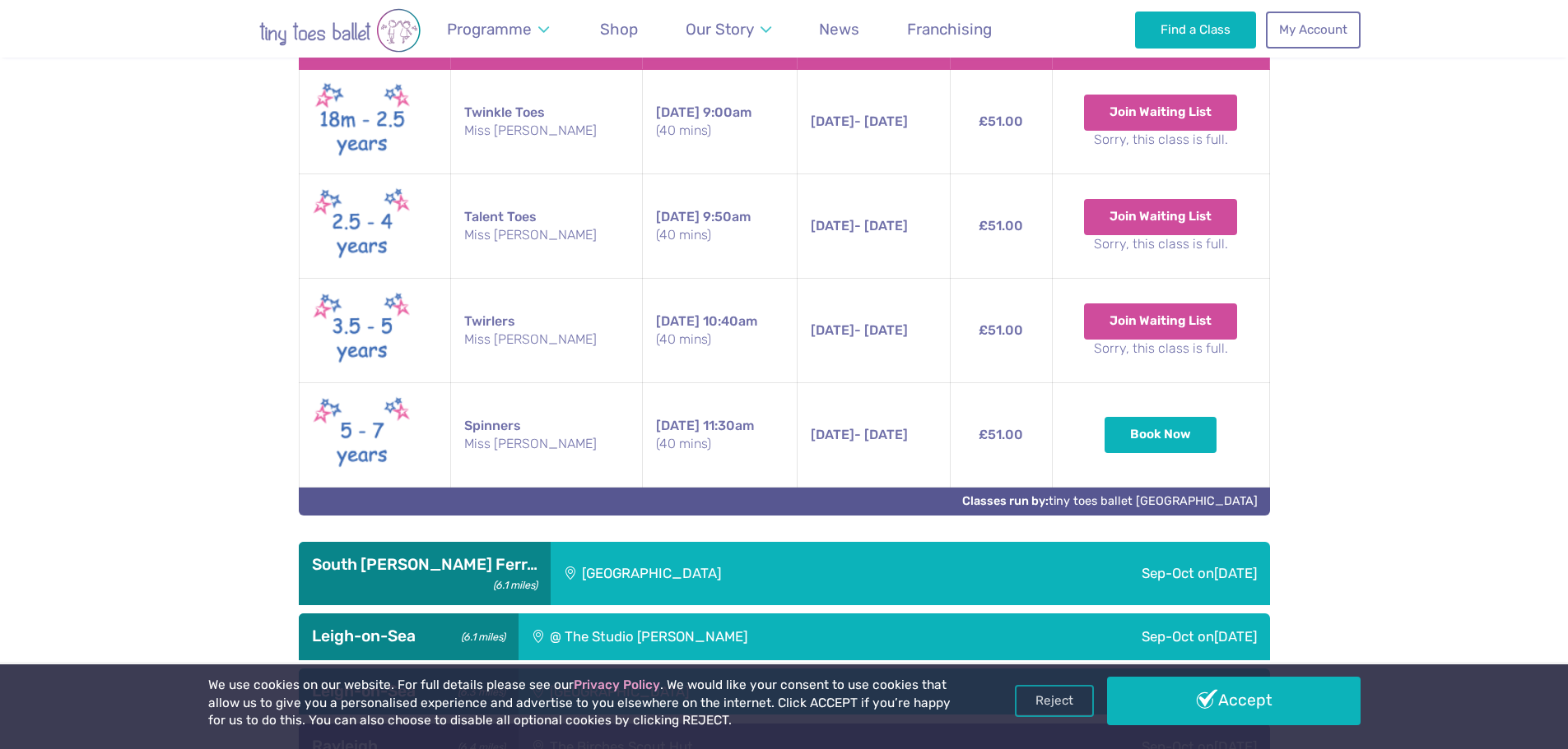
click at [572, 572] on div "[GEOGRAPHIC_DATA]" at bounding box center [753, 573] width 406 height 63
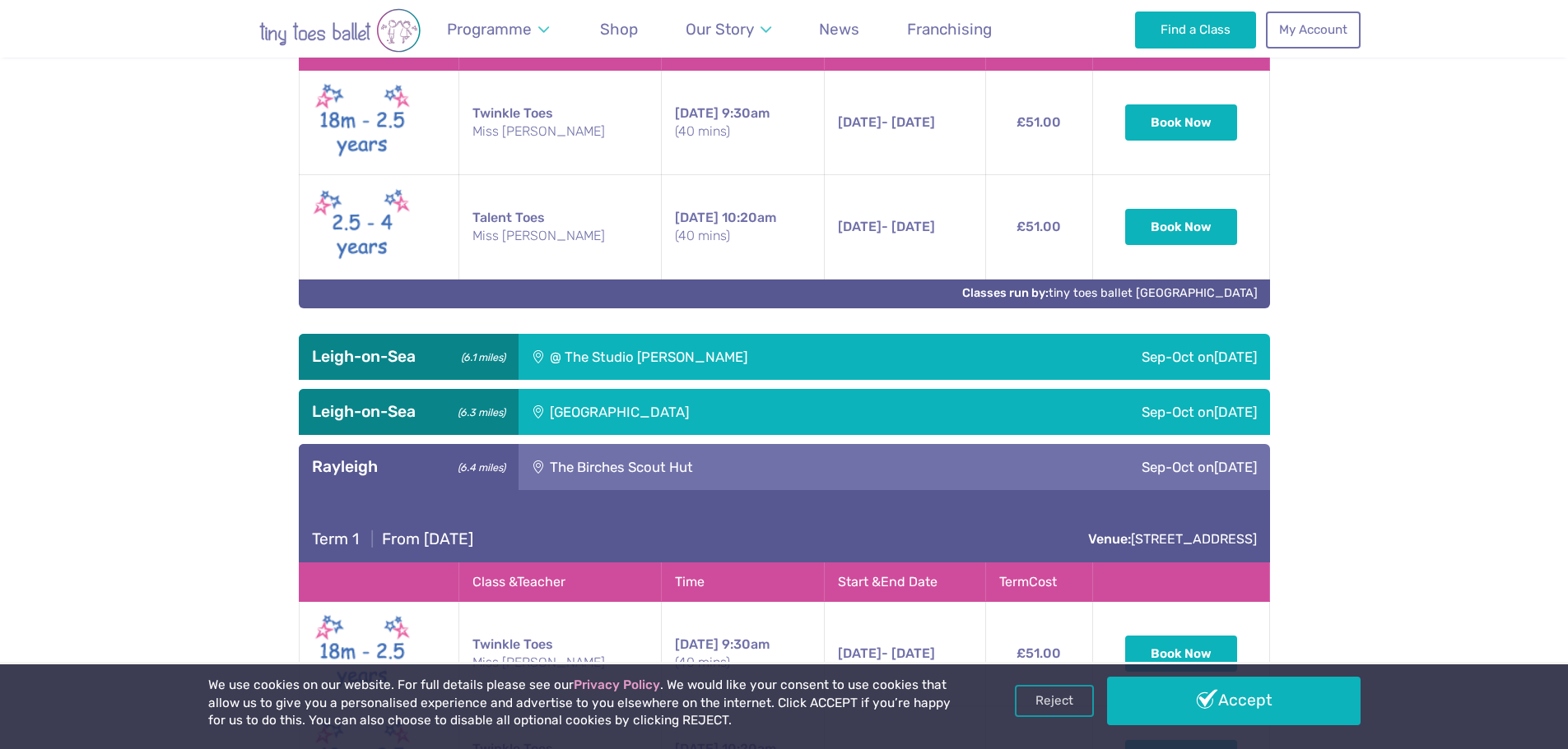
scroll to position [2008, 0]
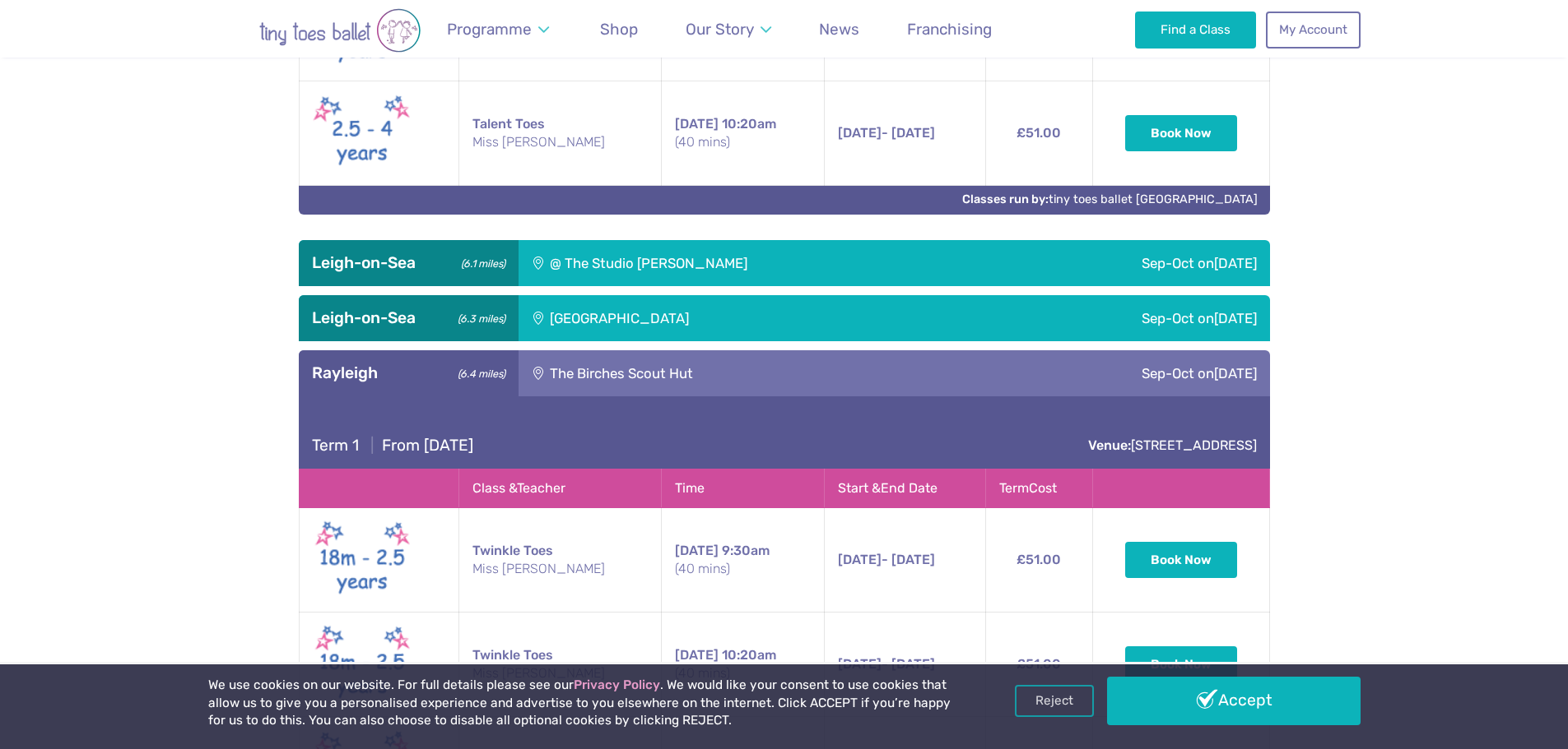
click at [561, 273] on div "@ The Studio [PERSON_NAME]" at bounding box center [755, 262] width 474 height 46
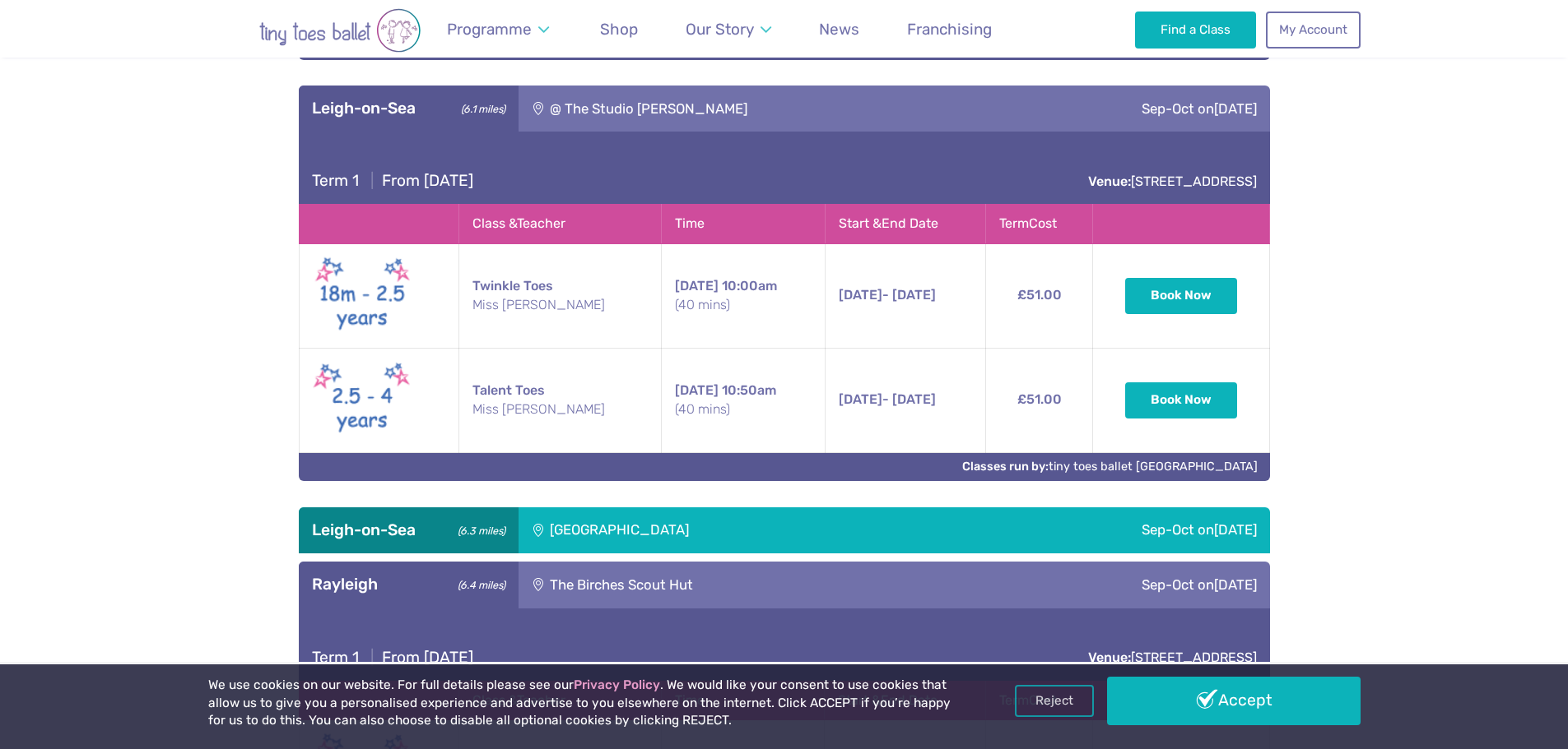
scroll to position [2173, 0]
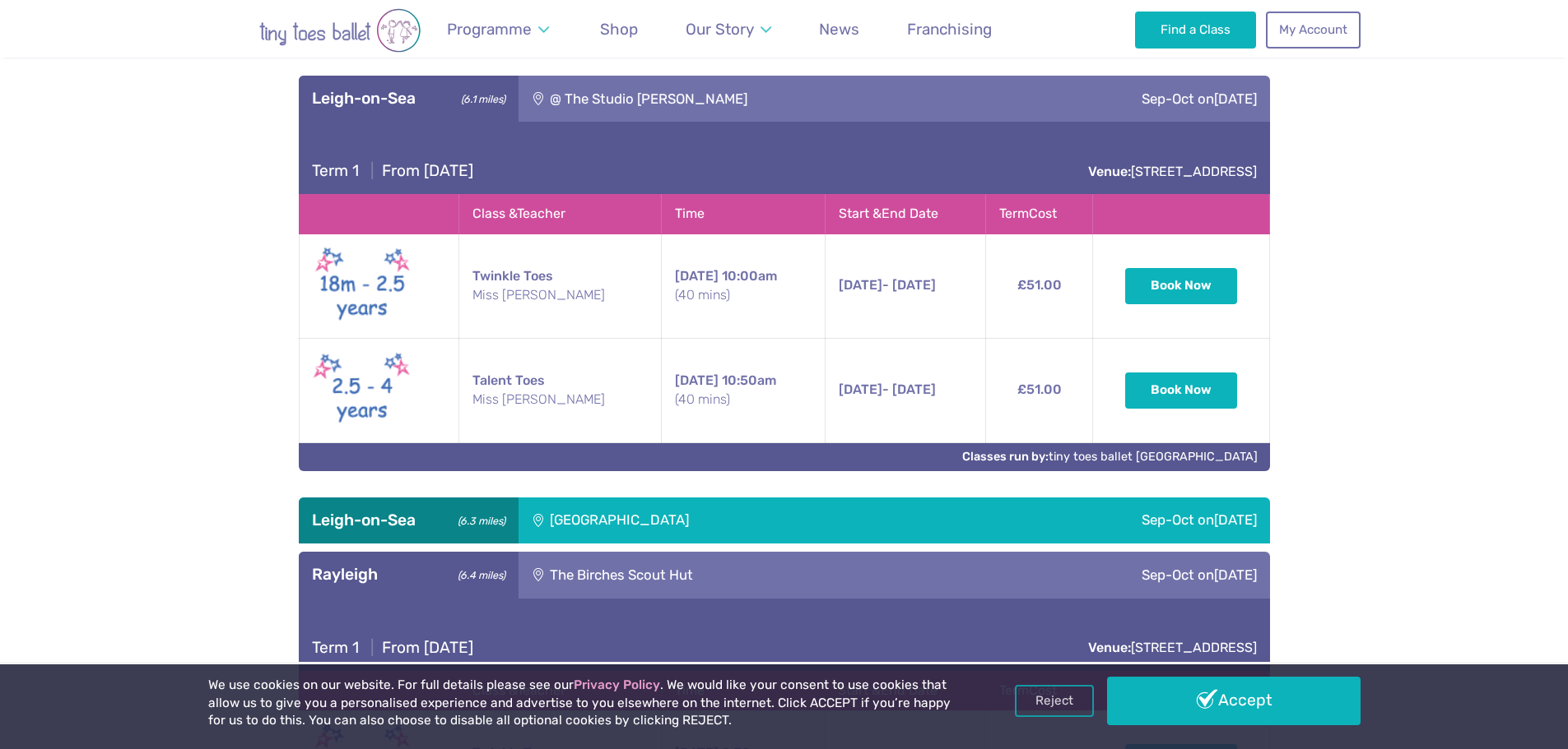
click at [706, 528] on div "[GEOGRAPHIC_DATA]" at bounding box center [730, 520] width 425 height 46
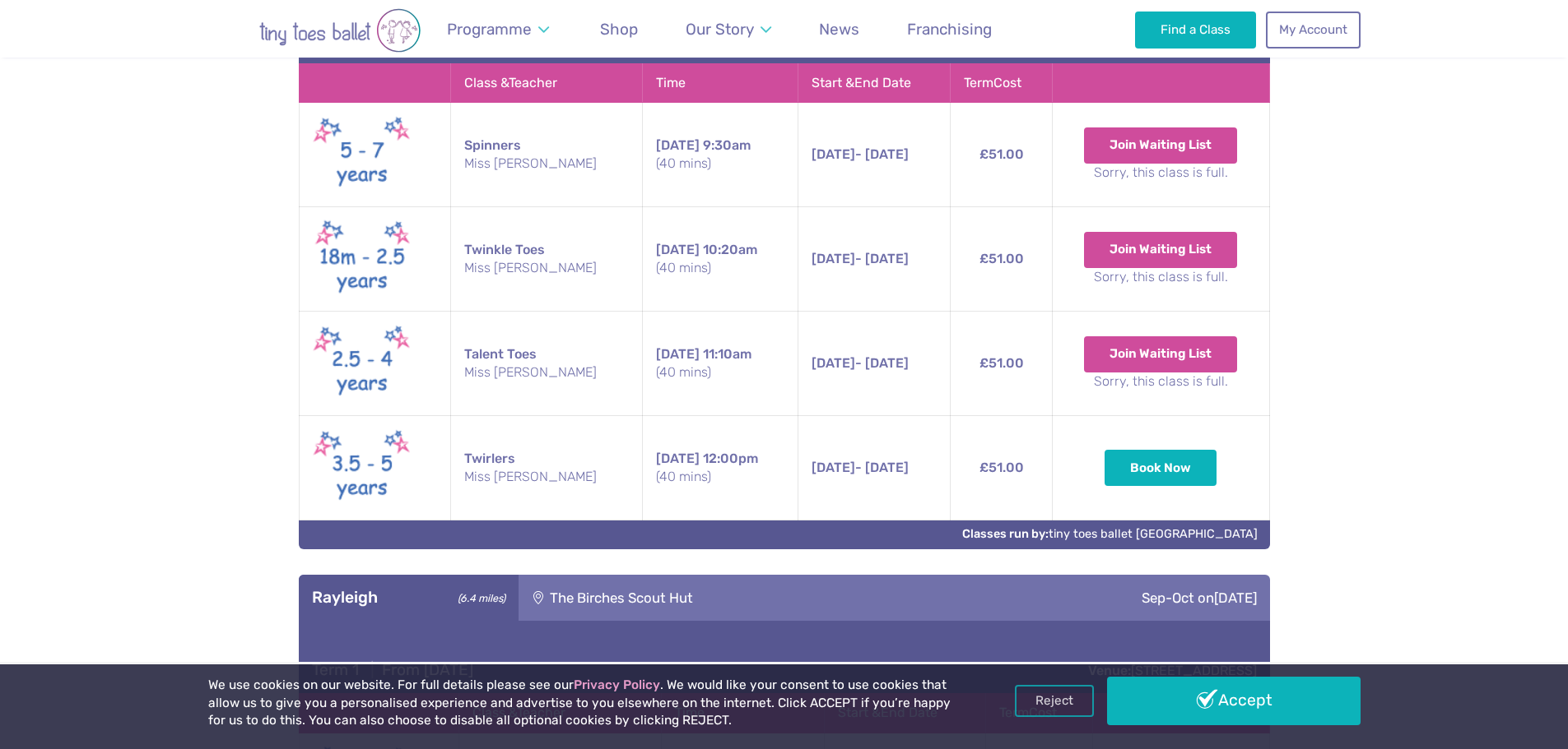
scroll to position [2748, 0]
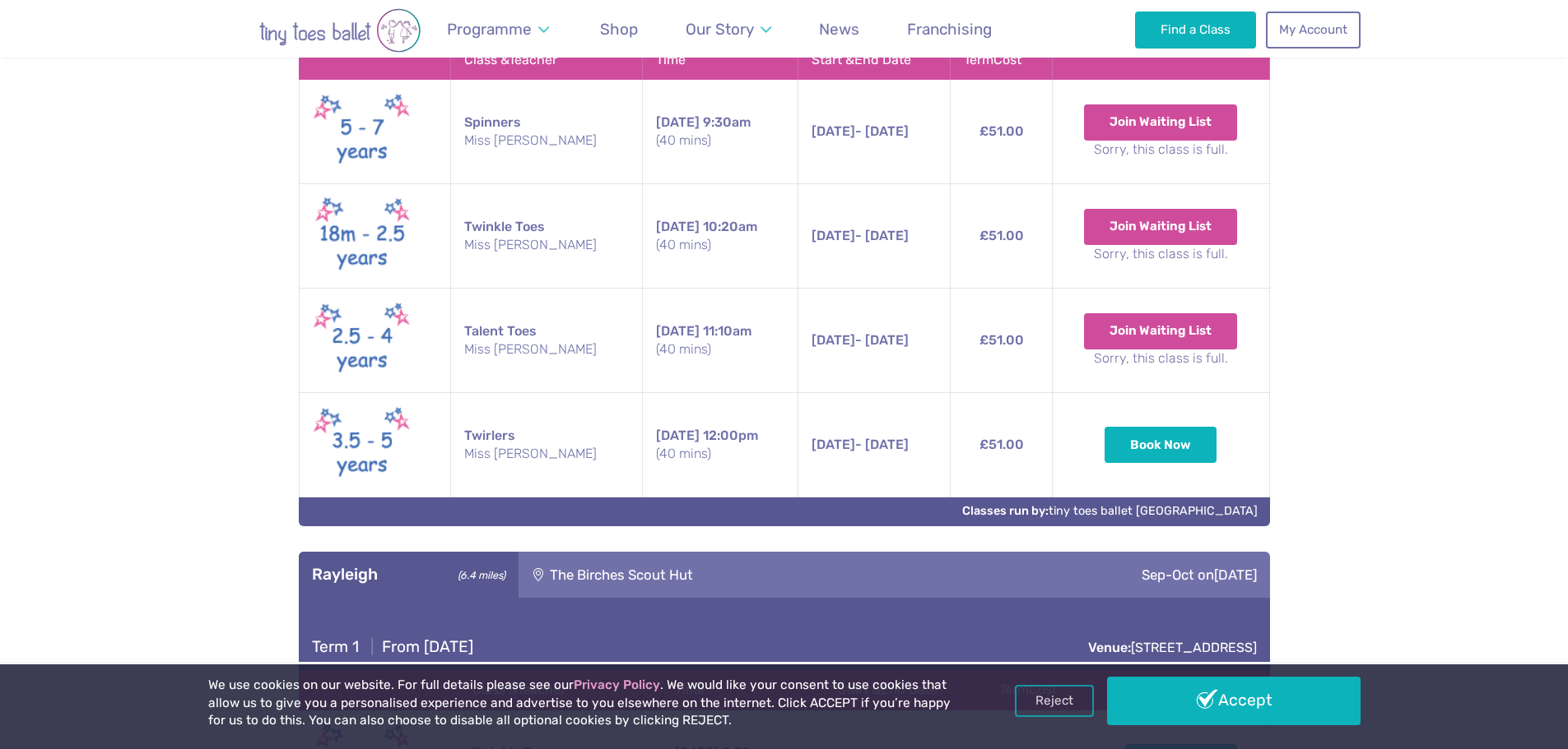
click at [637, 598] on div "The Birches Scout Hut" at bounding box center [732, 574] width 429 height 46
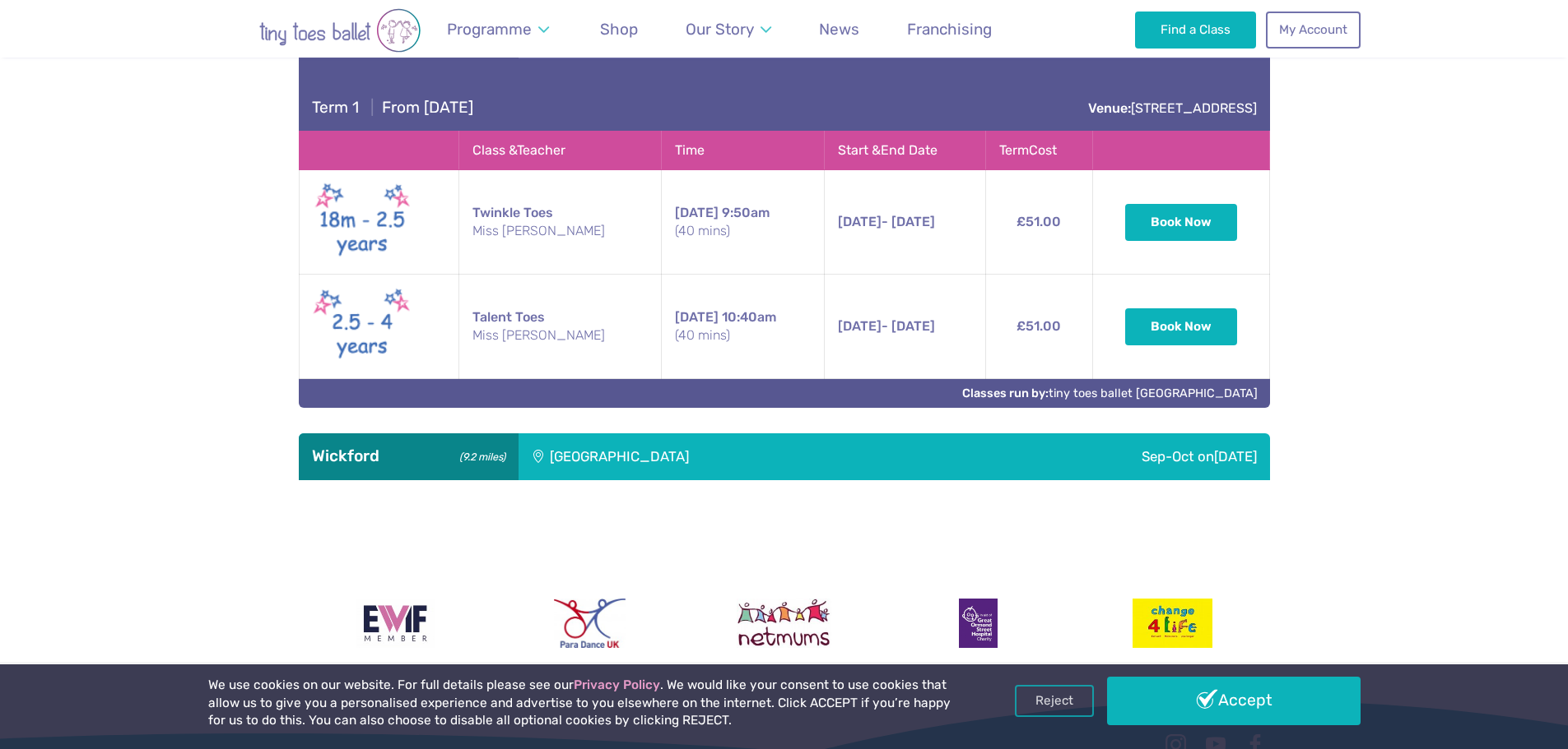
scroll to position [3407, 0]
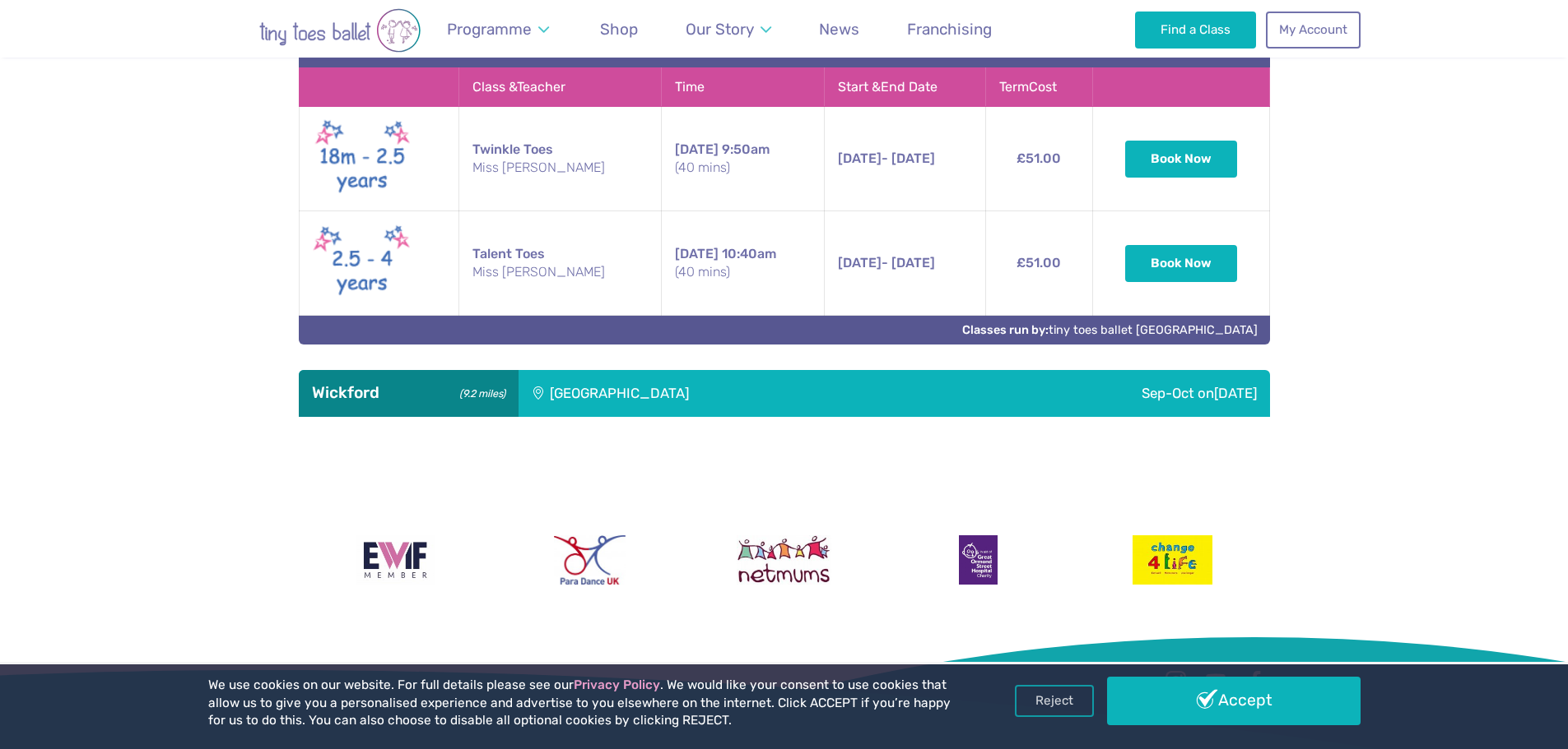
click at [633, 416] on div "[GEOGRAPHIC_DATA]" at bounding box center [730, 392] width 425 height 46
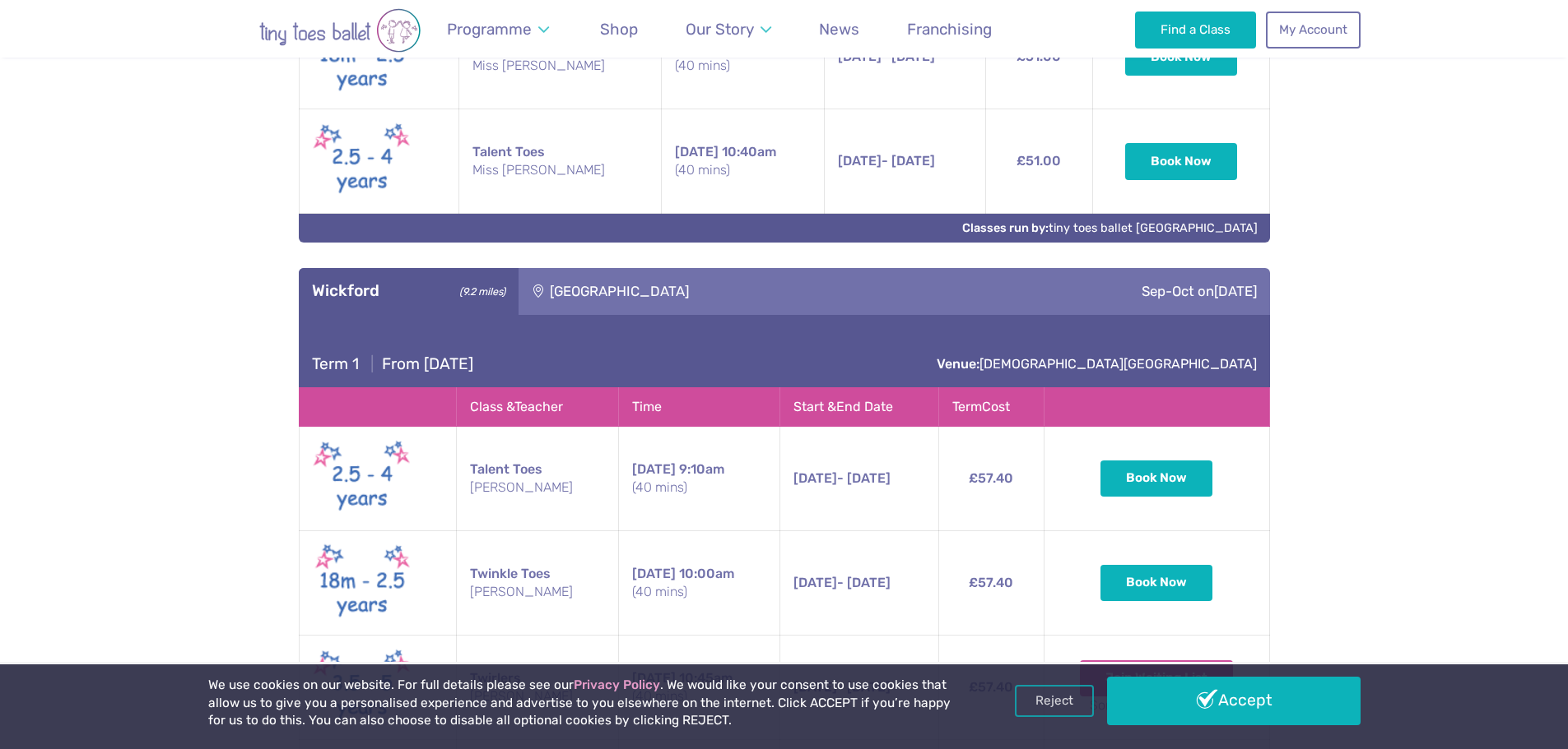
scroll to position [3489, 0]
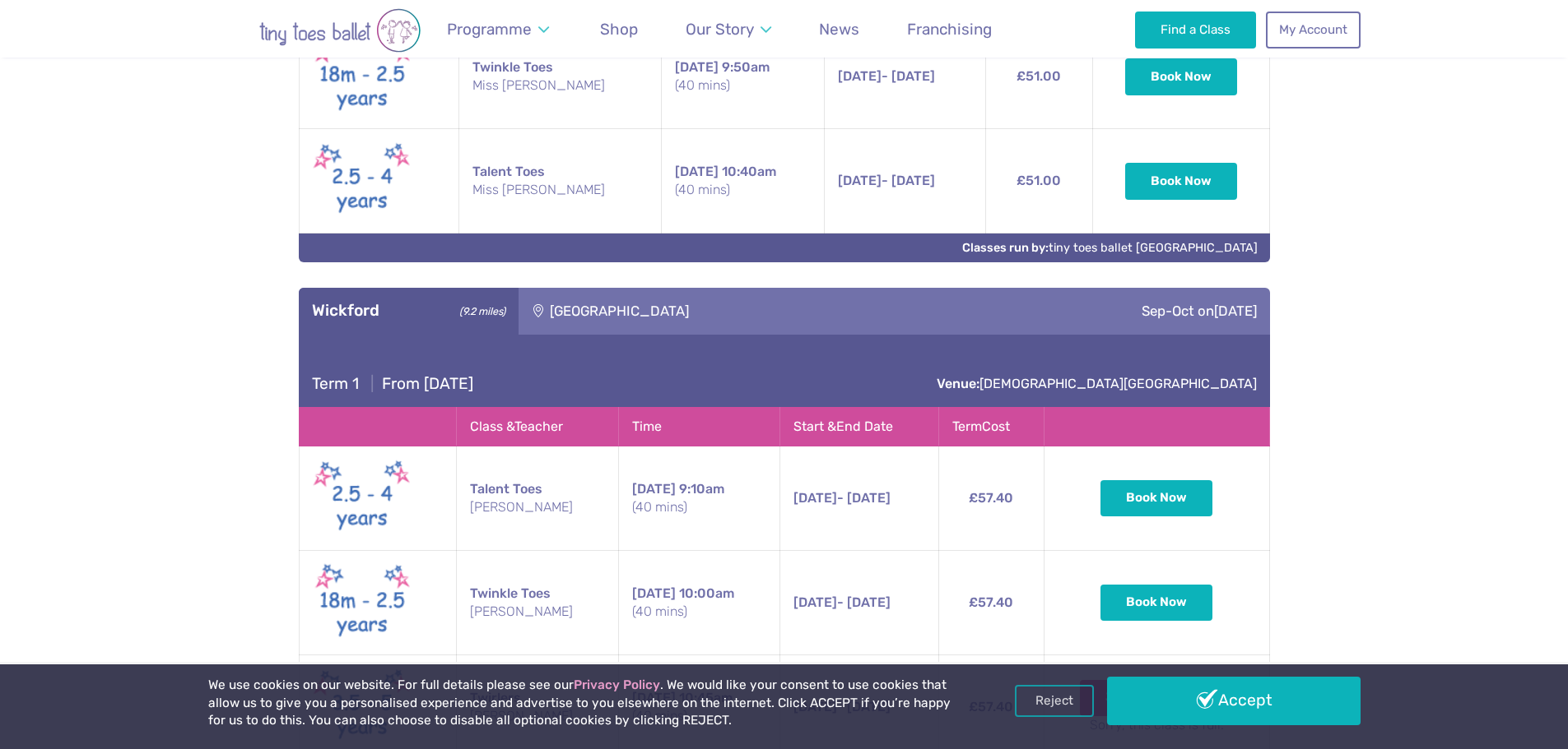
click at [561, 318] on div "[GEOGRAPHIC_DATA]" at bounding box center [730, 310] width 425 height 46
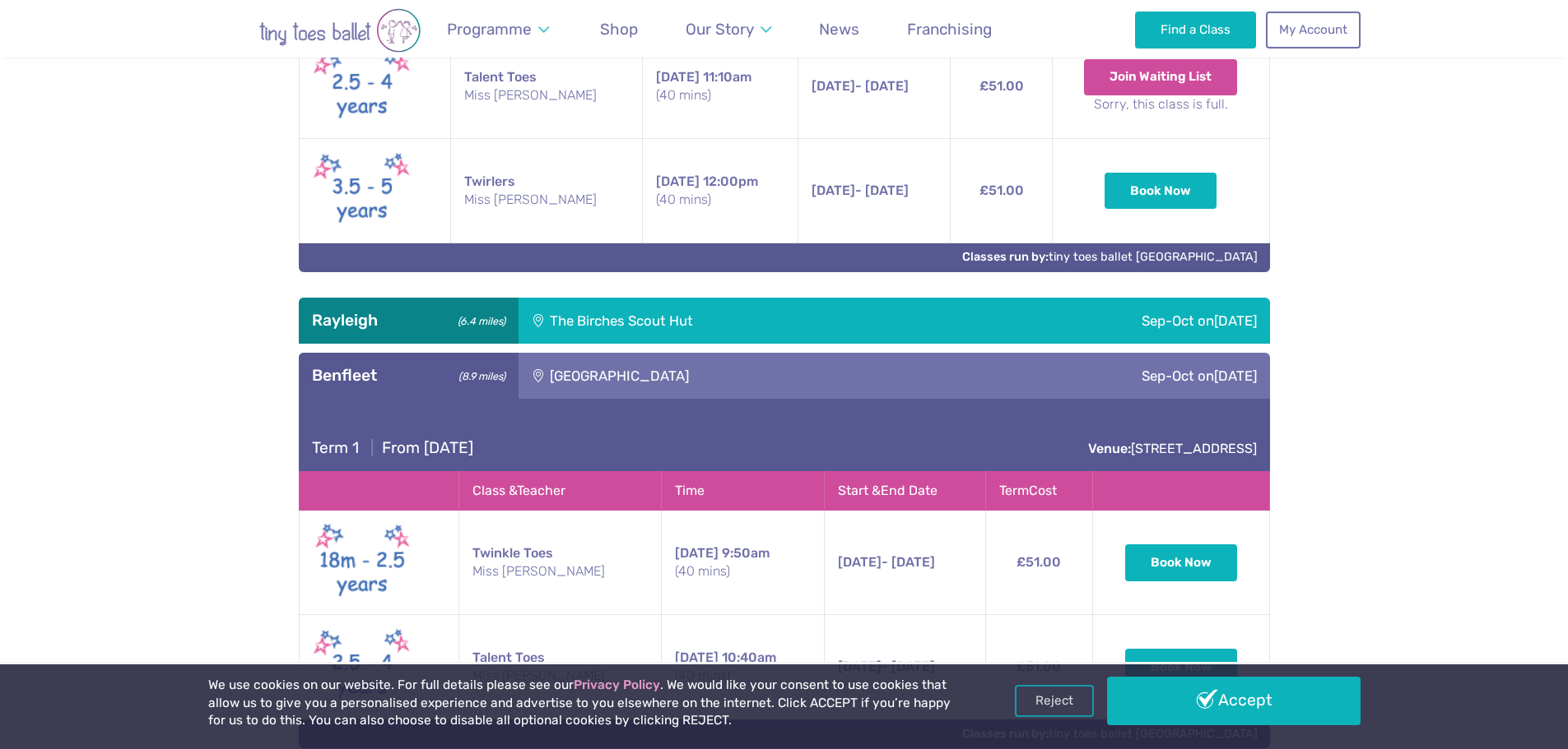
scroll to position [2995, 0]
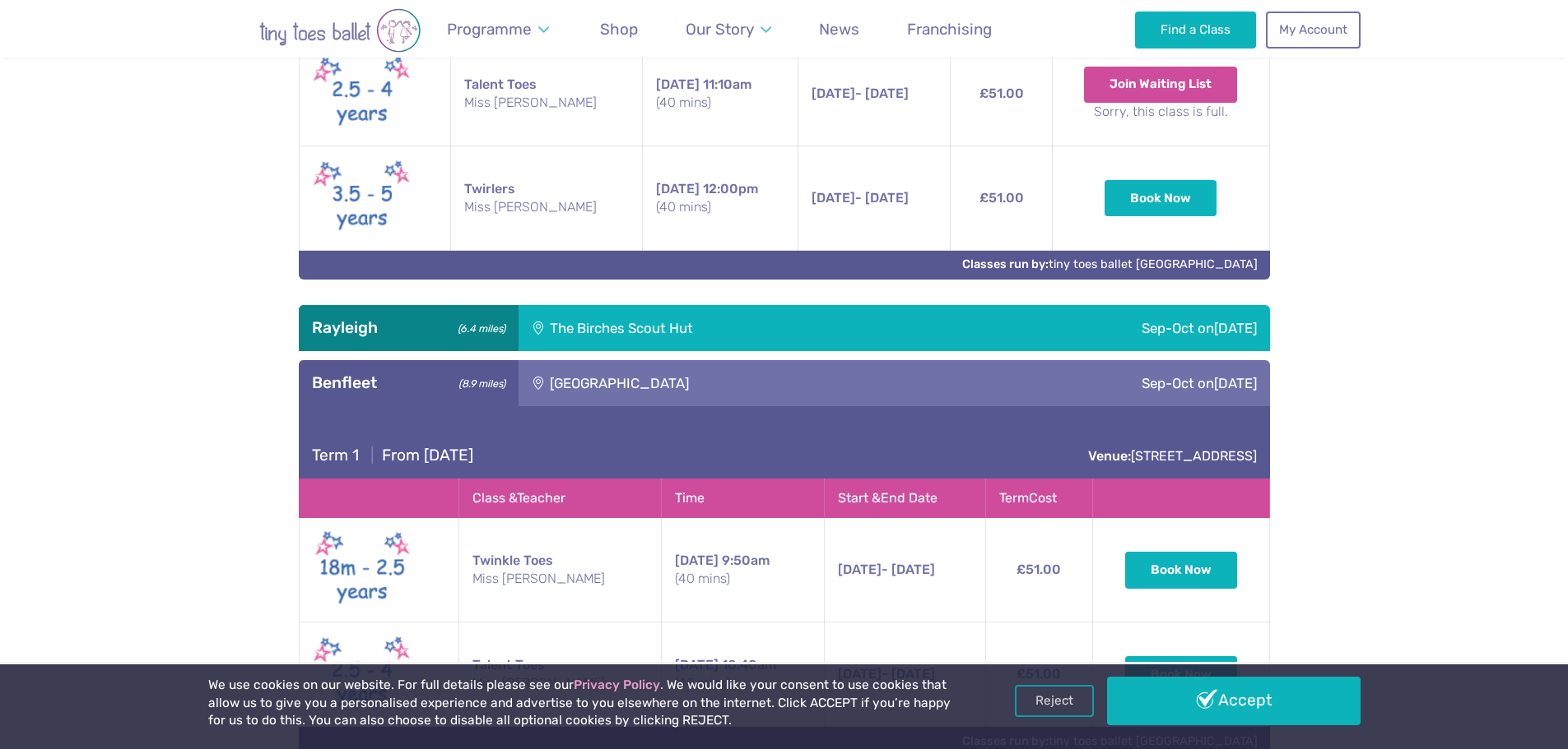
click at [577, 394] on div "[GEOGRAPHIC_DATA]" at bounding box center [730, 383] width 425 height 46
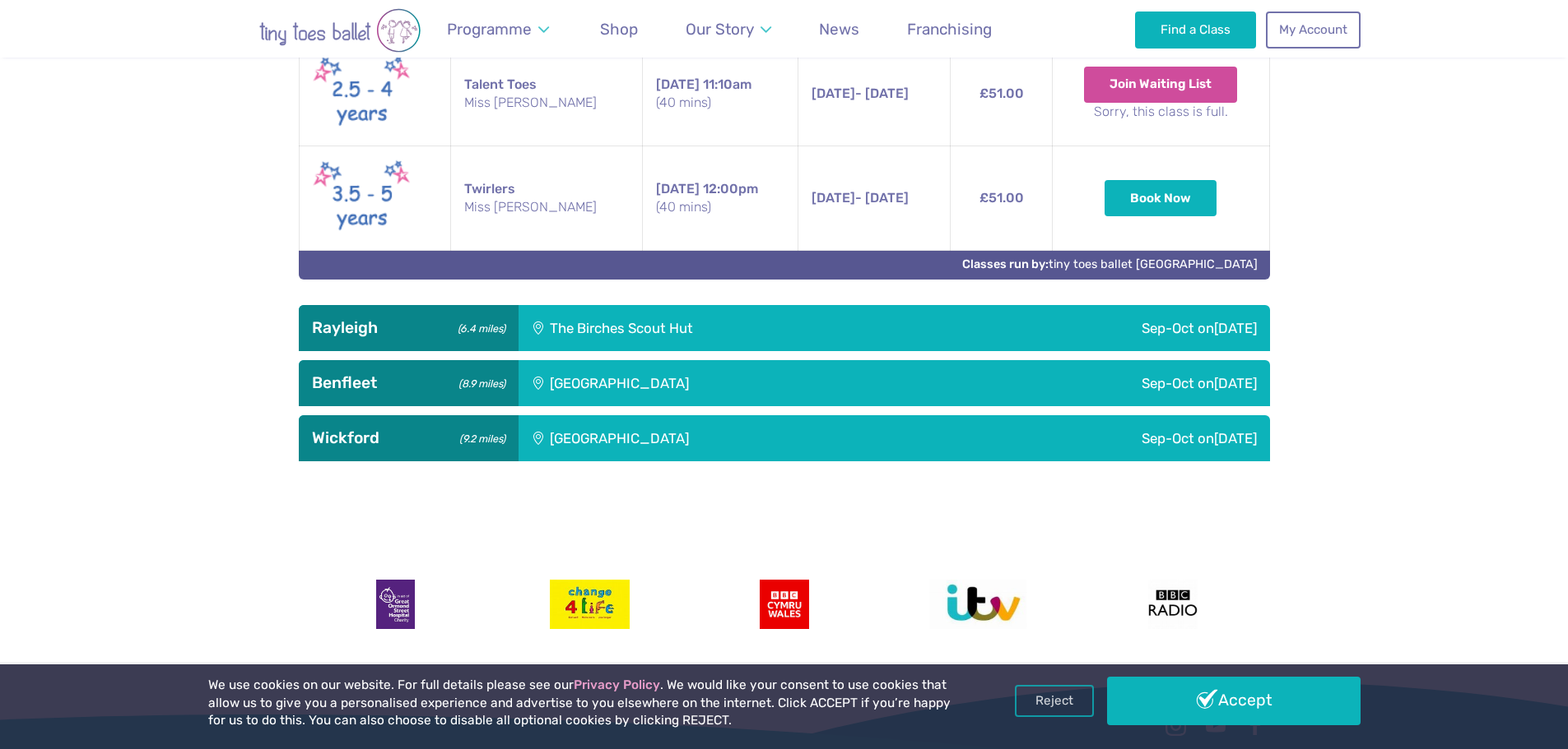
click at [588, 352] on div "The Birches Scout Hut" at bounding box center [732, 327] width 429 height 46
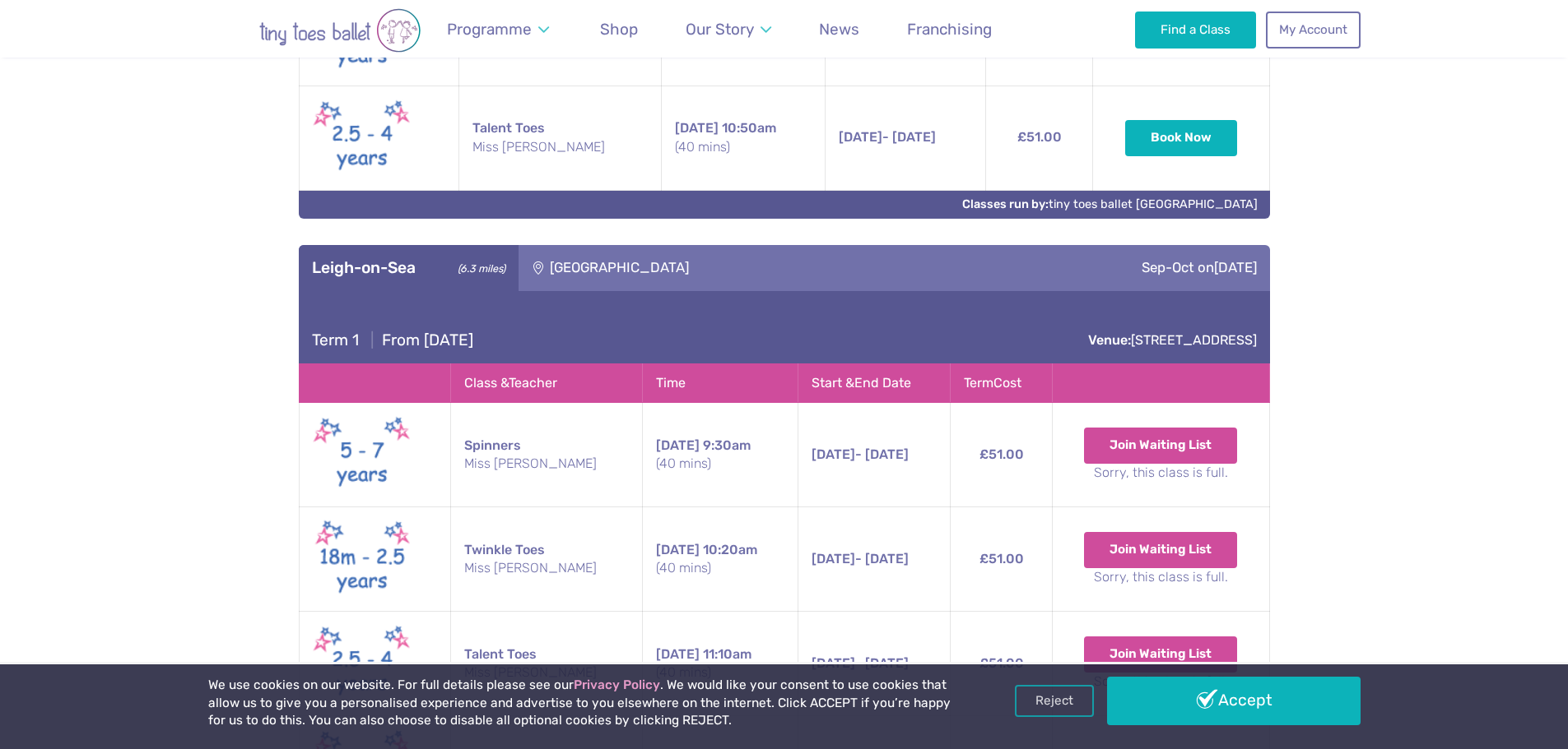
scroll to position [2420, 0]
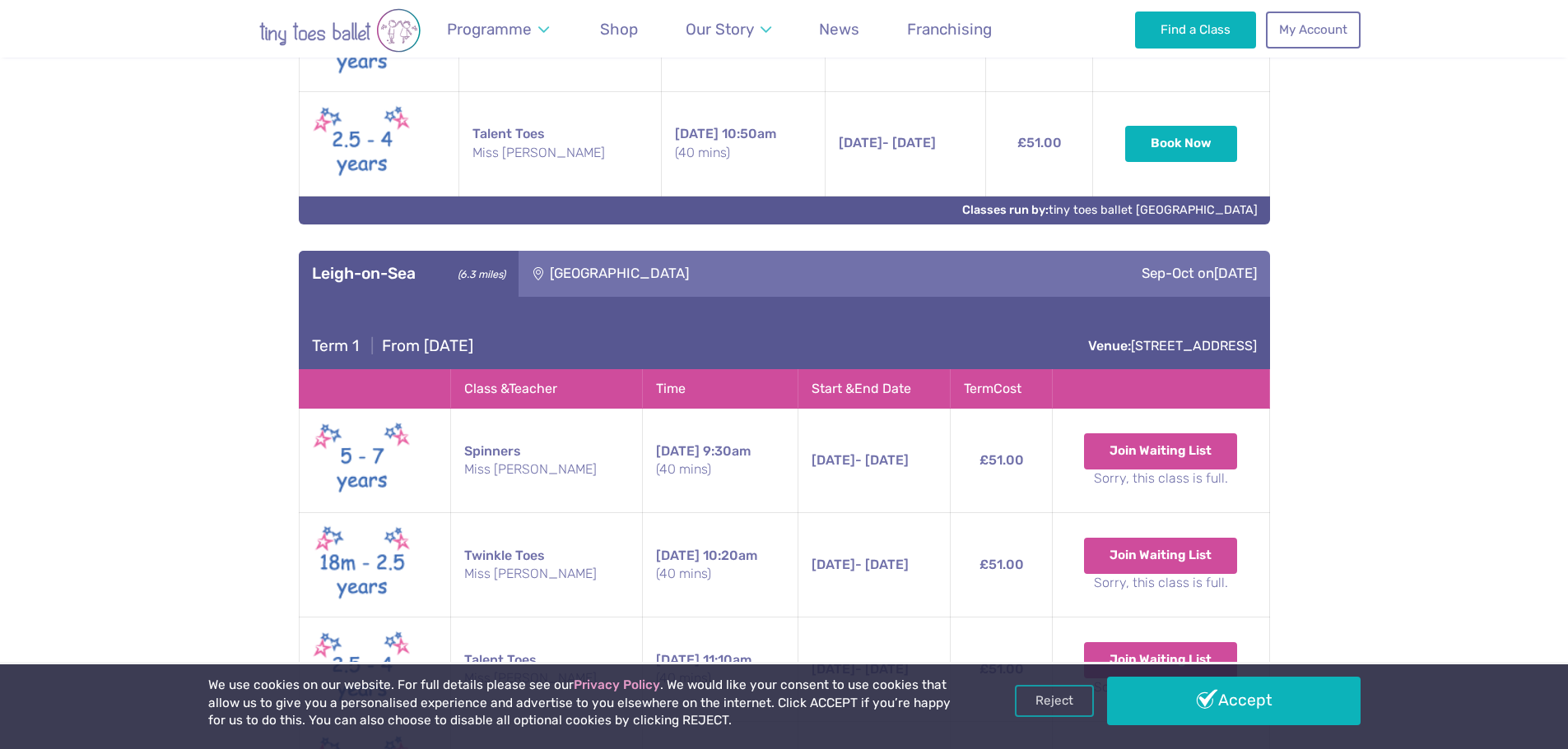
click at [697, 296] on div "[GEOGRAPHIC_DATA]" at bounding box center [730, 273] width 425 height 46
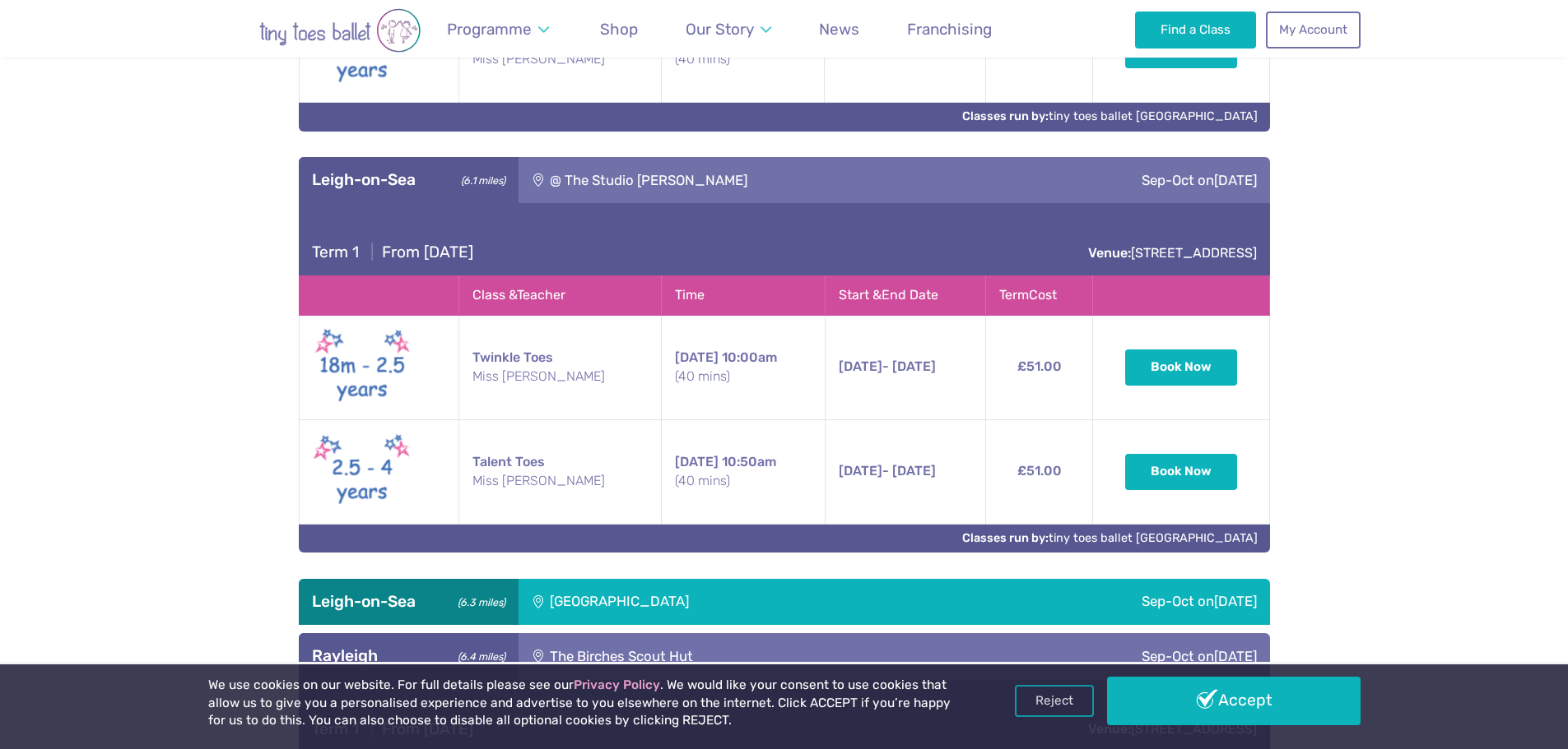
scroll to position [2091, 0]
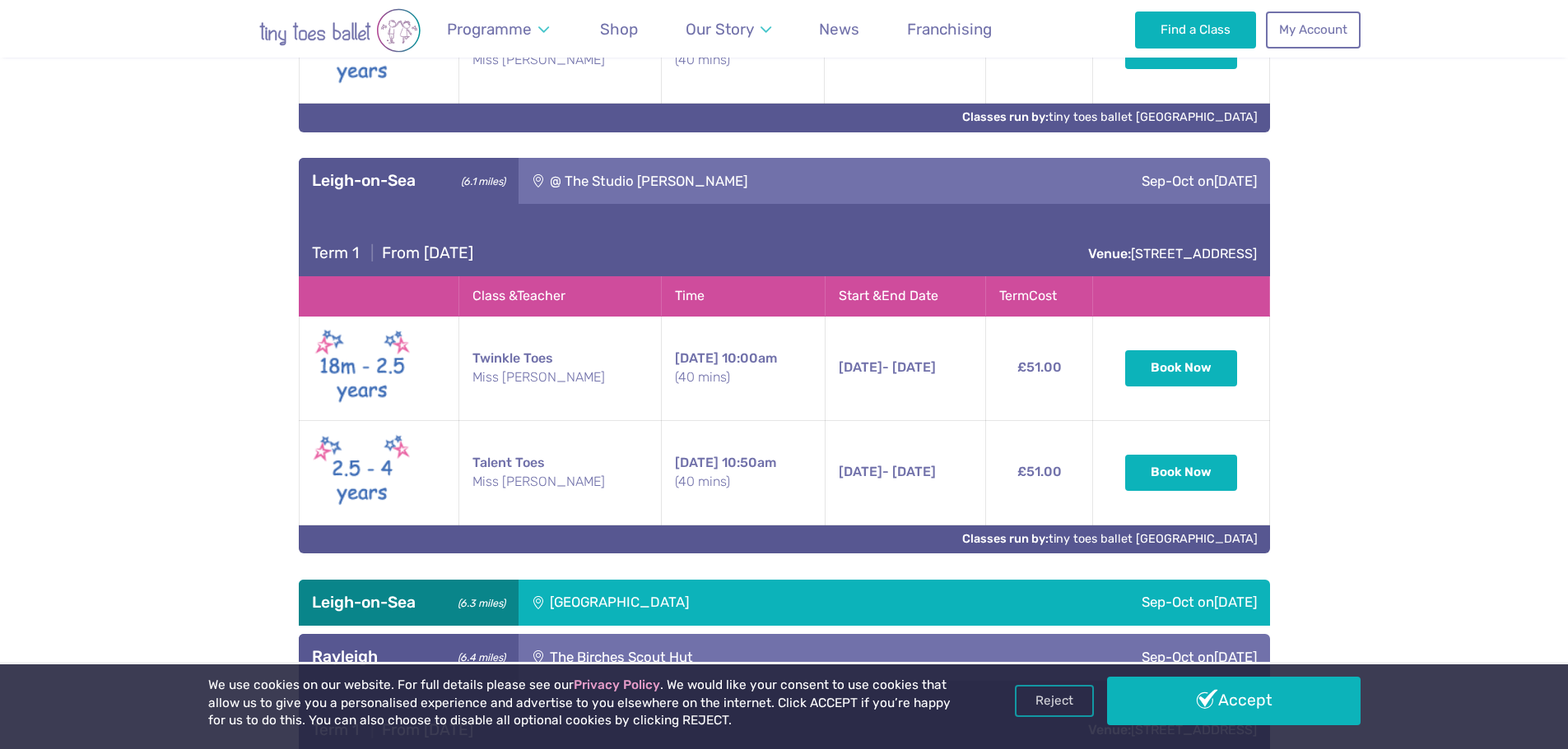
click at [700, 204] on div "@ The Studio [PERSON_NAME]" at bounding box center [755, 181] width 474 height 46
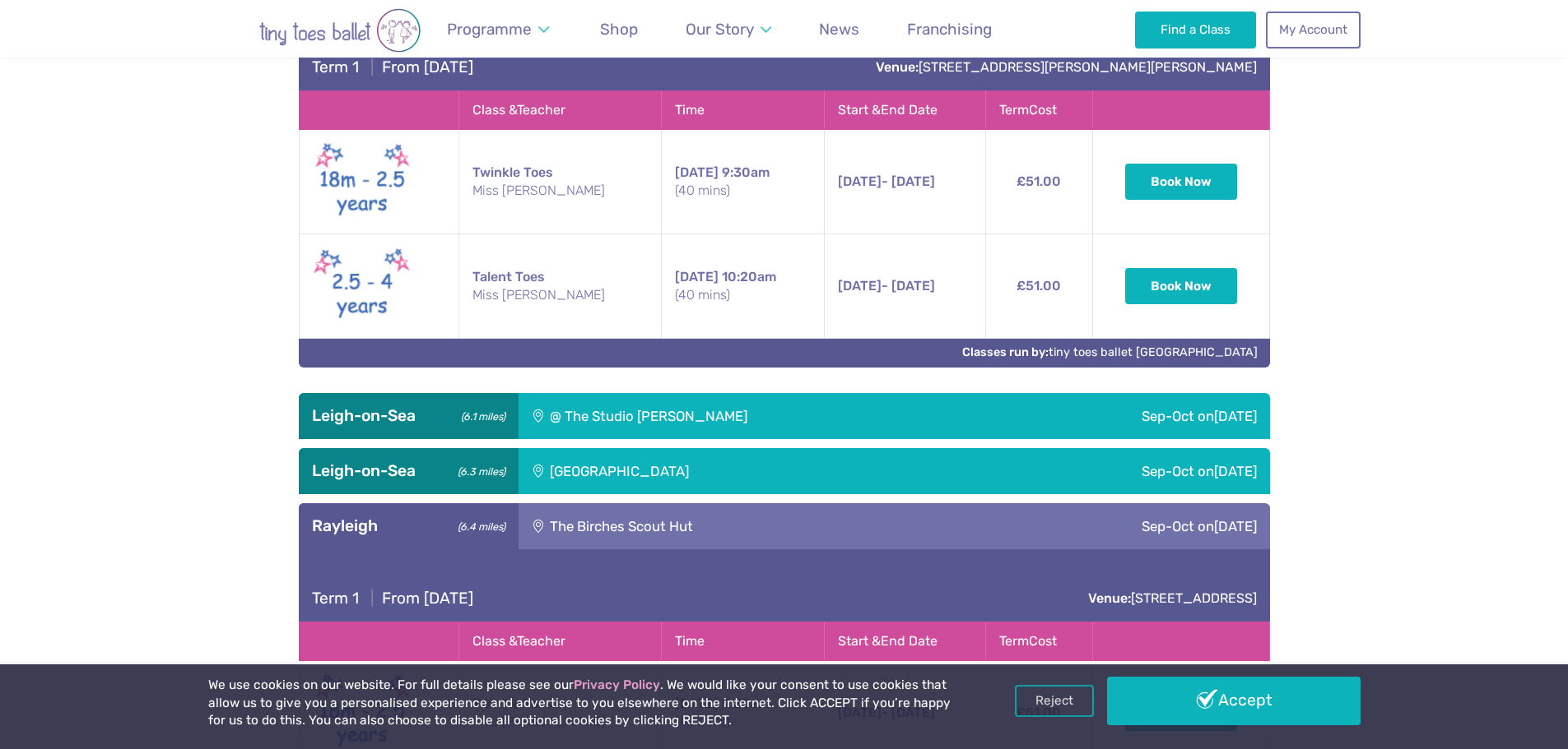
scroll to position [1597, 0]
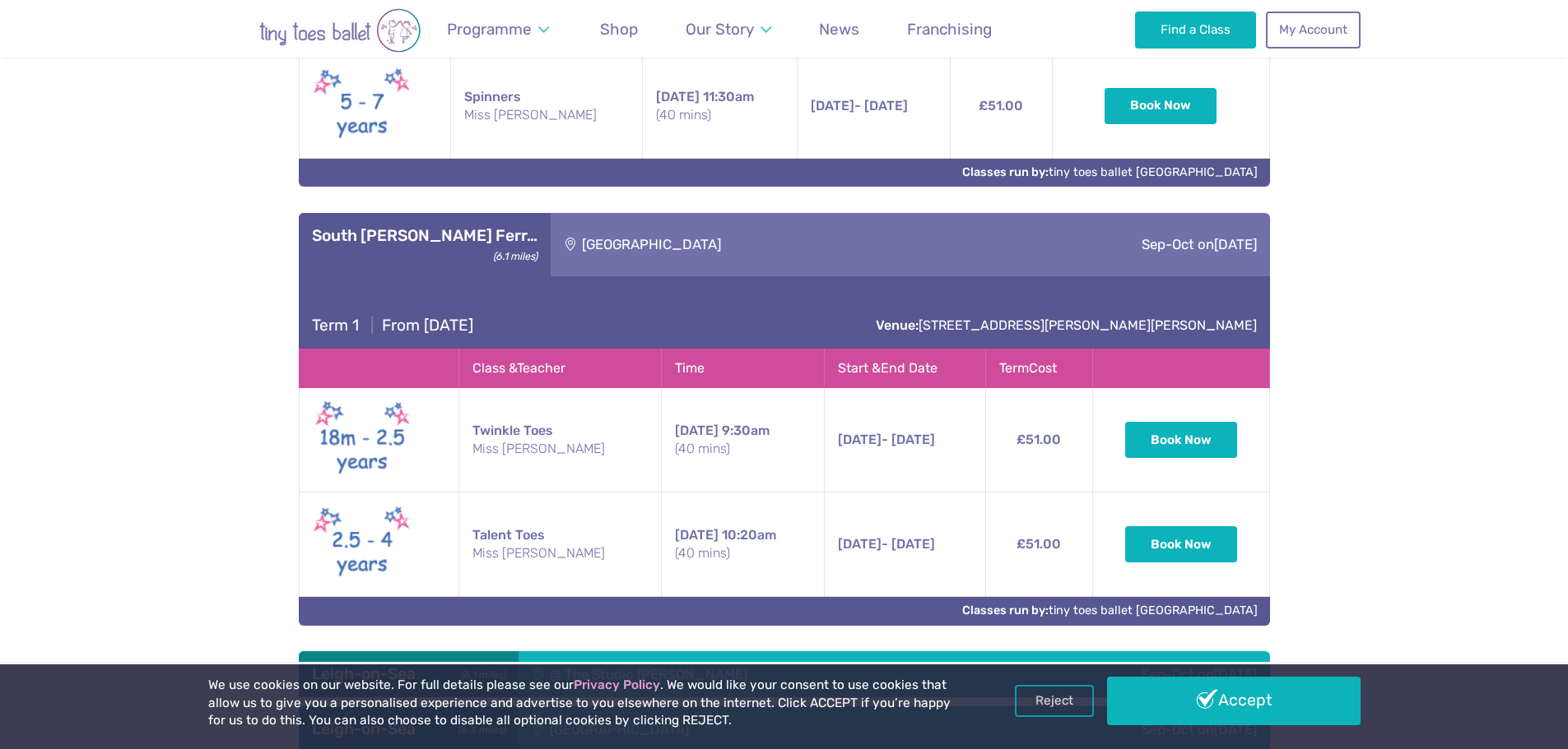
click at [683, 252] on div "[GEOGRAPHIC_DATA]" at bounding box center [753, 244] width 406 height 63
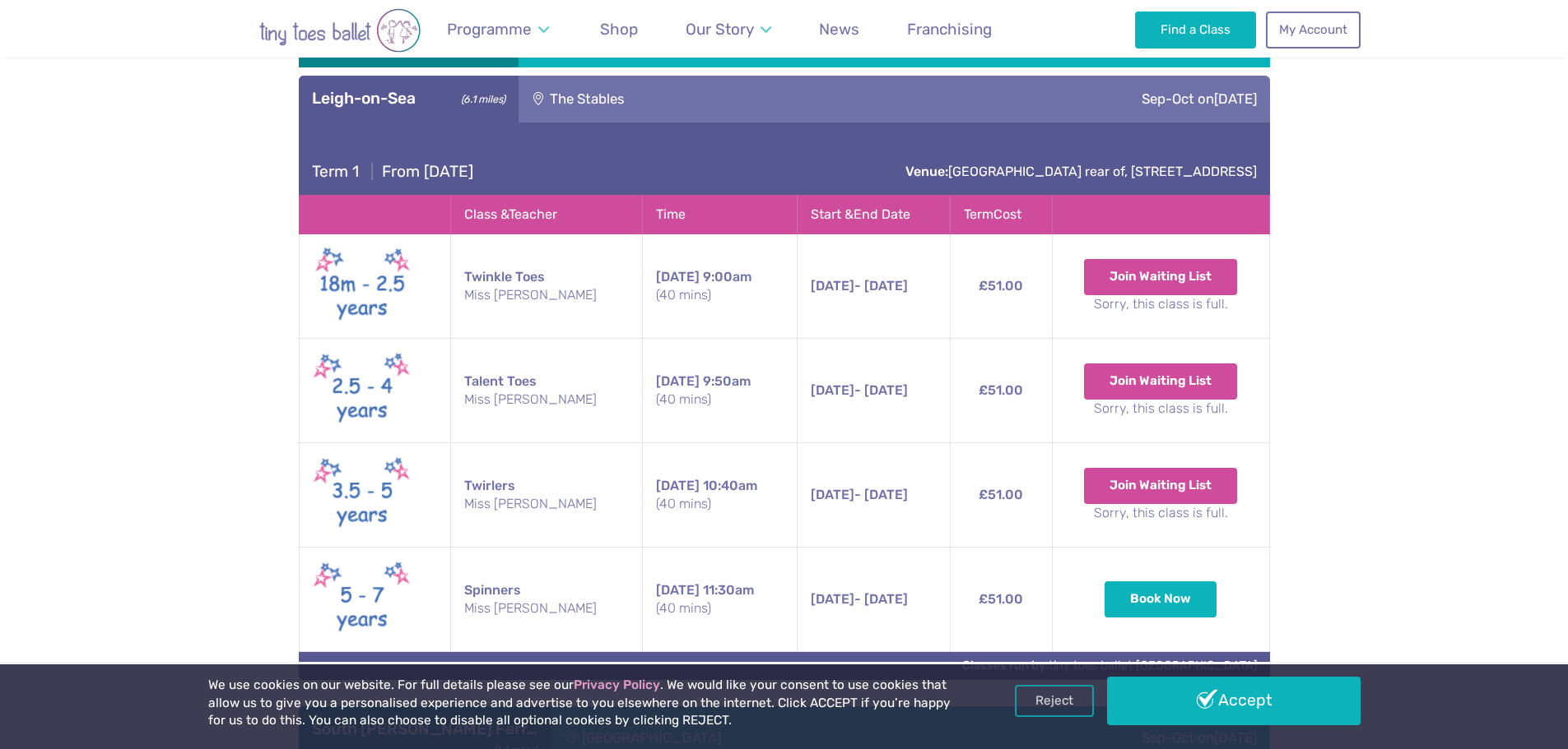
scroll to position [610, 0]
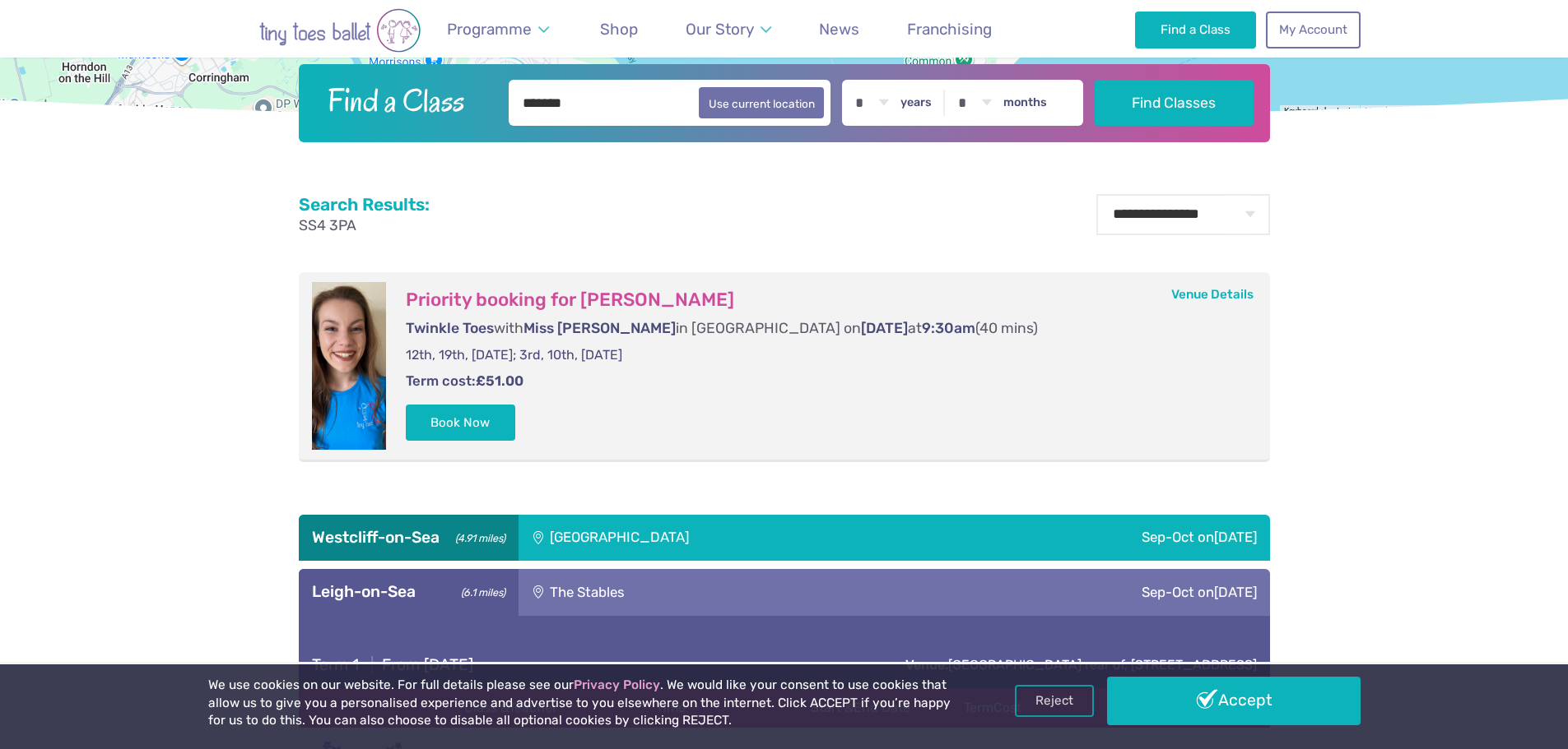
click at [674, 605] on div "The Stables" at bounding box center [690, 592] width 345 height 46
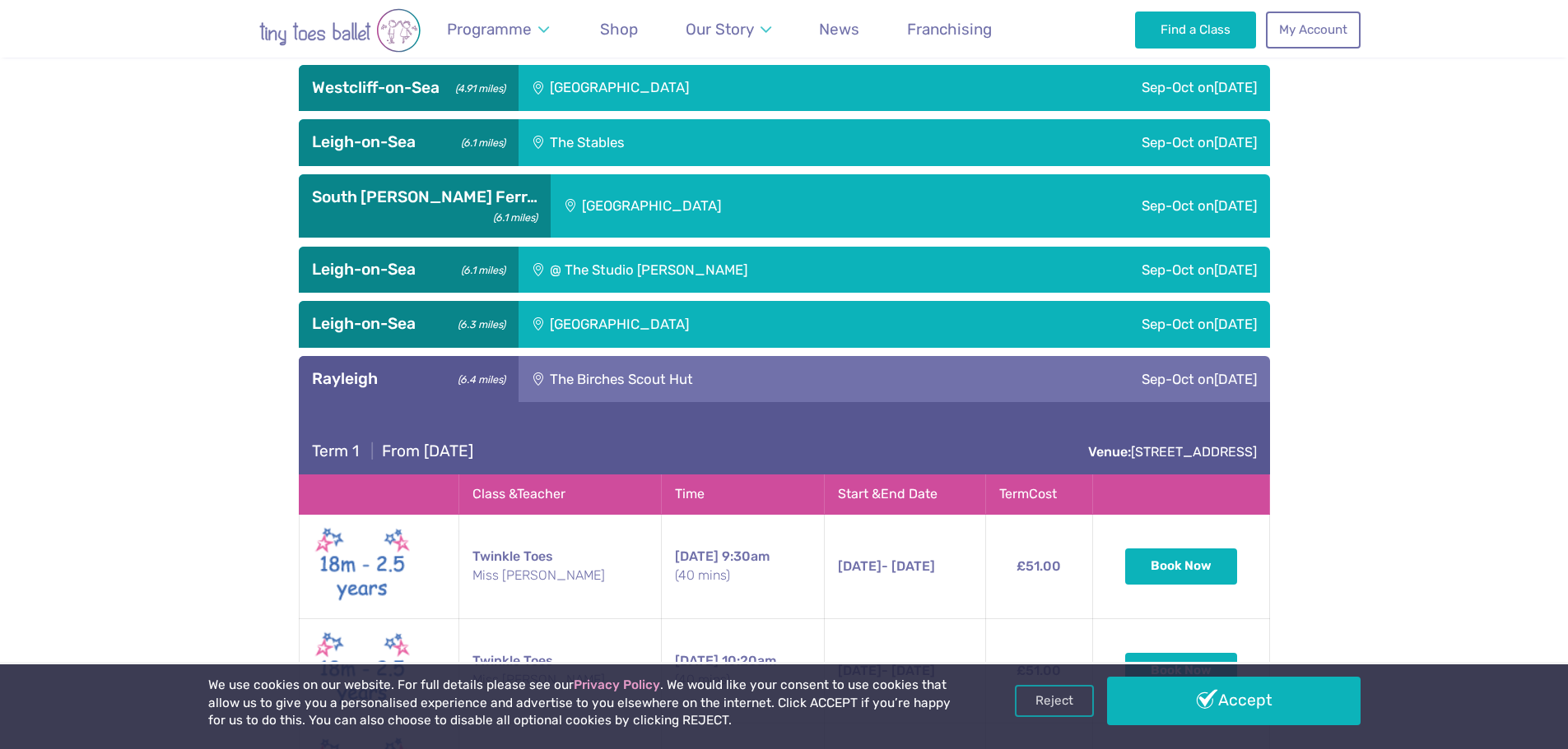
scroll to position [1186, 0]
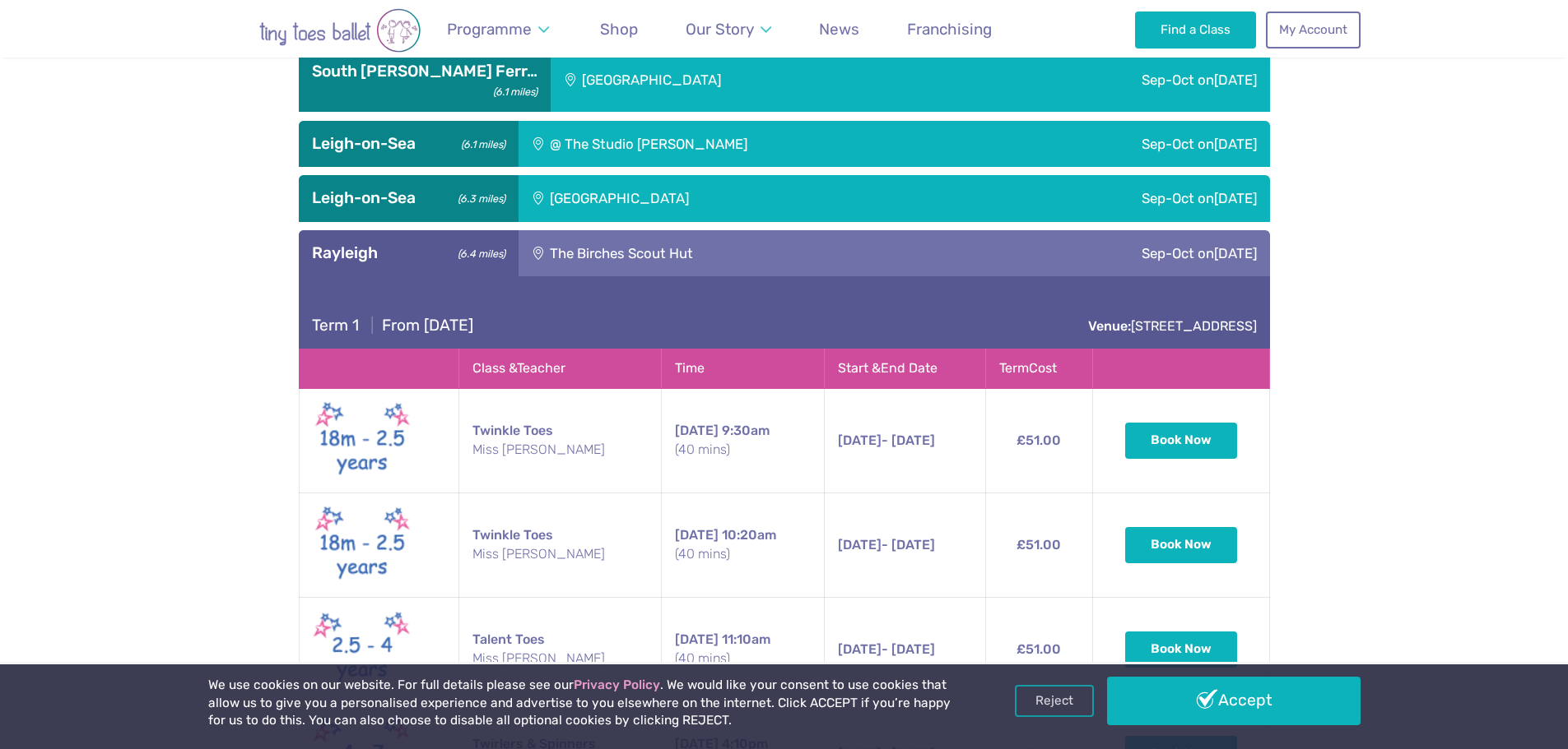
click at [621, 259] on div "The Birches Scout Hut" at bounding box center [732, 253] width 429 height 46
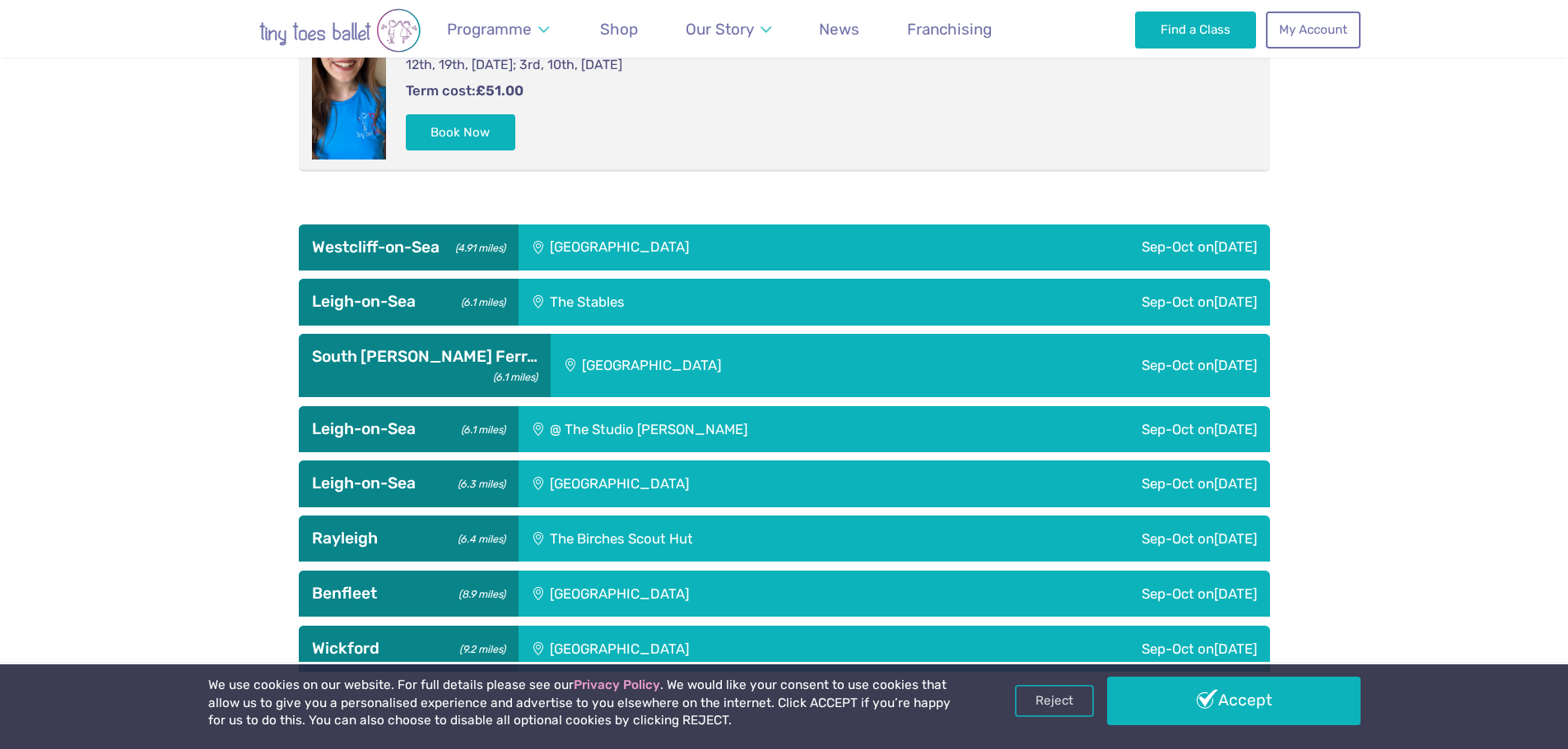
scroll to position [939, 0]
